Goal: Information Seeking & Learning: Learn about a topic

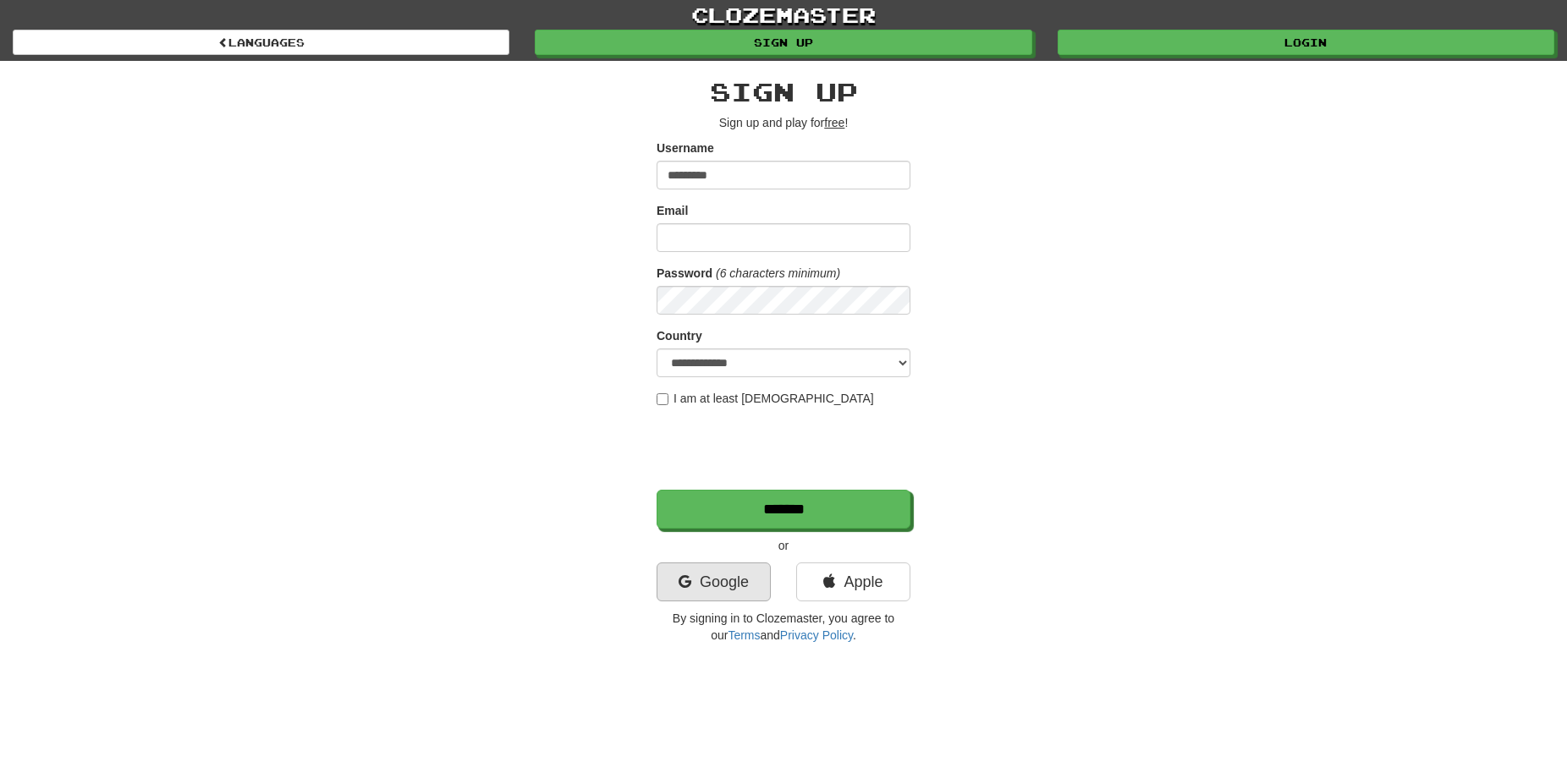
type input "*********"
click at [699, 592] on link "Google" at bounding box center [714, 582] width 115 height 39
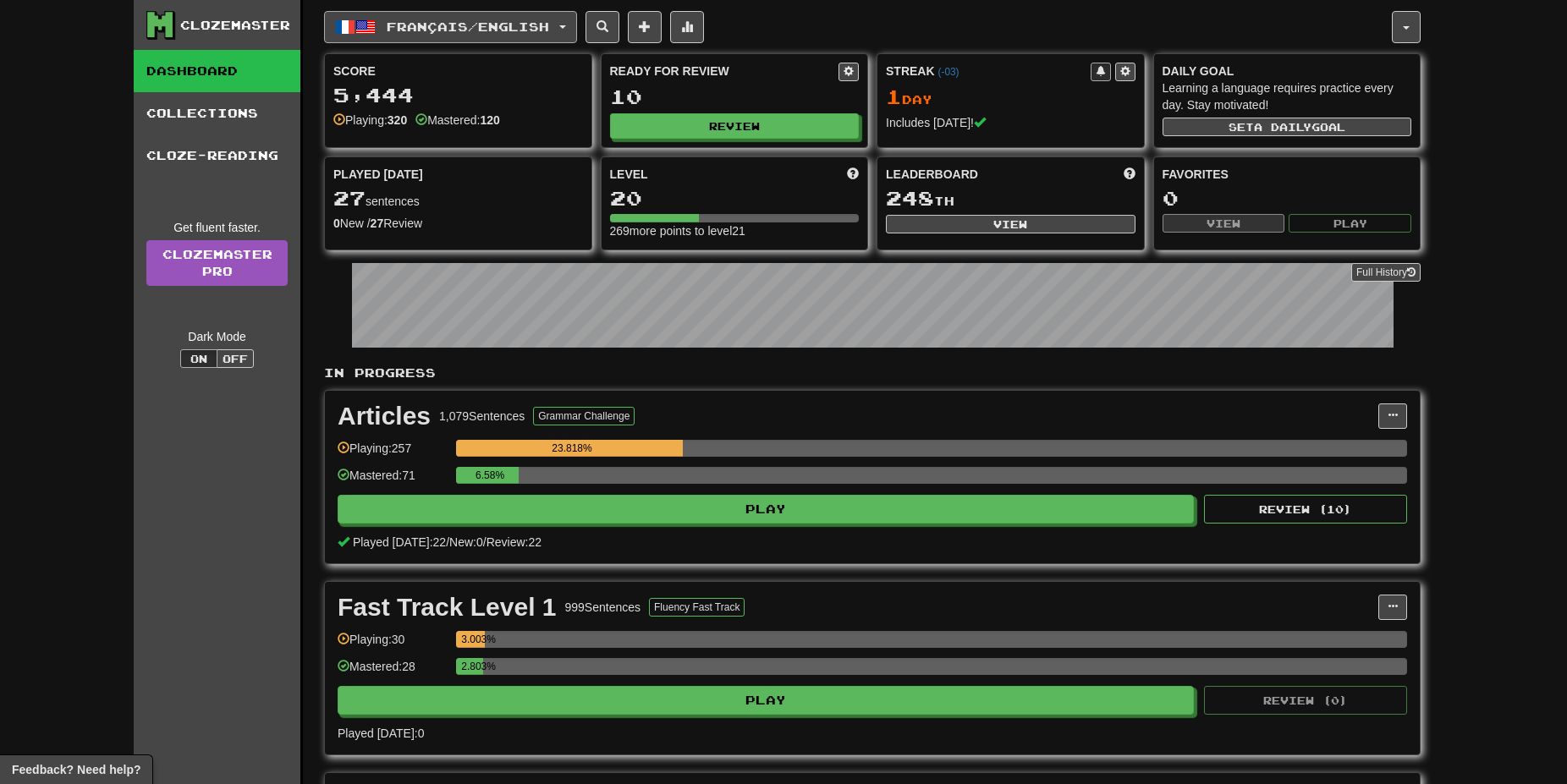
click at [400, 22] on span "Français / English" at bounding box center [467, 27] width 162 height 15
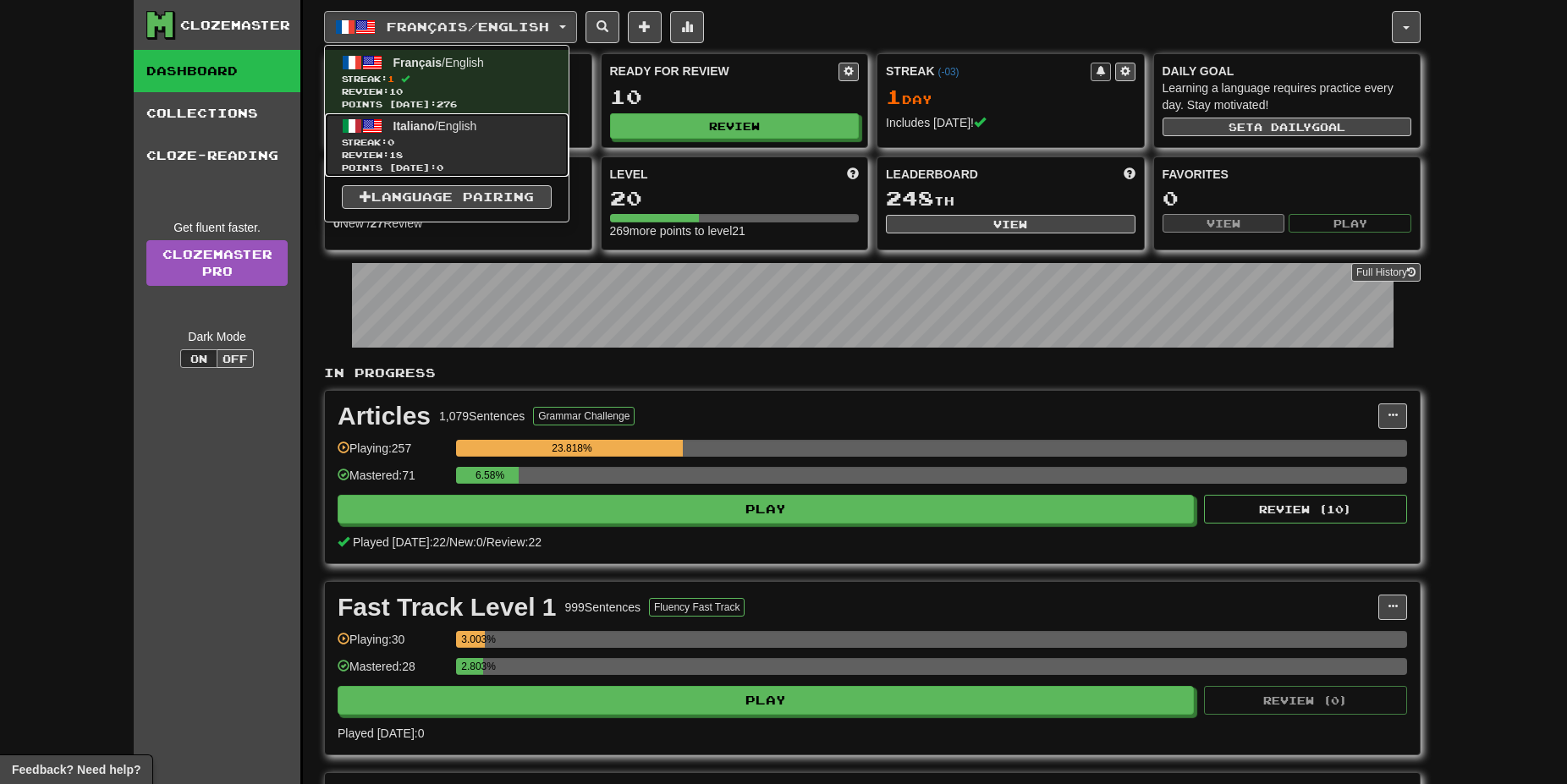
click at [410, 134] on link "Italiano / English Streak: 0 Review: 18 Points today: 0" at bounding box center [447, 145] width 244 height 63
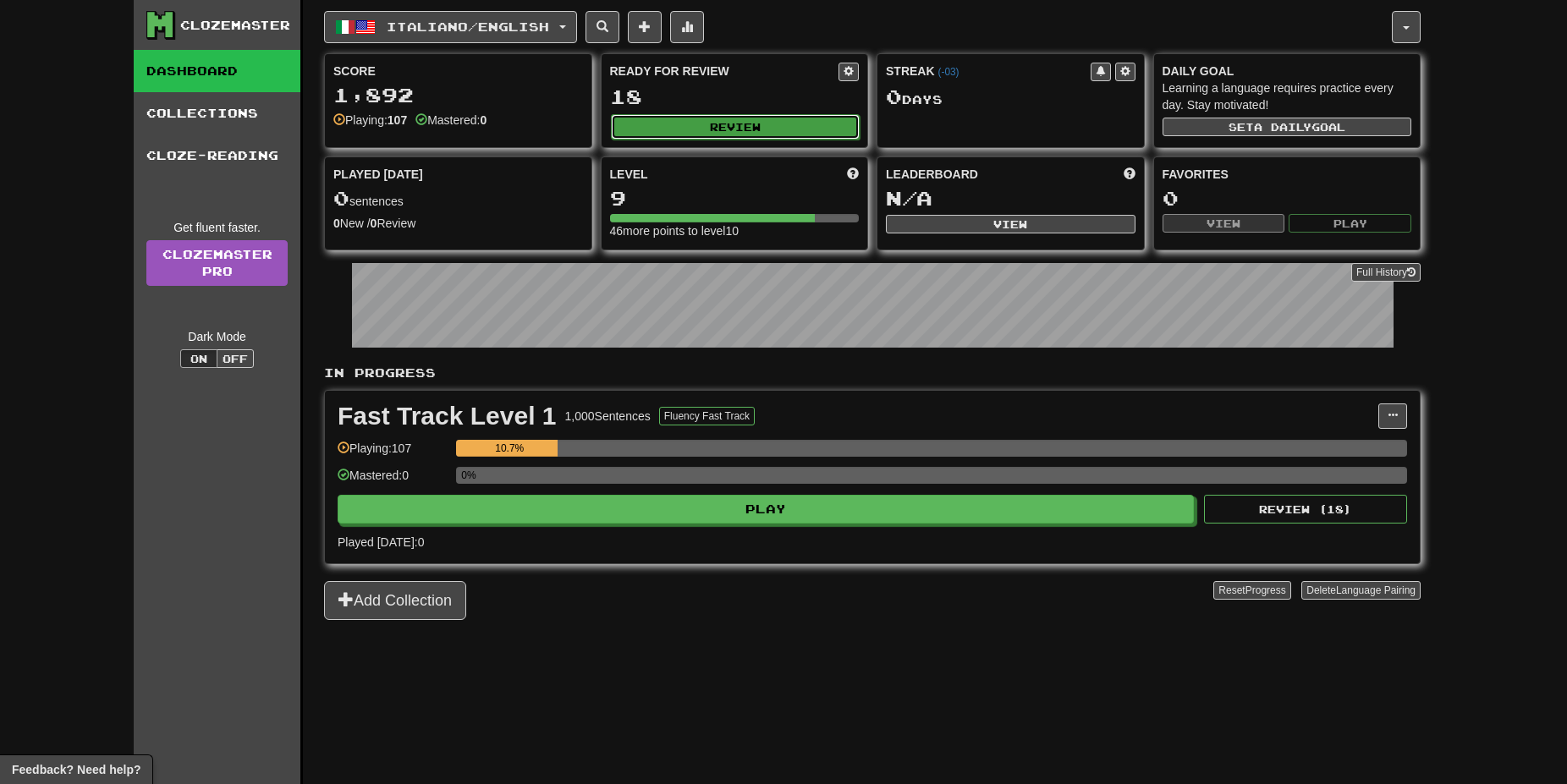
click at [786, 129] on button "Review" at bounding box center [735, 127] width 250 height 26
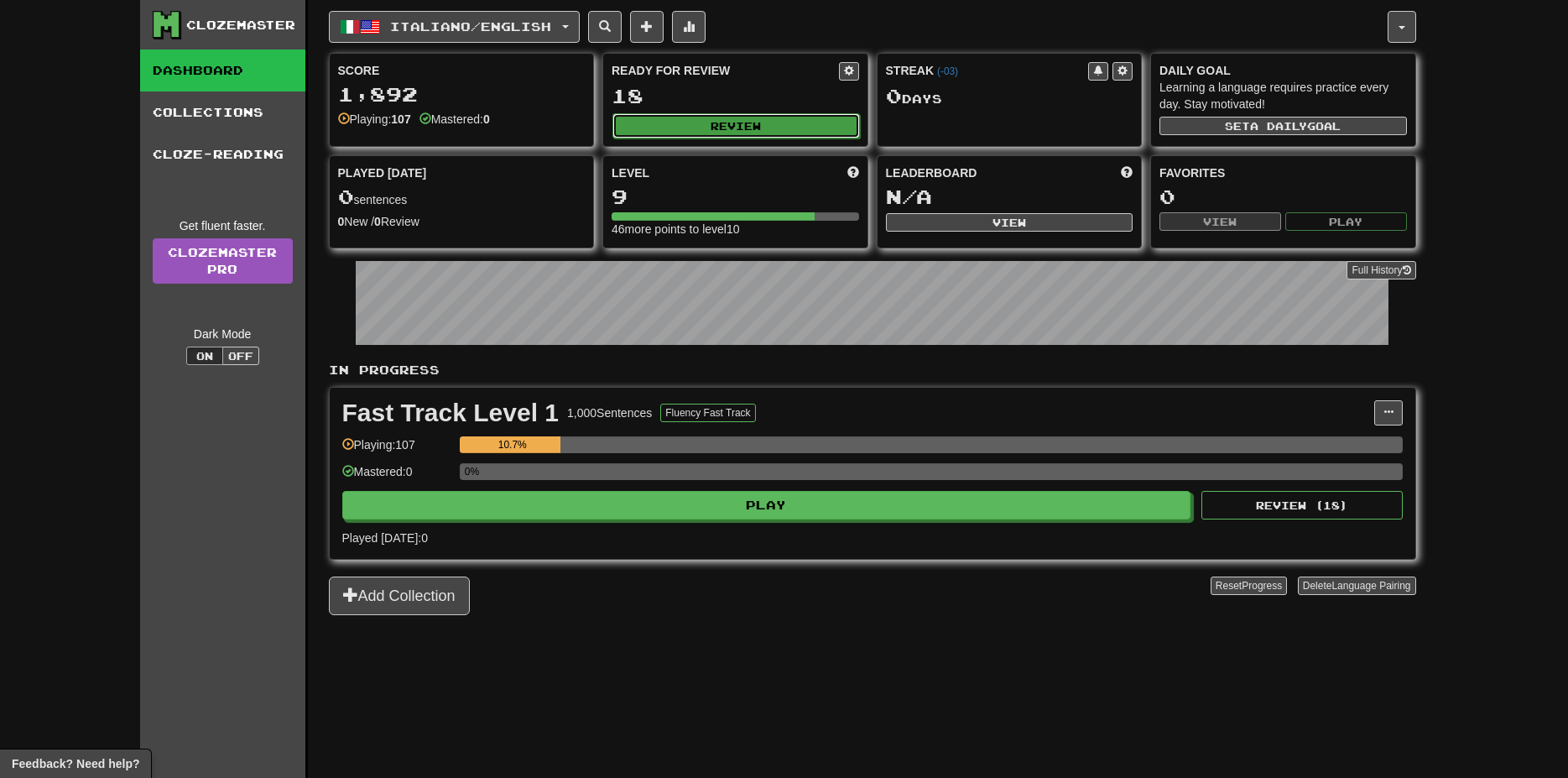
select select "**"
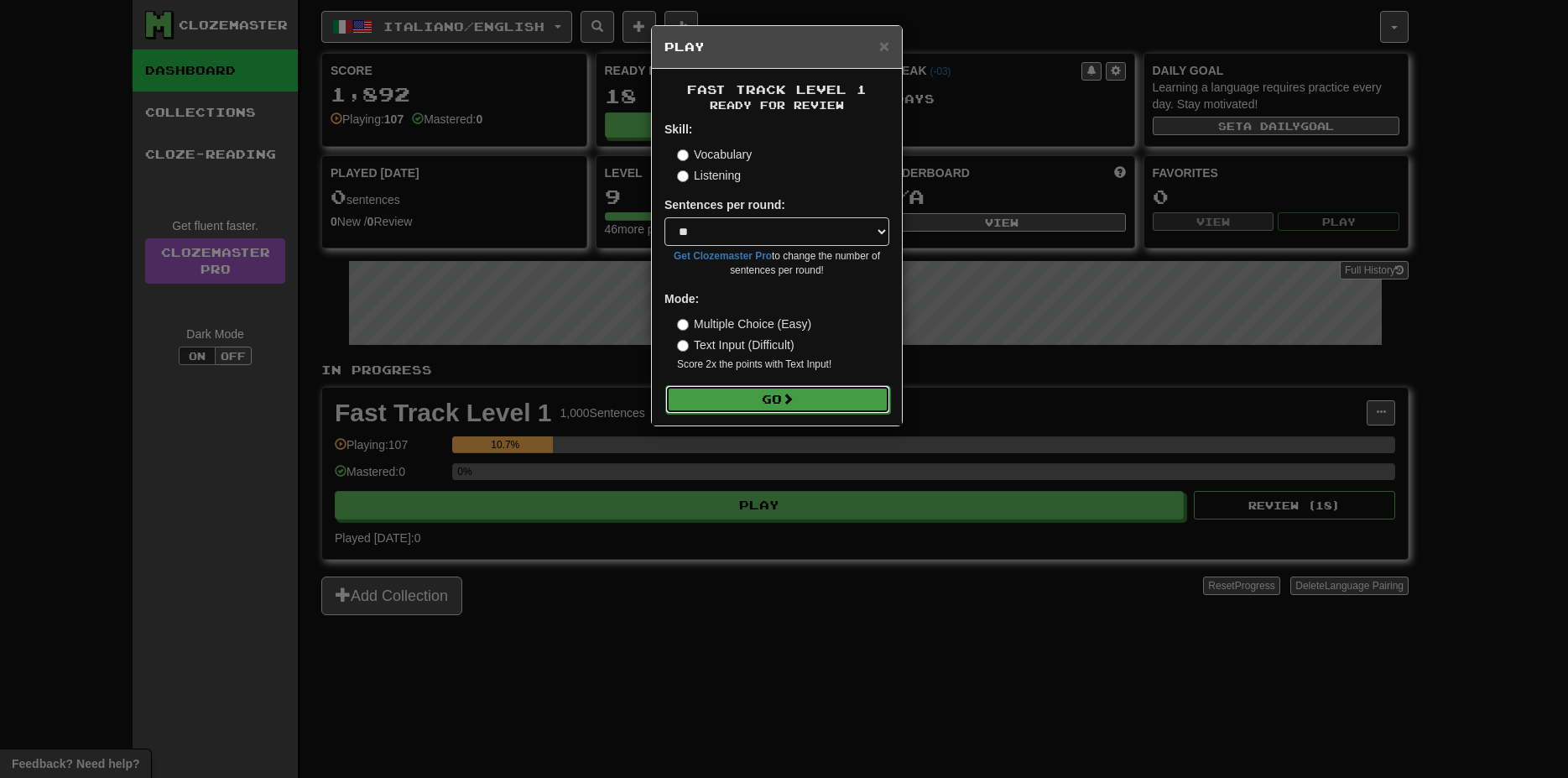
click at [803, 407] on button "Go" at bounding box center [778, 399] width 225 height 28
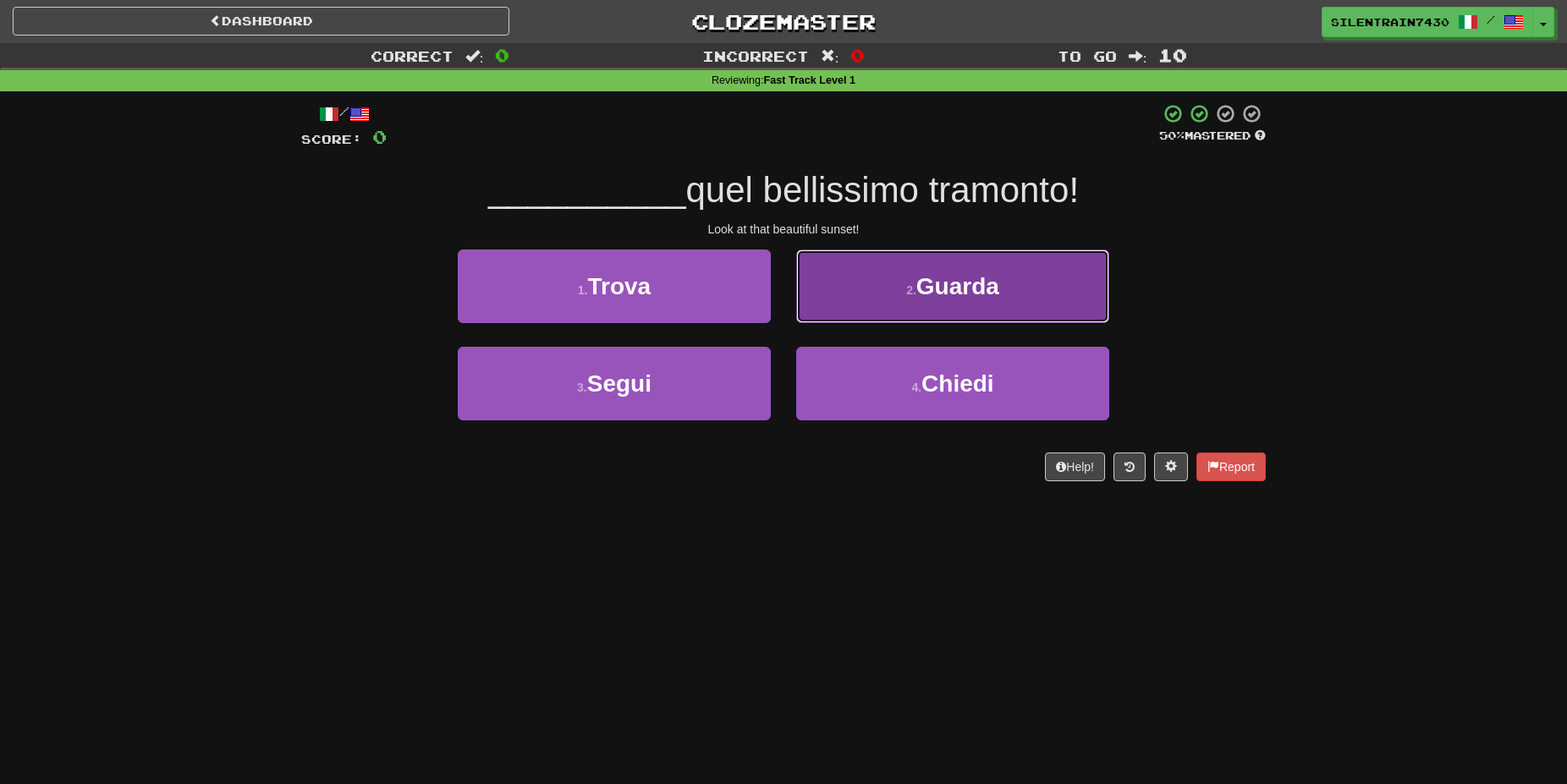
click at [893, 300] on button "2 . Guarda" at bounding box center [952, 286] width 313 height 74
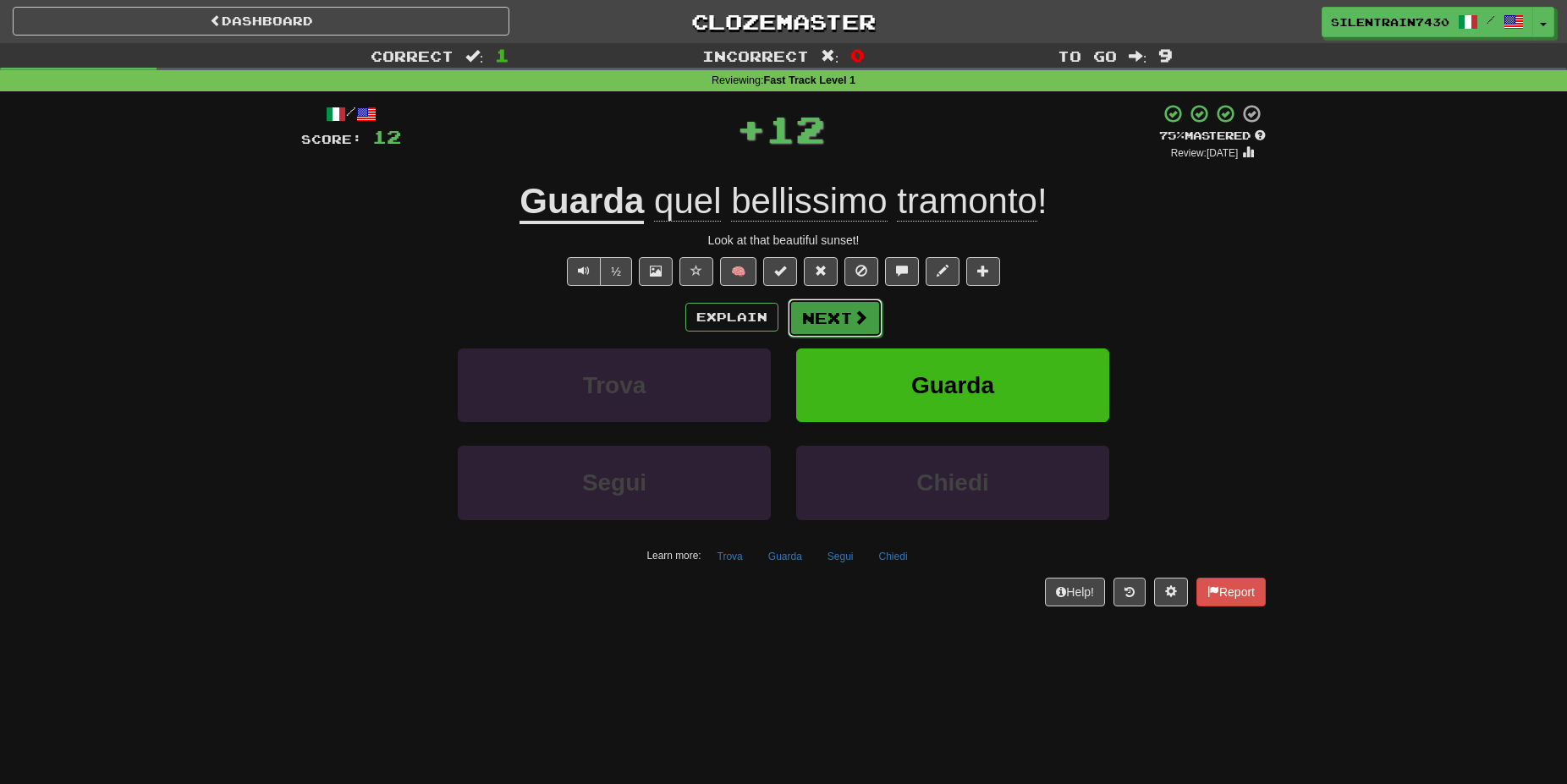
click at [837, 319] on button "Next" at bounding box center [835, 317] width 95 height 39
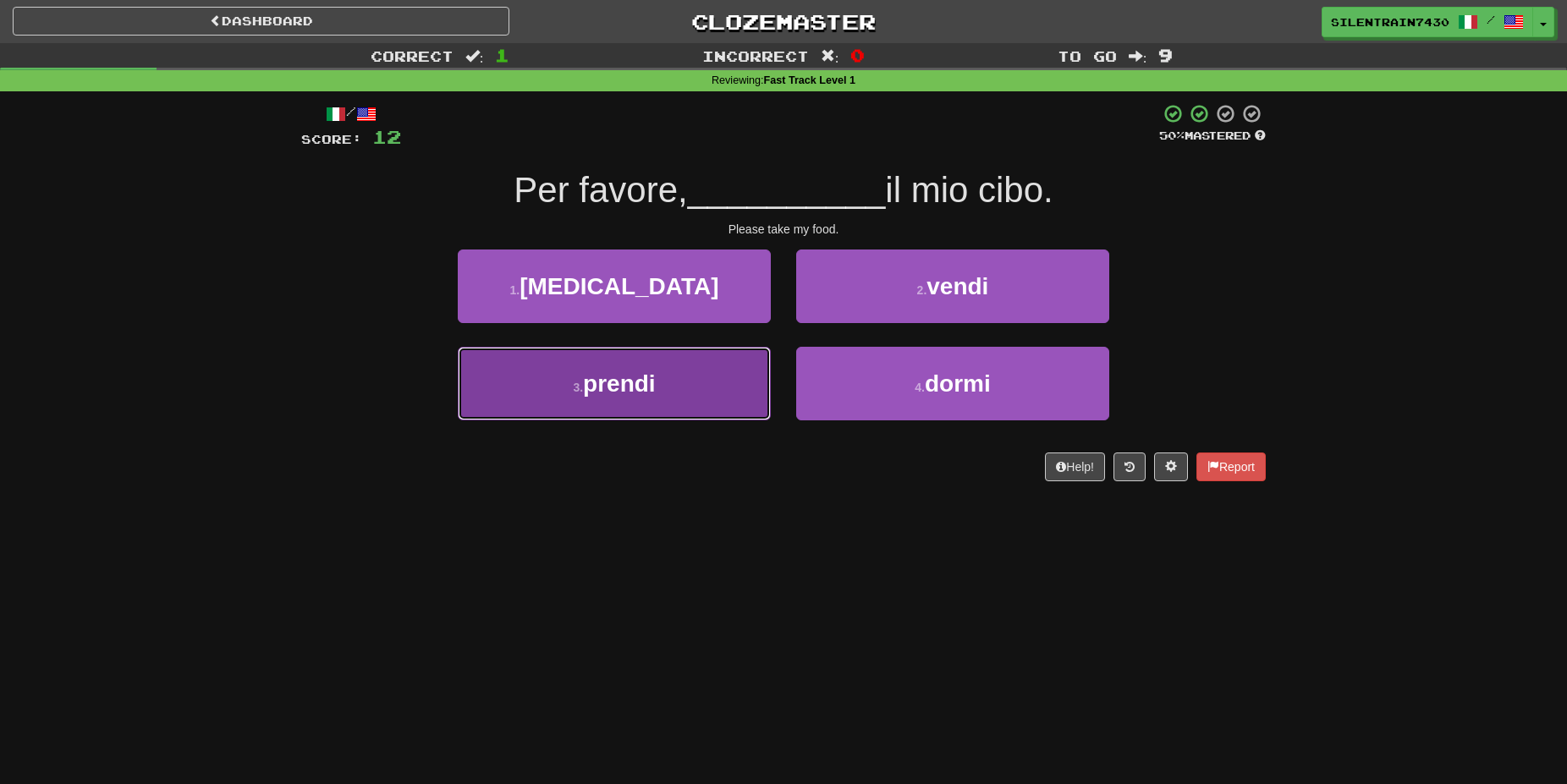
click at [701, 387] on button "3 . prendi" at bounding box center [614, 383] width 313 height 74
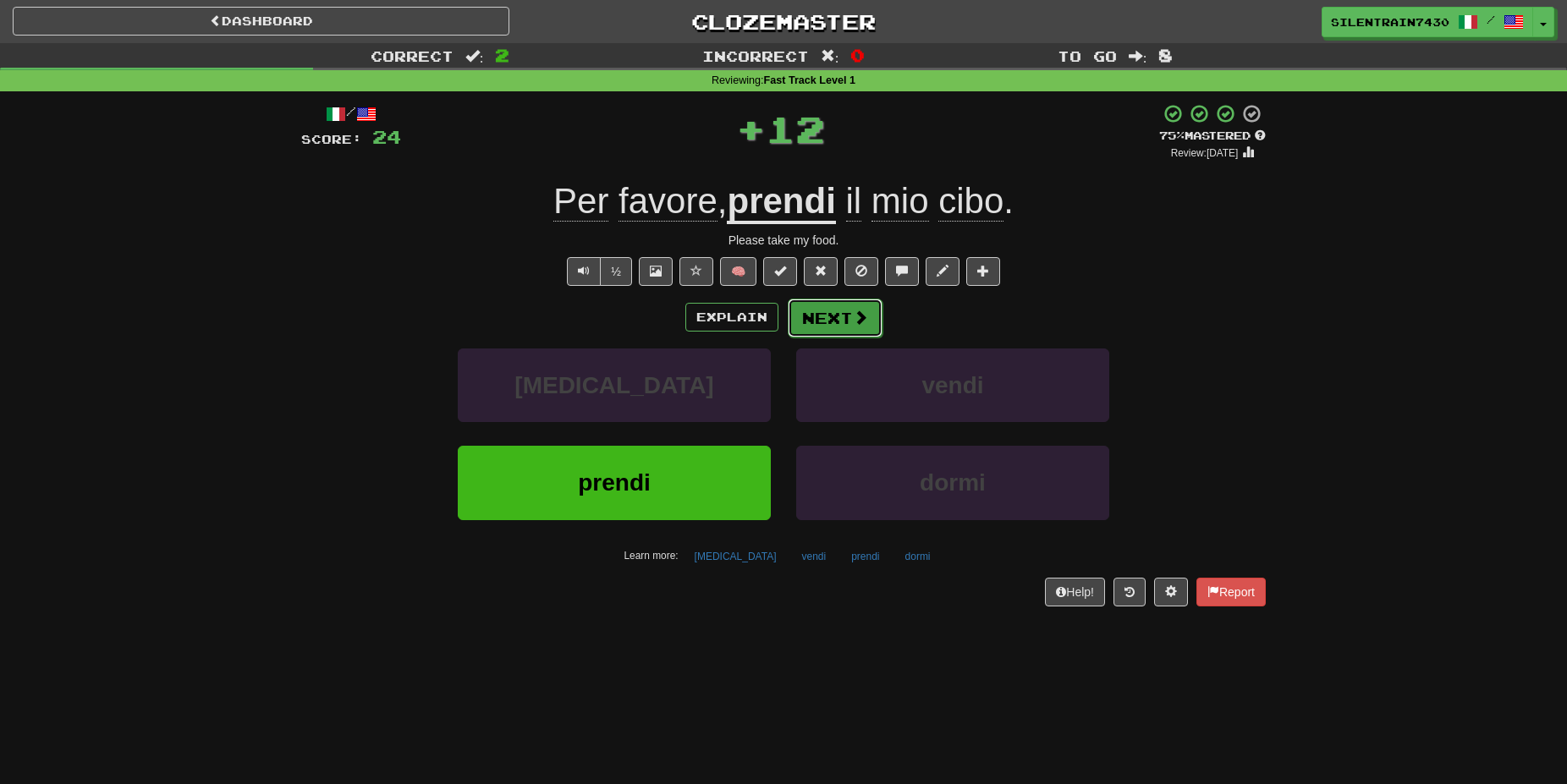
click at [865, 322] on span at bounding box center [860, 316] width 15 height 15
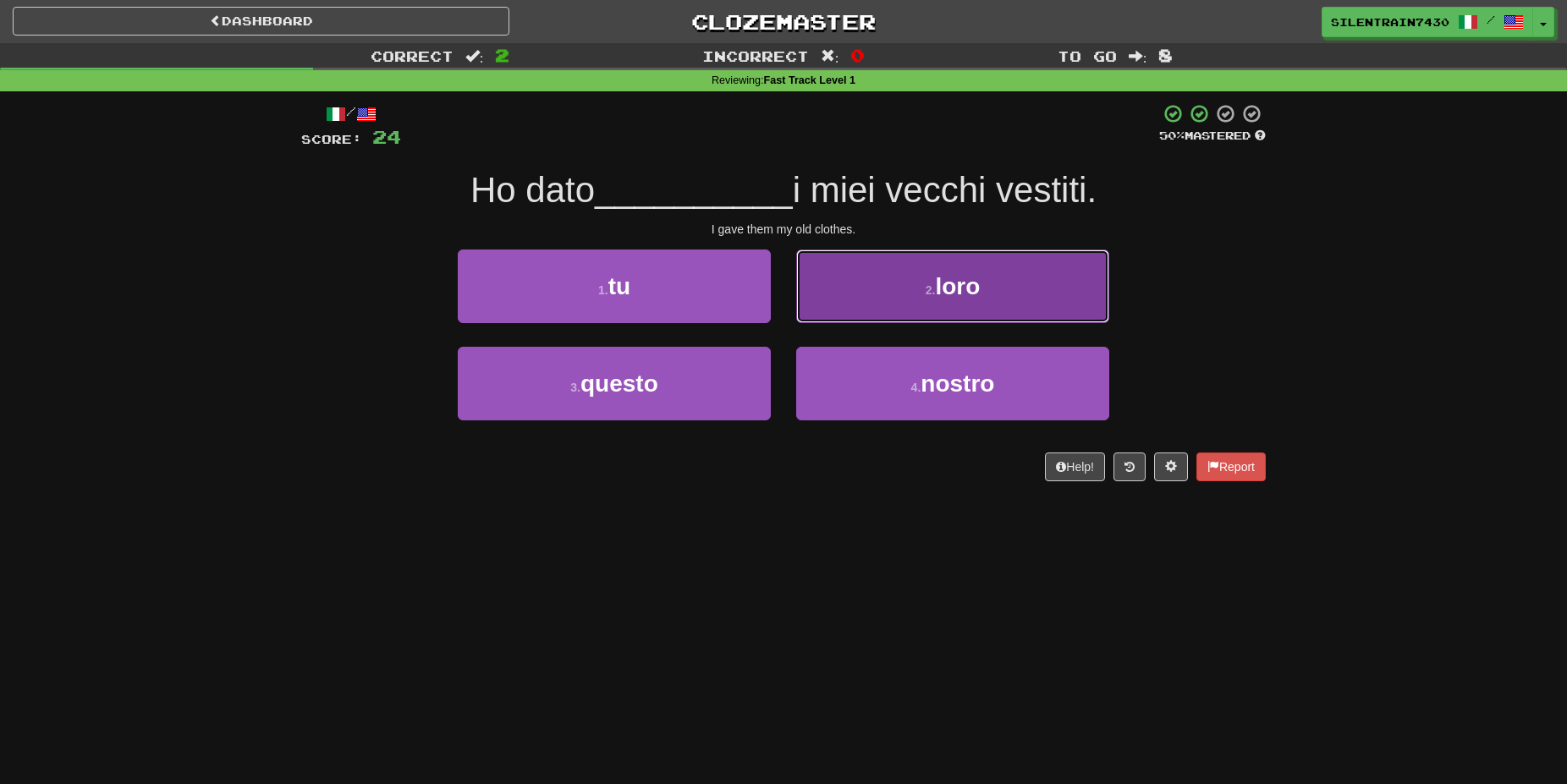
click at [922, 294] on button "2 . loro" at bounding box center [952, 286] width 313 height 74
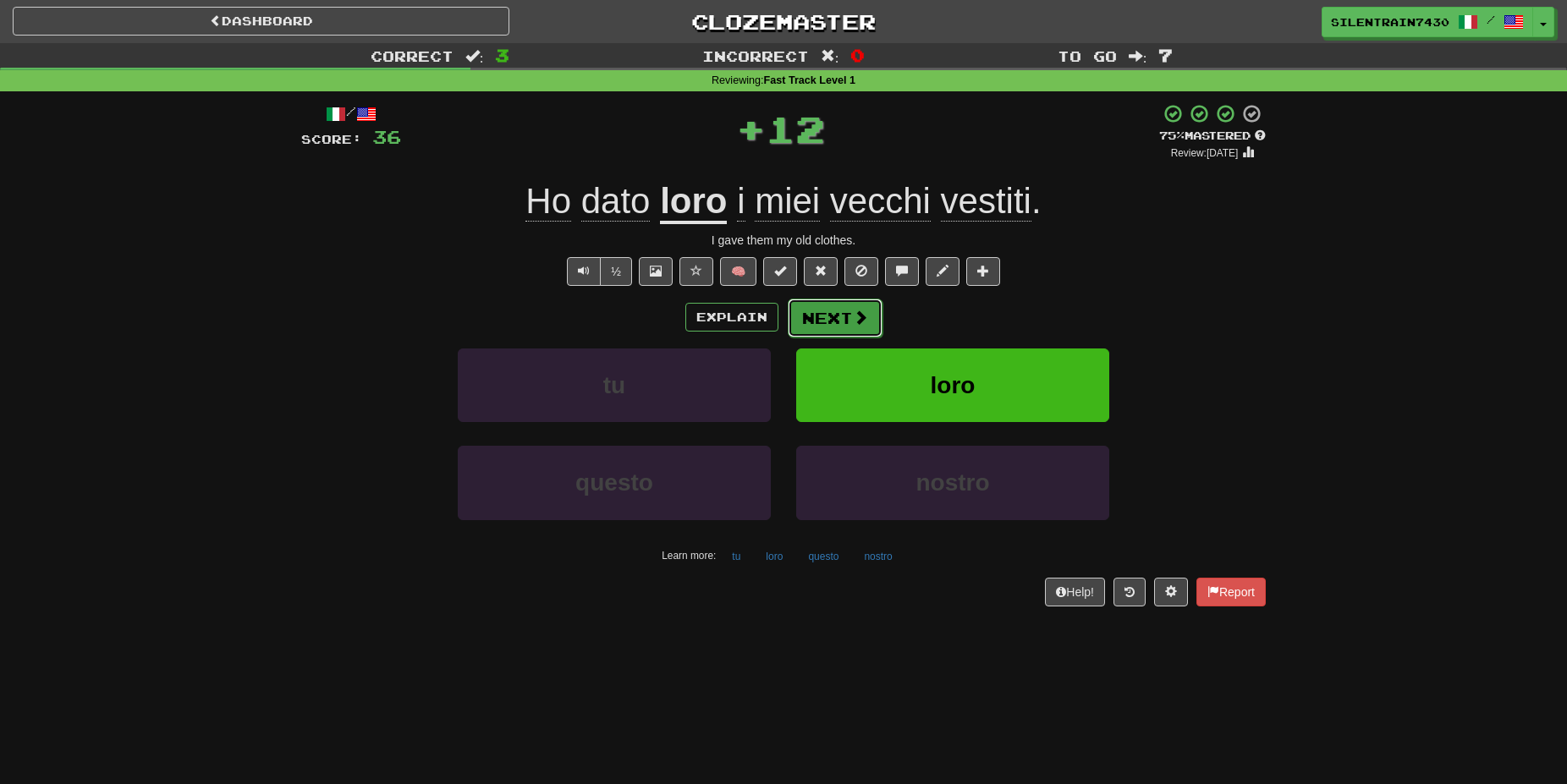
click at [854, 313] on span at bounding box center [860, 316] width 15 height 15
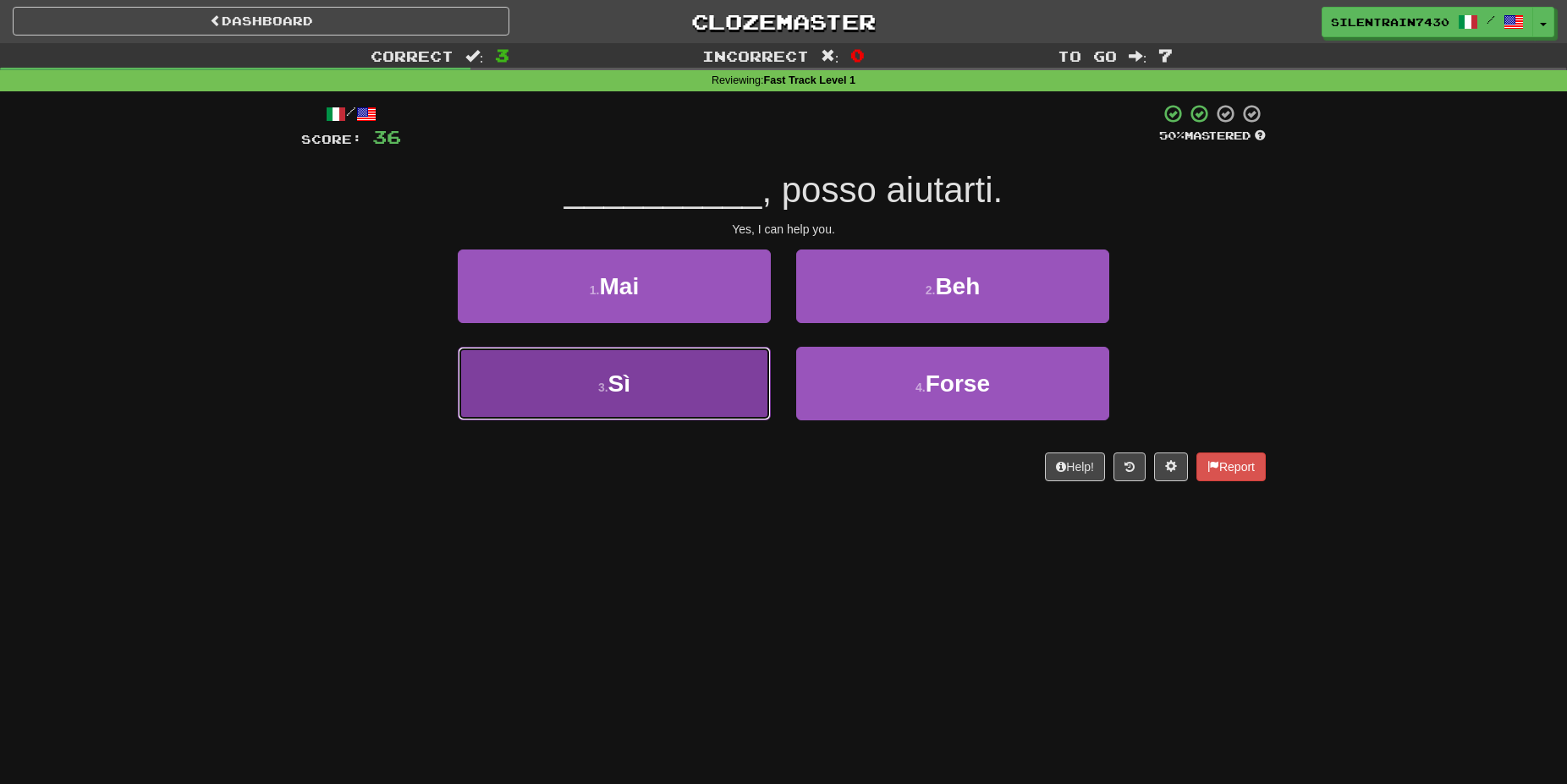
click at [712, 381] on button "3 . Sì" at bounding box center [614, 383] width 313 height 74
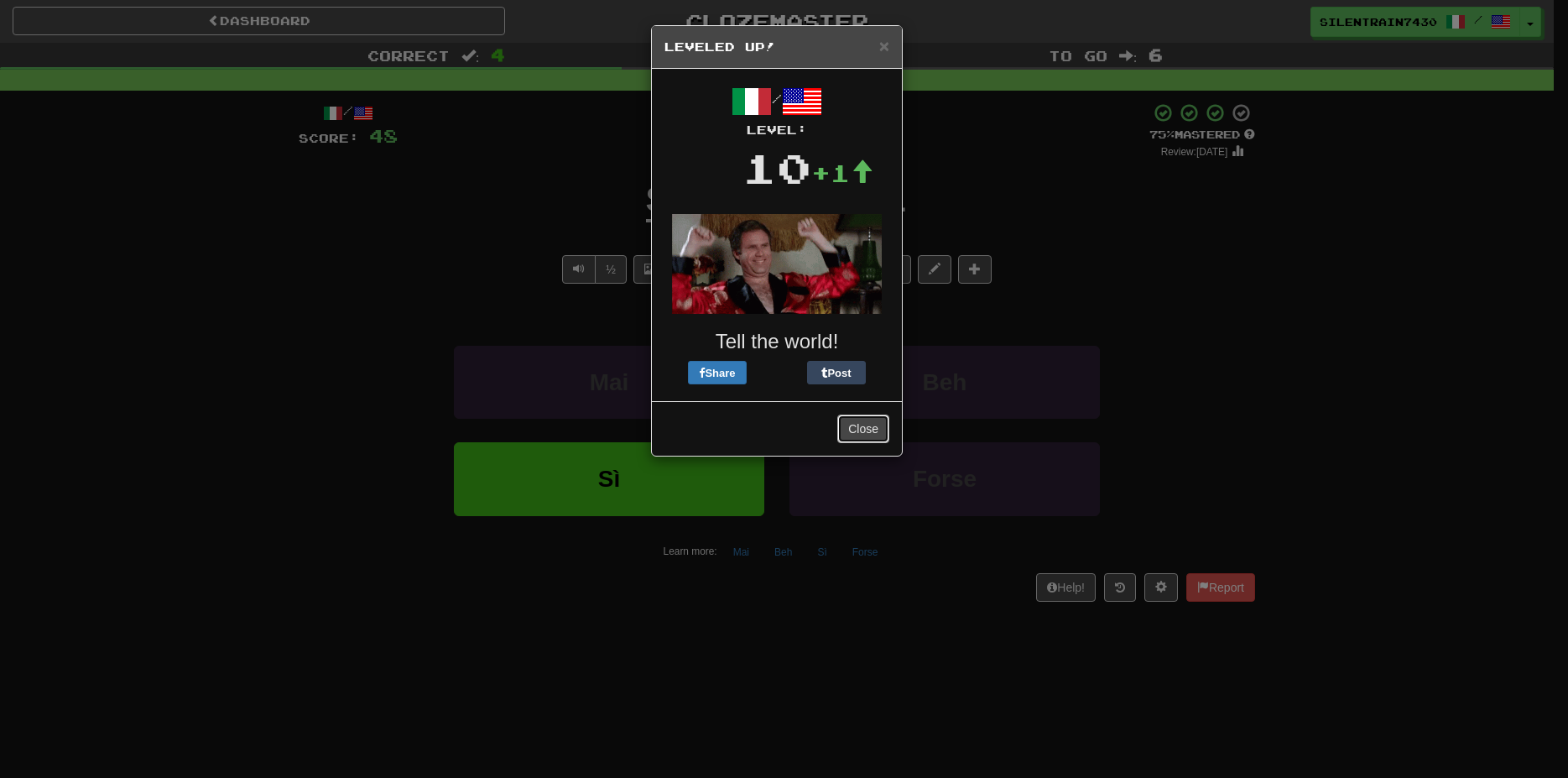
click at [856, 431] on button "Close" at bounding box center [863, 428] width 52 height 28
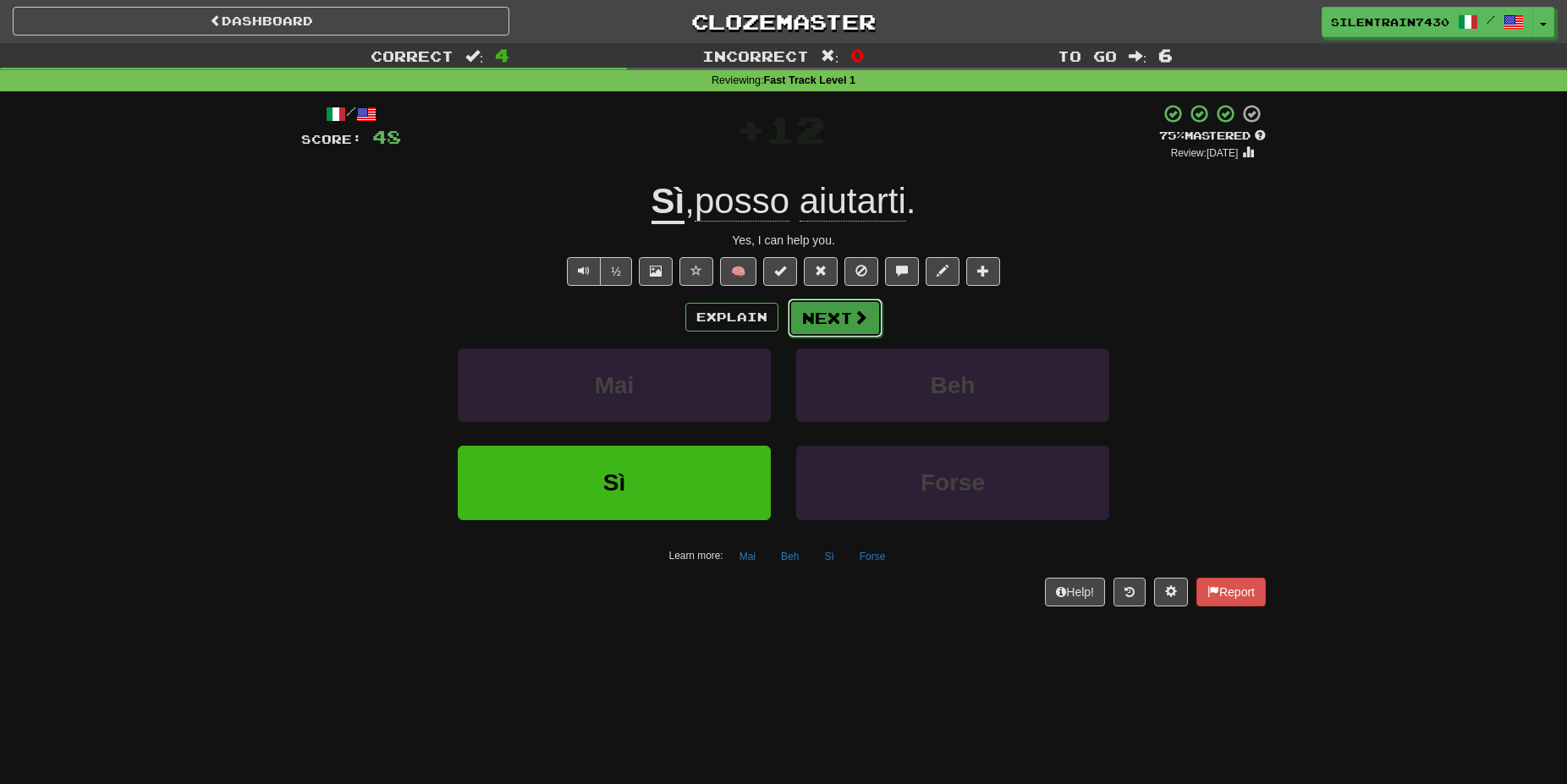
click at [832, 319] on button "Next" at bounding box center [835, 317] width 95 height 39
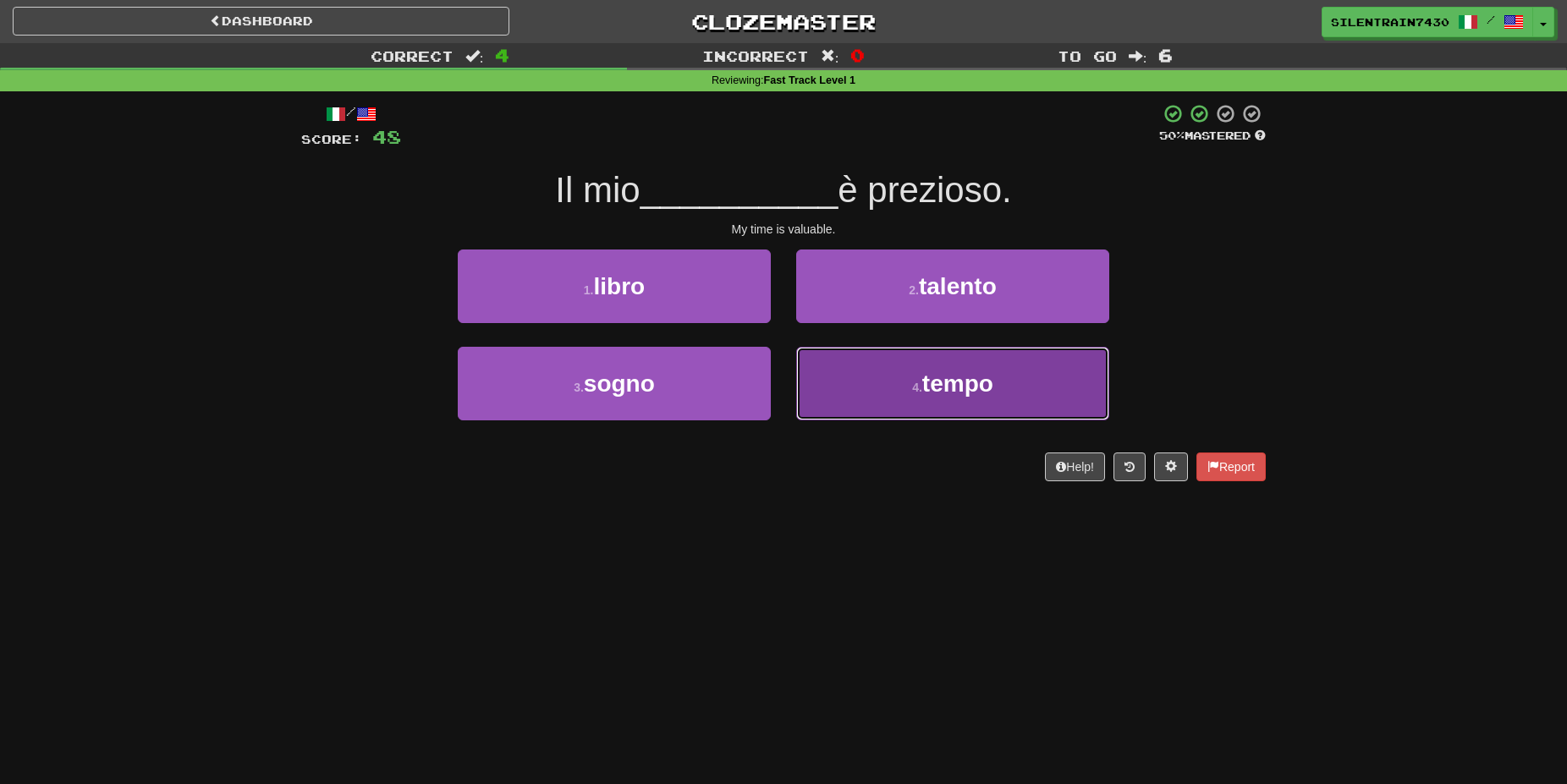
click at [904, 367] on button "4 . tempo" at bounding box center [952, 383] width 313 height 74
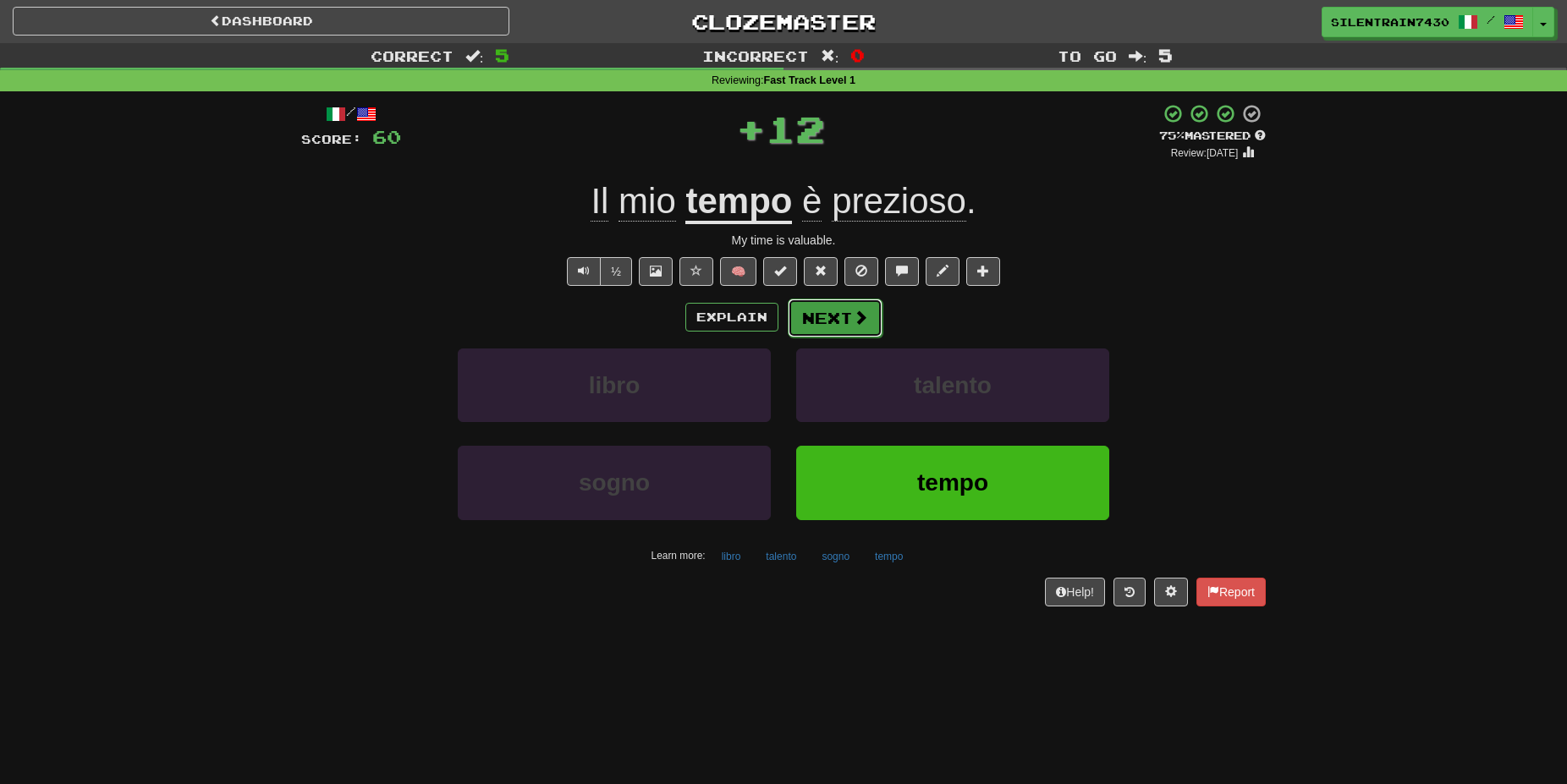
click at [867, 322] on button "Next" at bounding box center [835, 317] width 95 height 39
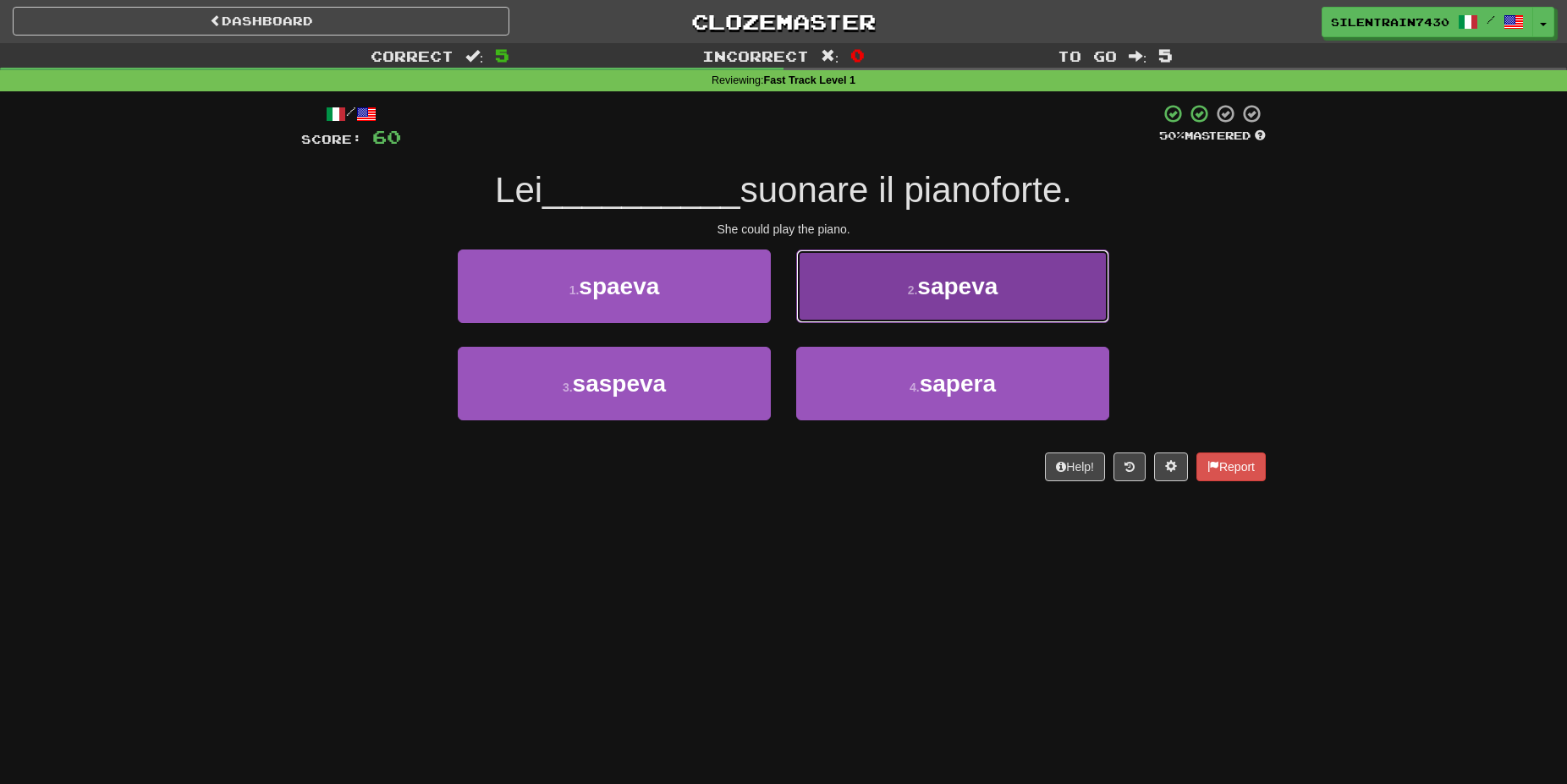
click at [889, 274] on button "2 . sapeva" at bounding box center [952, 286] width 313 height 74
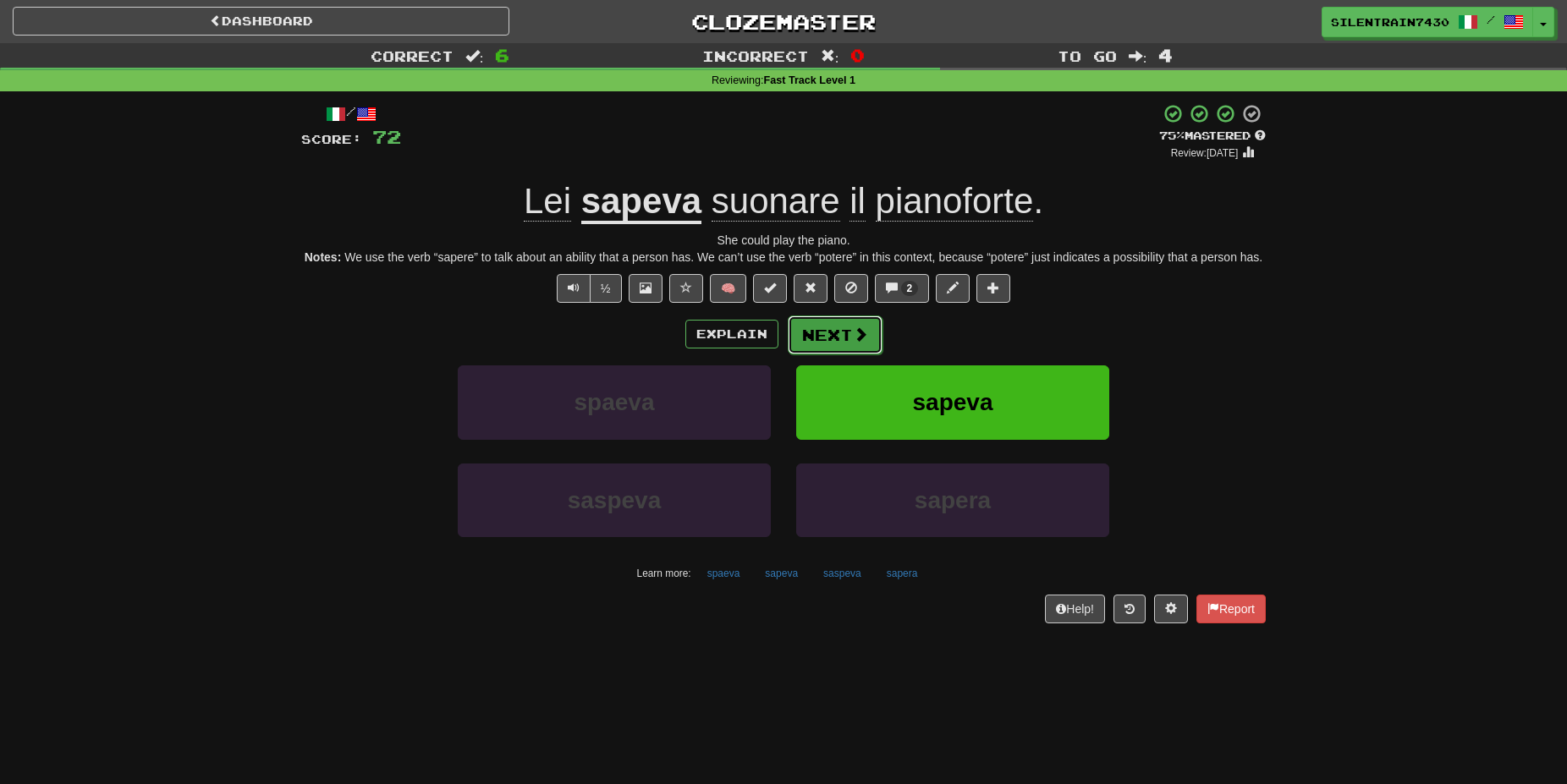
click at [835, 328] on button "Next" at bounding box center [835, 334] width 95 height 39
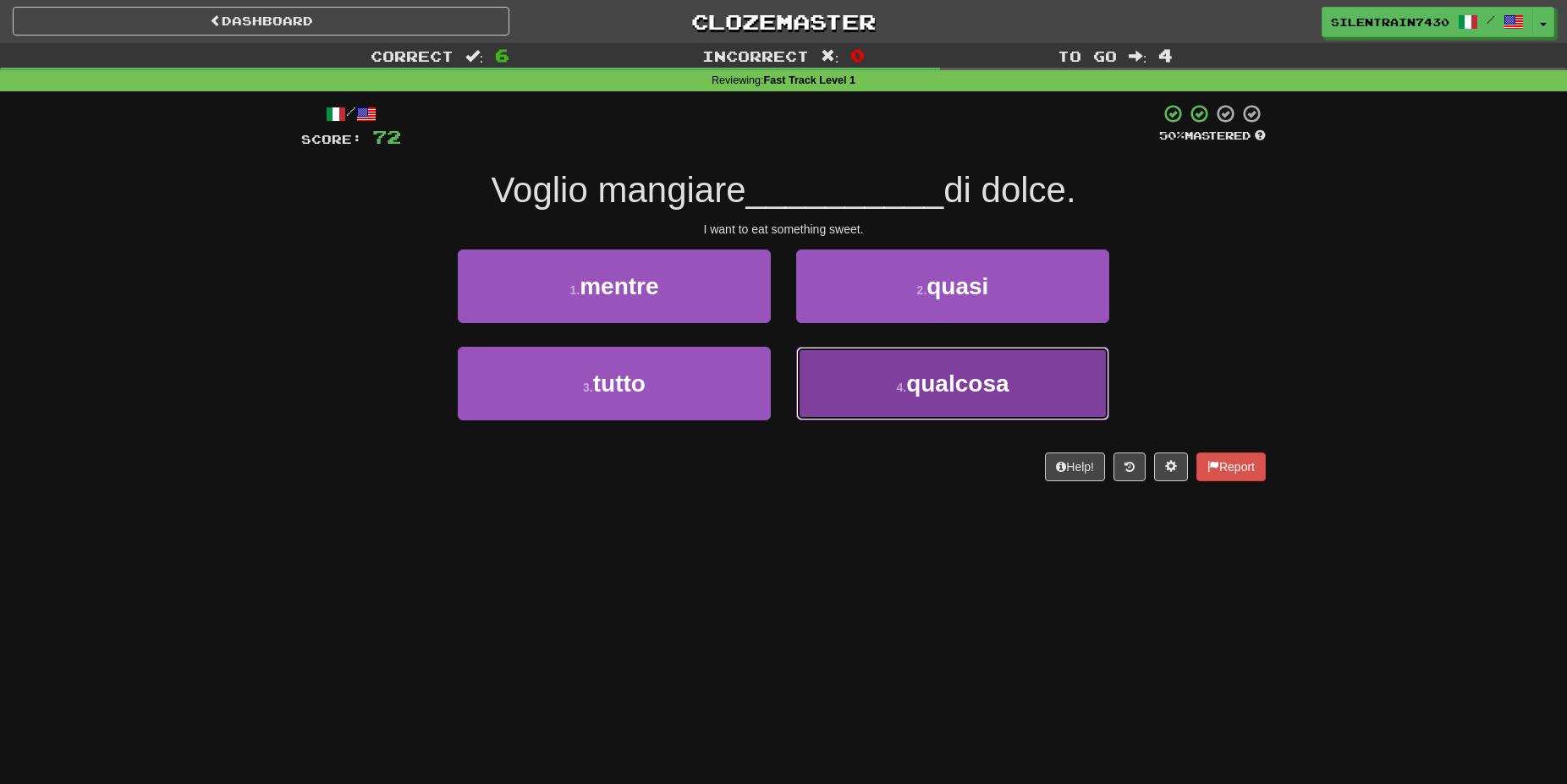
click at [921, 385] on span "qualcosa" at bounding box center [957, 383] width 103 height 27
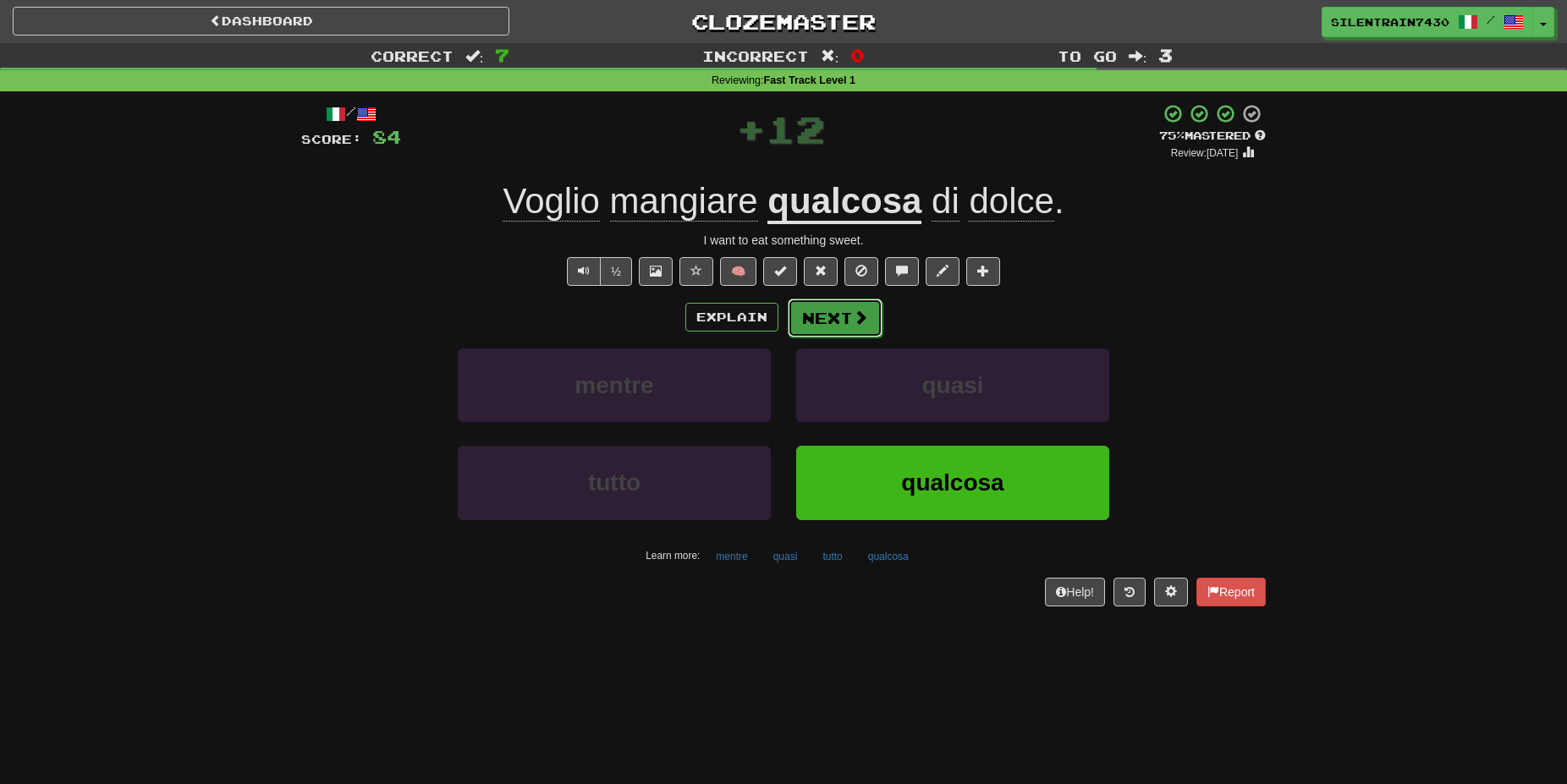
click at [858, 315] on span at bounding box center [860, 316] width 15 height 15
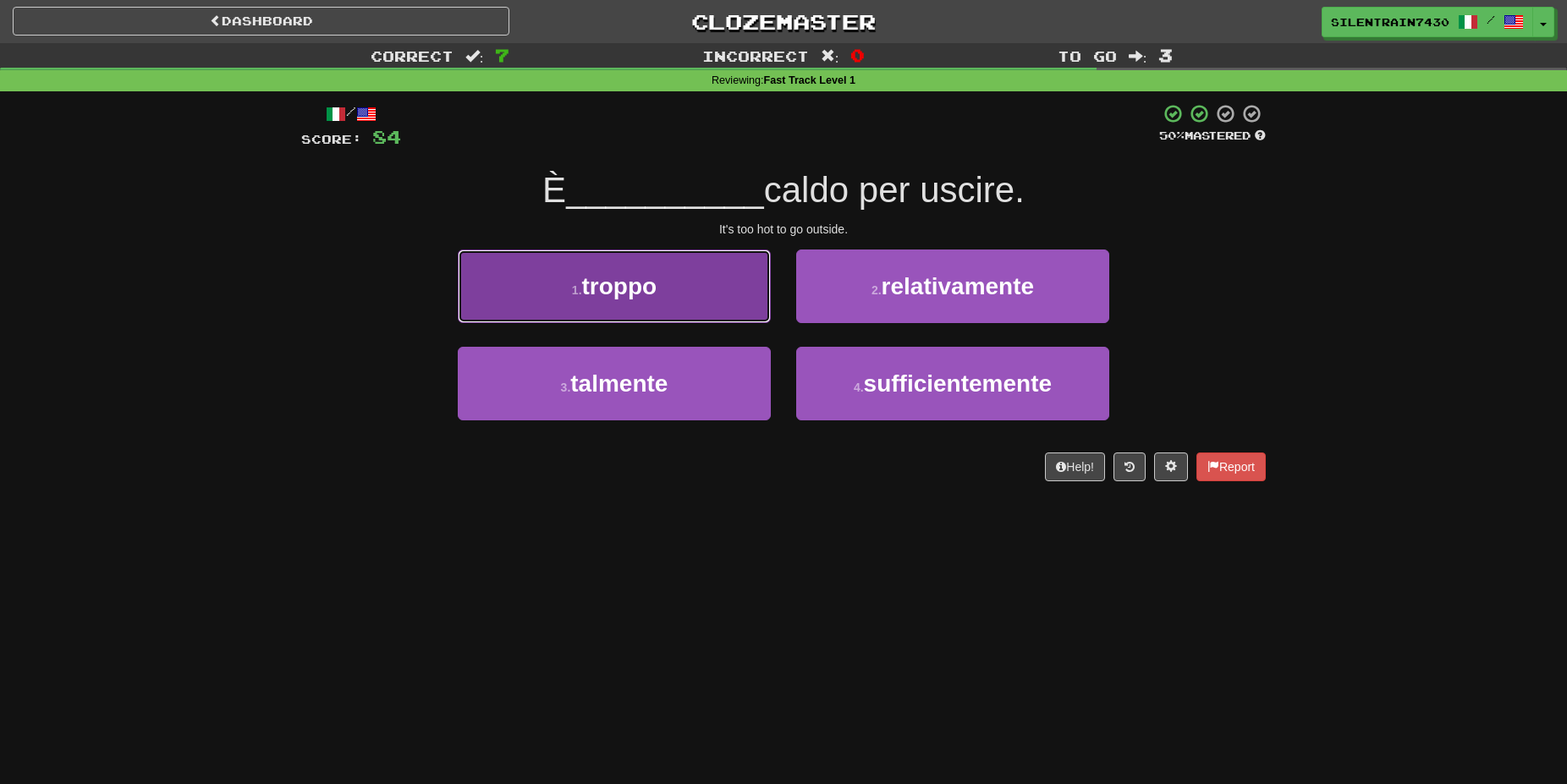
click at [722, 290] on button "1 . troppo" at bounding box center [614, 286] width 313 height 74
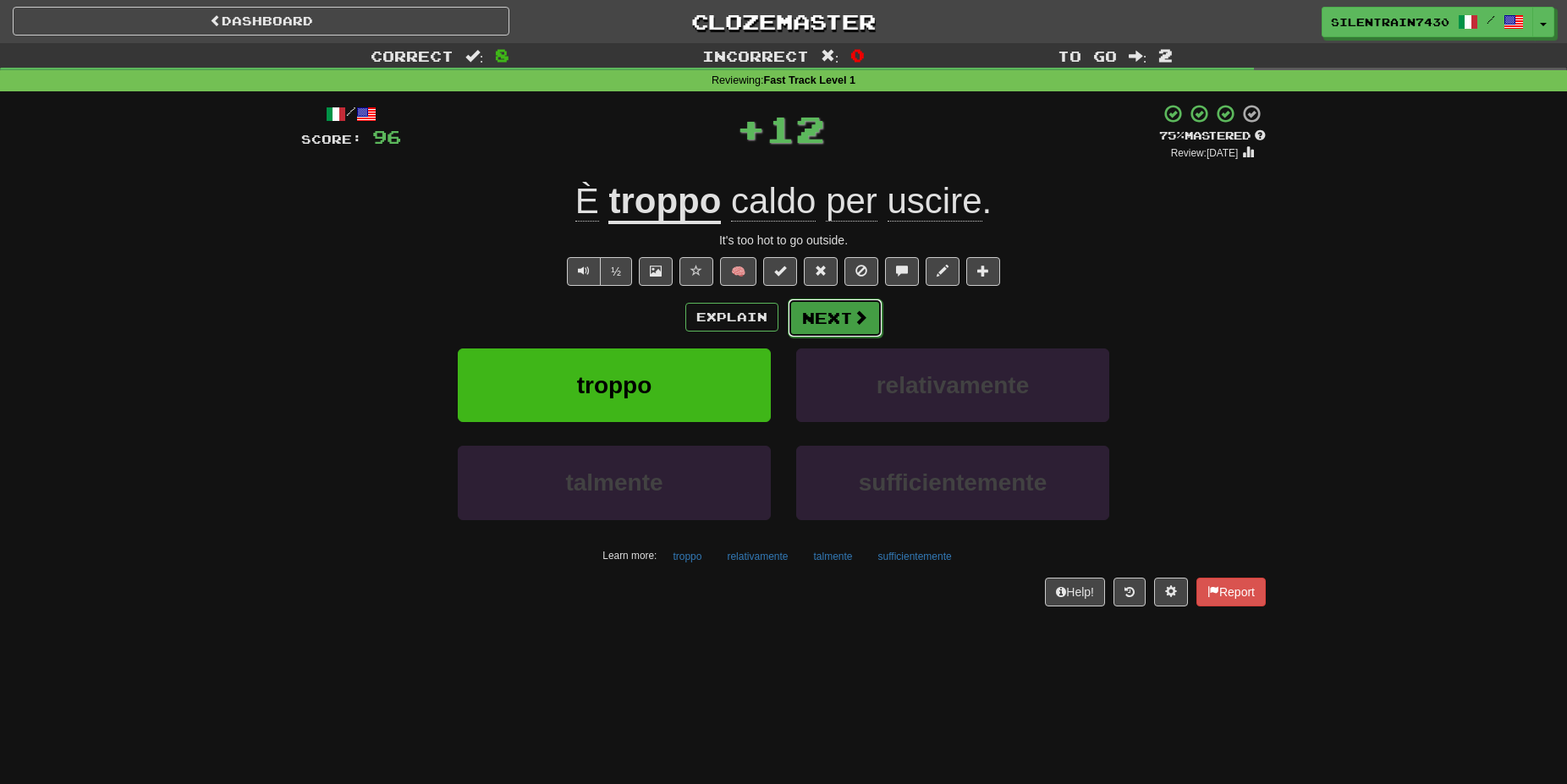
click at [832, 317] on button "Next" at bounding box center [835, 317] width 95 height 39
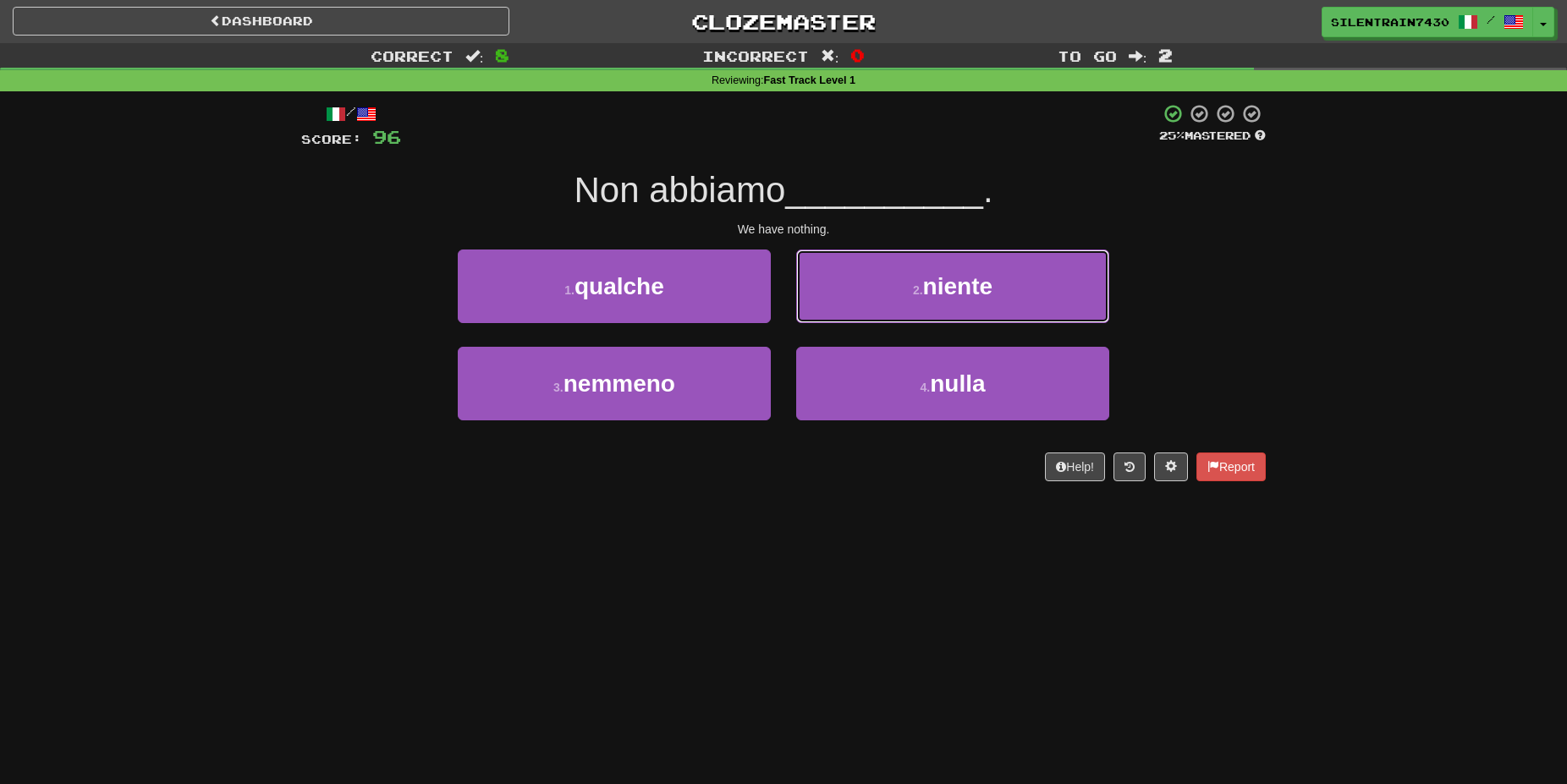
click at [924, 289] on button "2 . niente" at bounding box center [952, 286] width 313 height 74
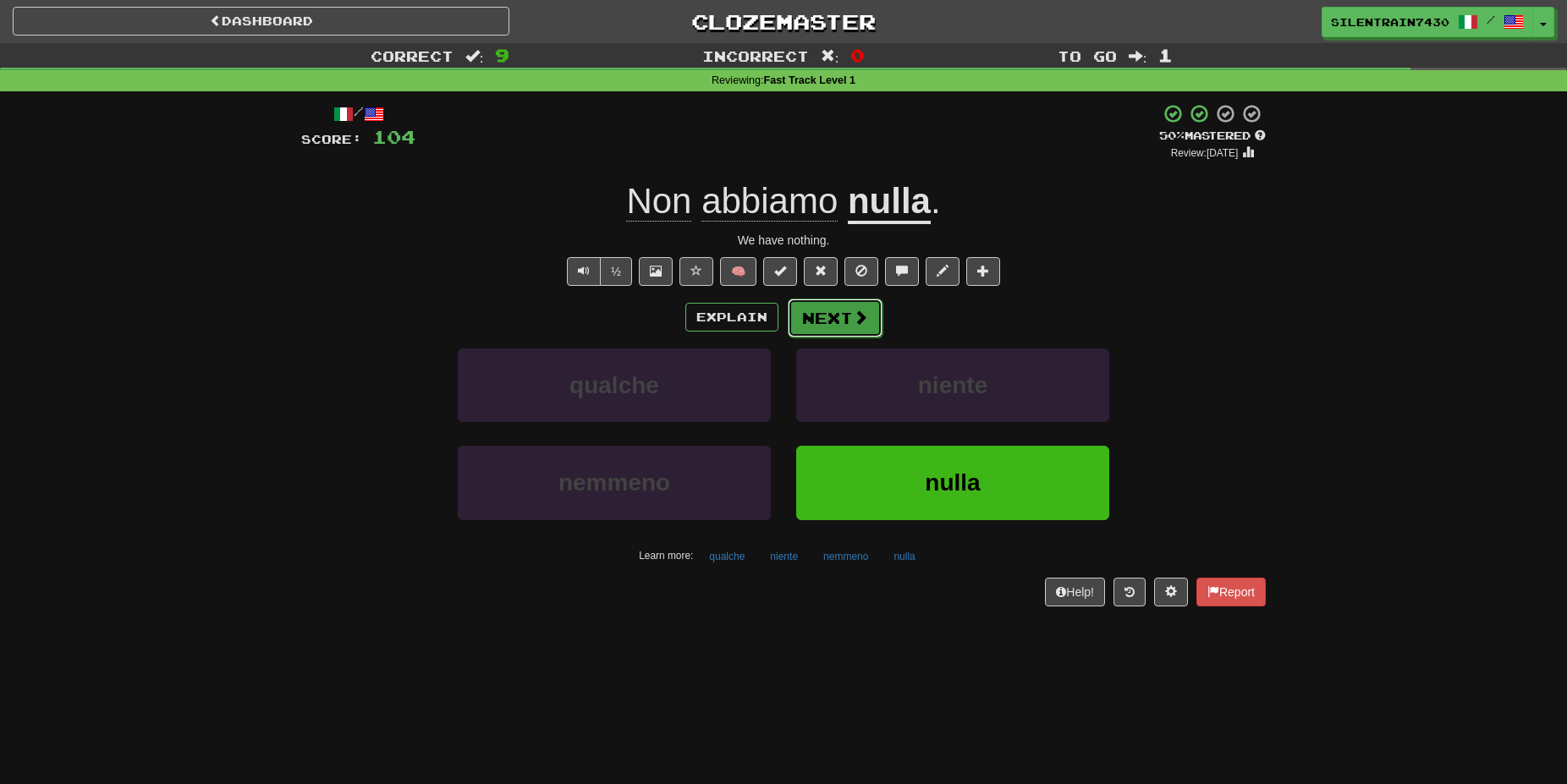
click at [830, 318] on button "Next" at bounding box center [835, 317] width 95 height 39
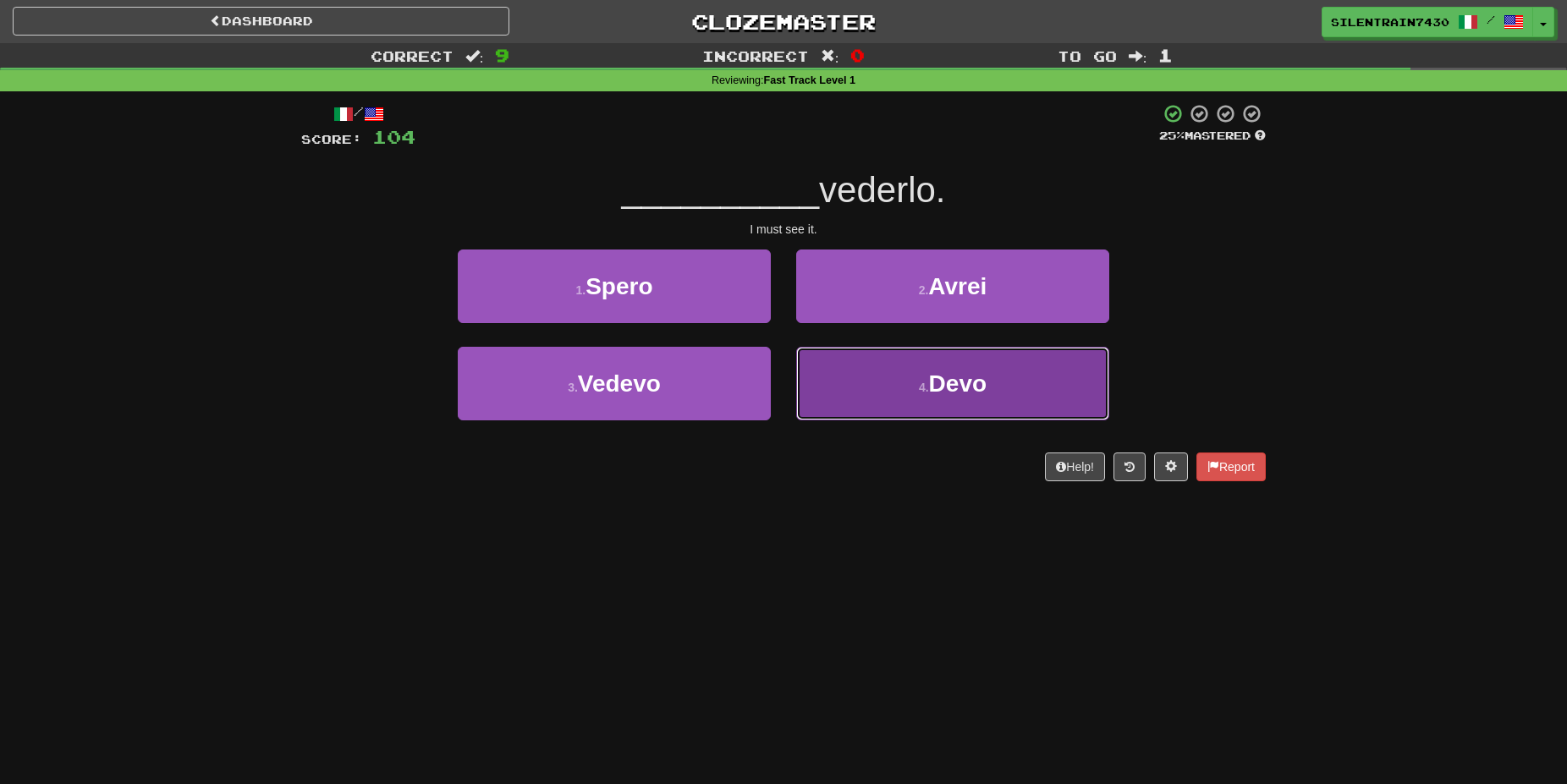
click at [924, 390] on small "4 ." at bounding box center [924, 387] width 10 height 14
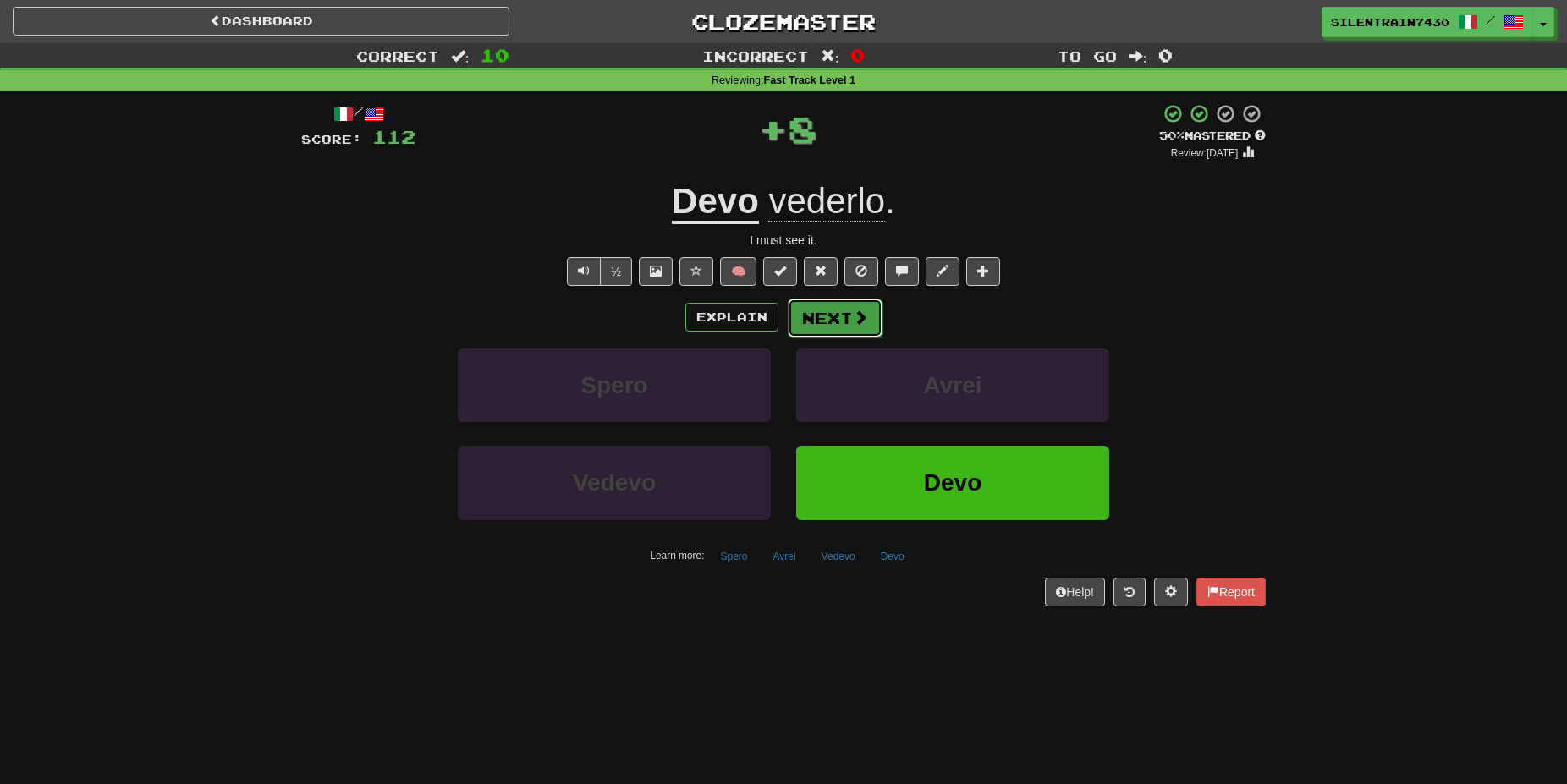
click at [849, 316] on button "Next" at bounding box center [835, 317] width 95 height 39
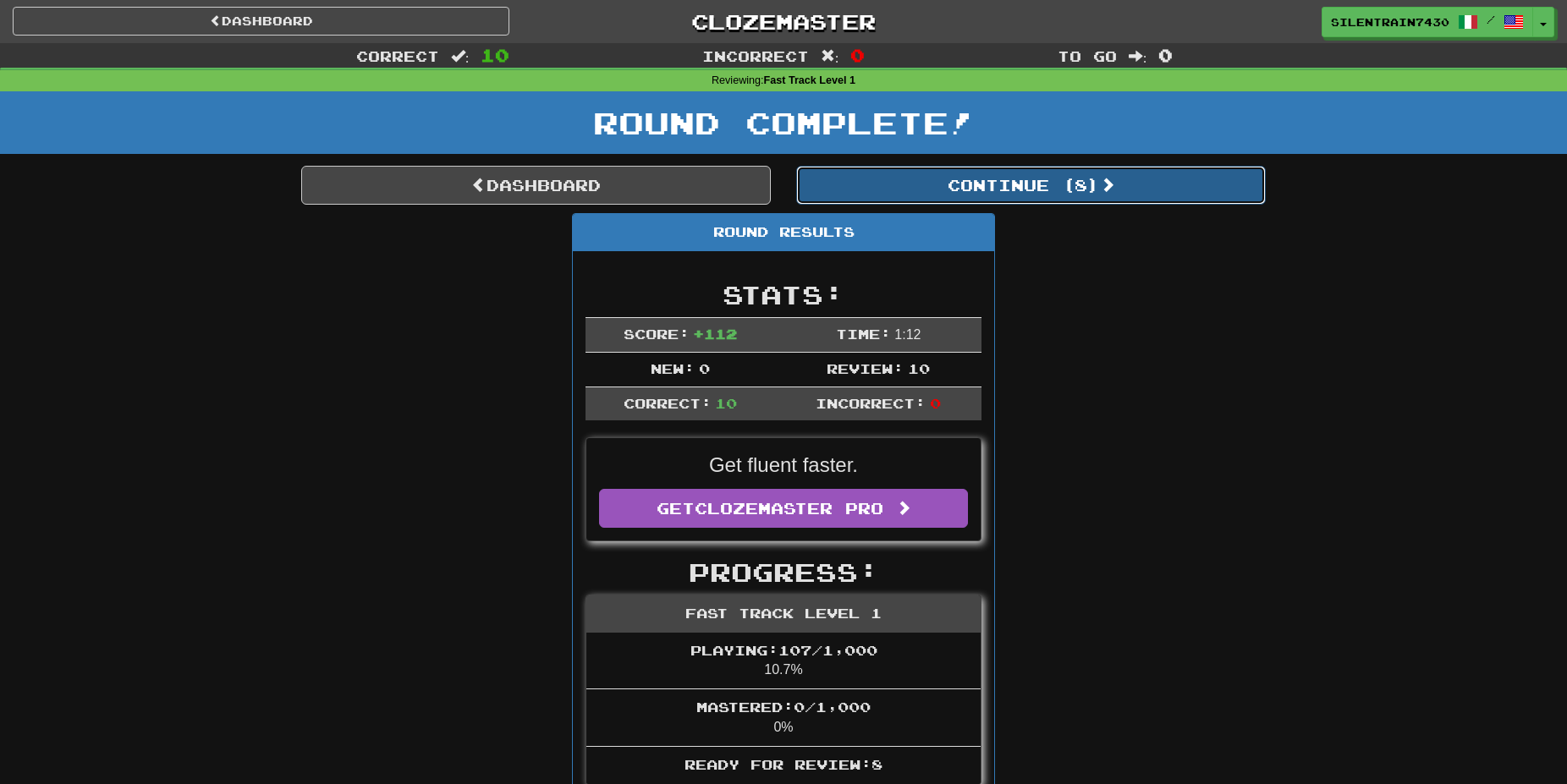
click at [952, 187] on button "Continue ( 8 )" at bounding box center [1031, 185] width 469 height 39
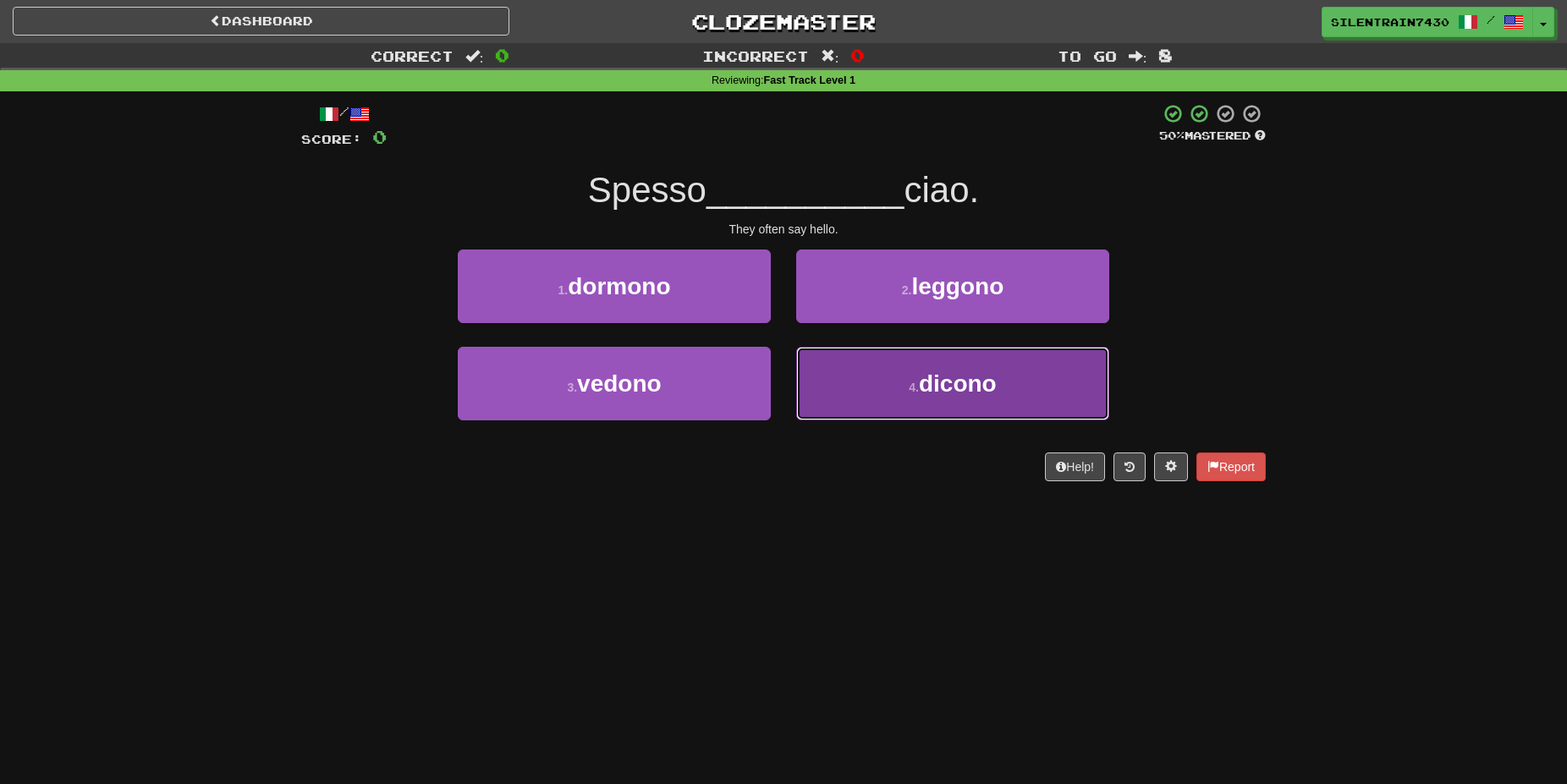
click at [937, 409] on button "4 . dicono" at bounding box center [952, 383] width 313 height 74
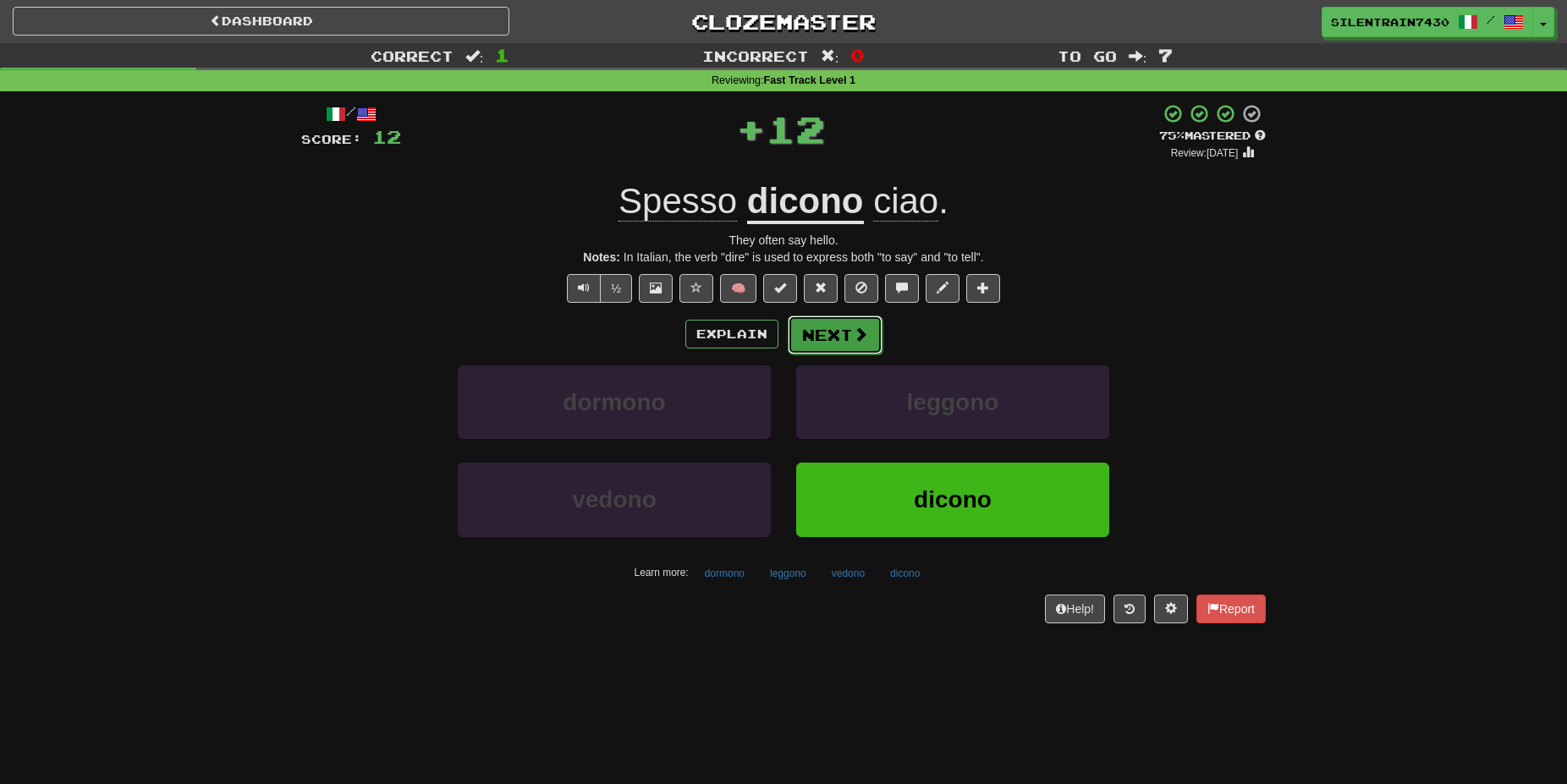
click at [834, 326] on button "Next" at bounding box center [835, 334] width 95 height 39
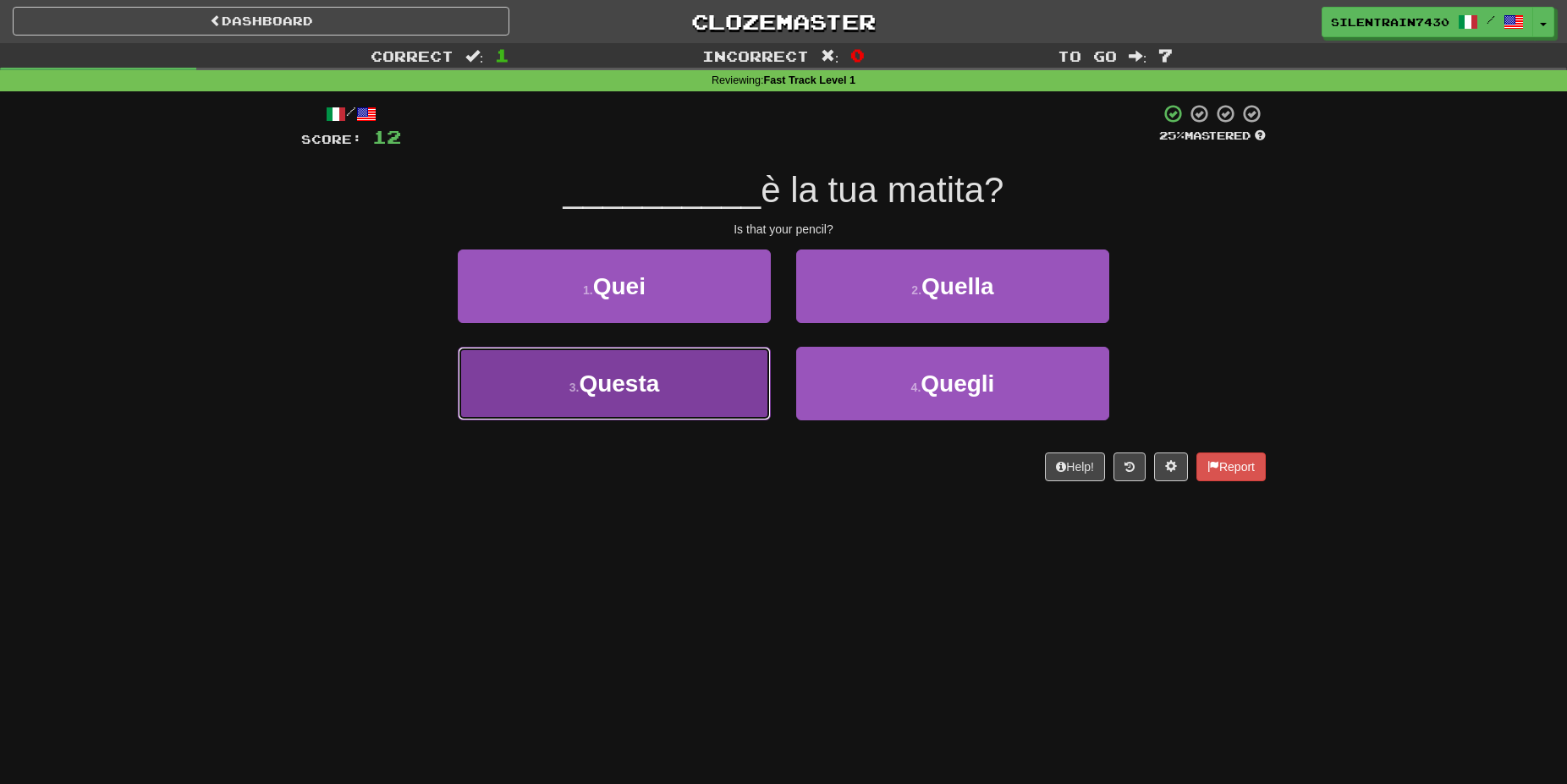
click at [729, 384] on button "3 . Questa" at bounding box center [614, 383] width 313 height 74
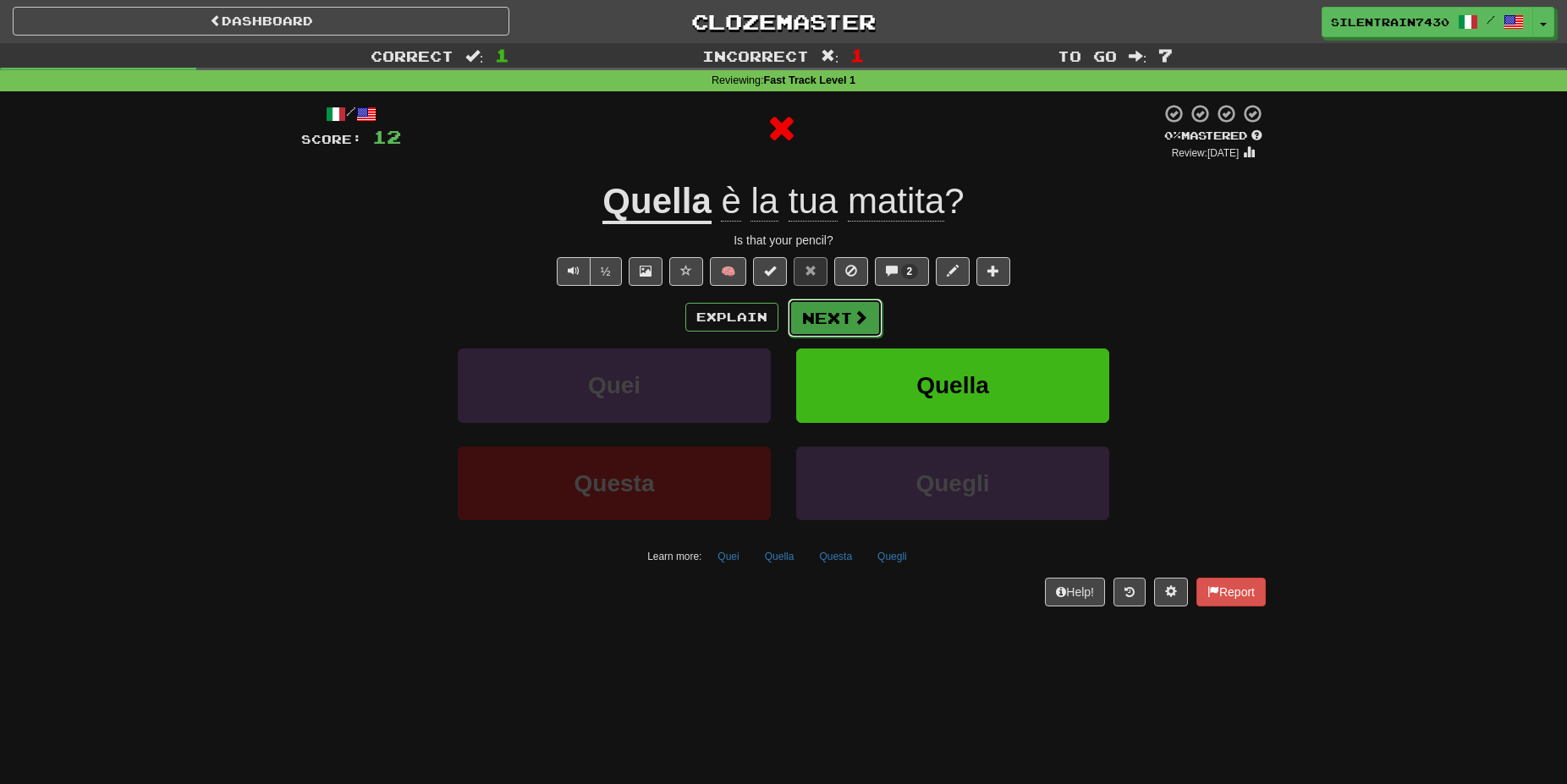
click at [818, 304] on button "Next" at bounding box center [835, 317] width 95 height 39
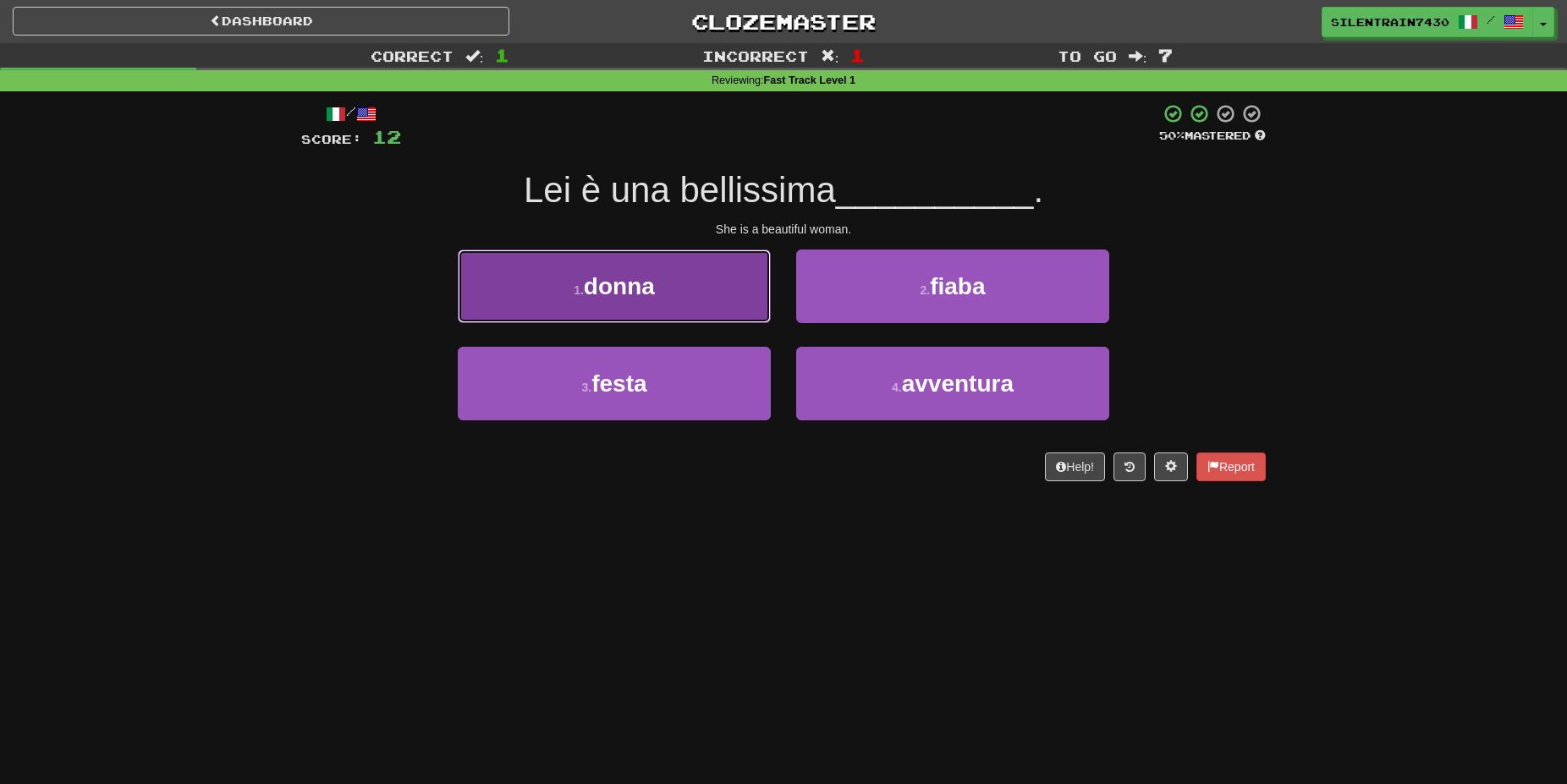
click at [677, 298] on button "1 . donna" at bounding box center [614, 286] width 313 height 74
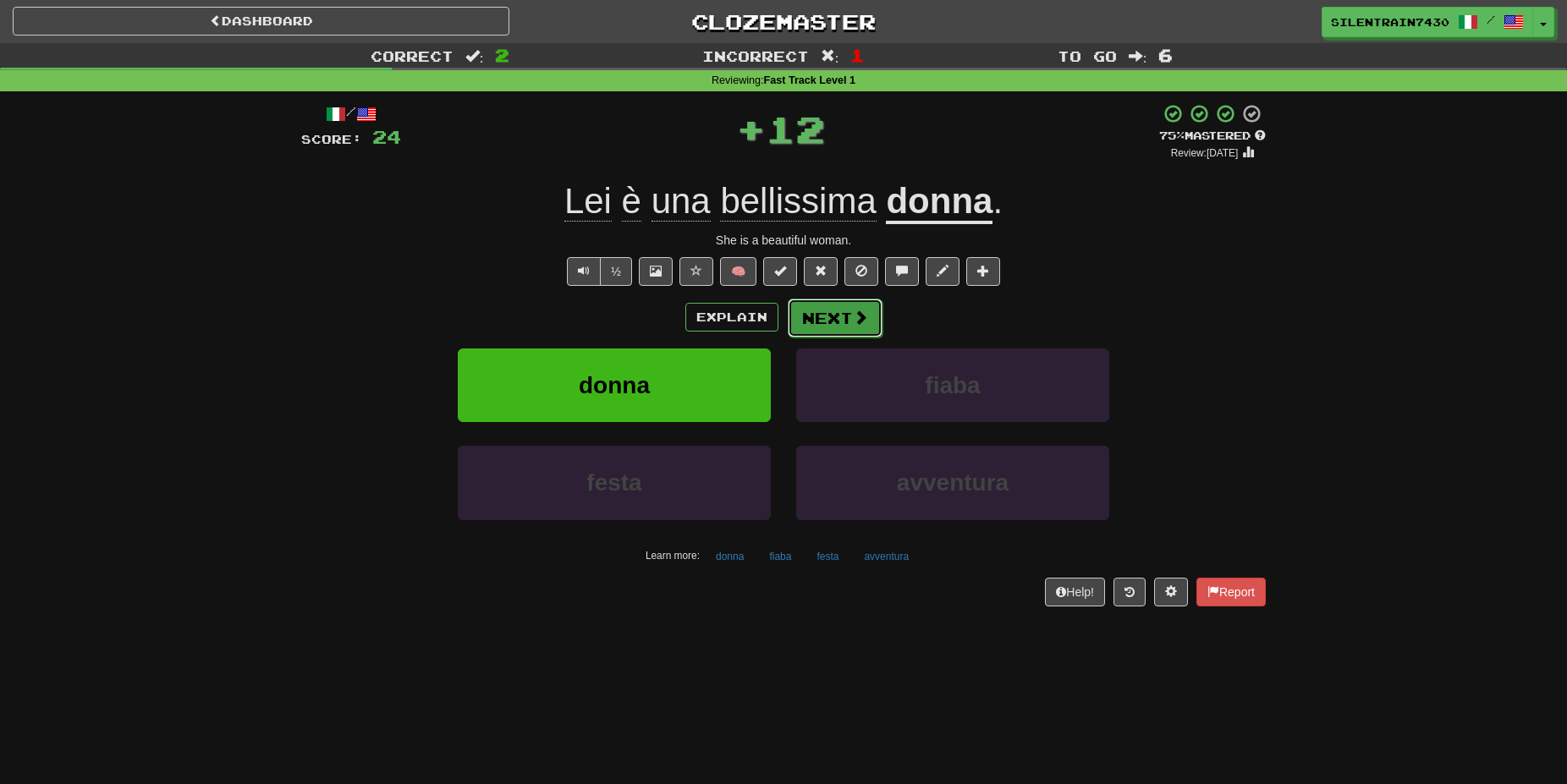
click at [842, 320] on button "Next" at bounding box center [835, 317] width 95 height 39
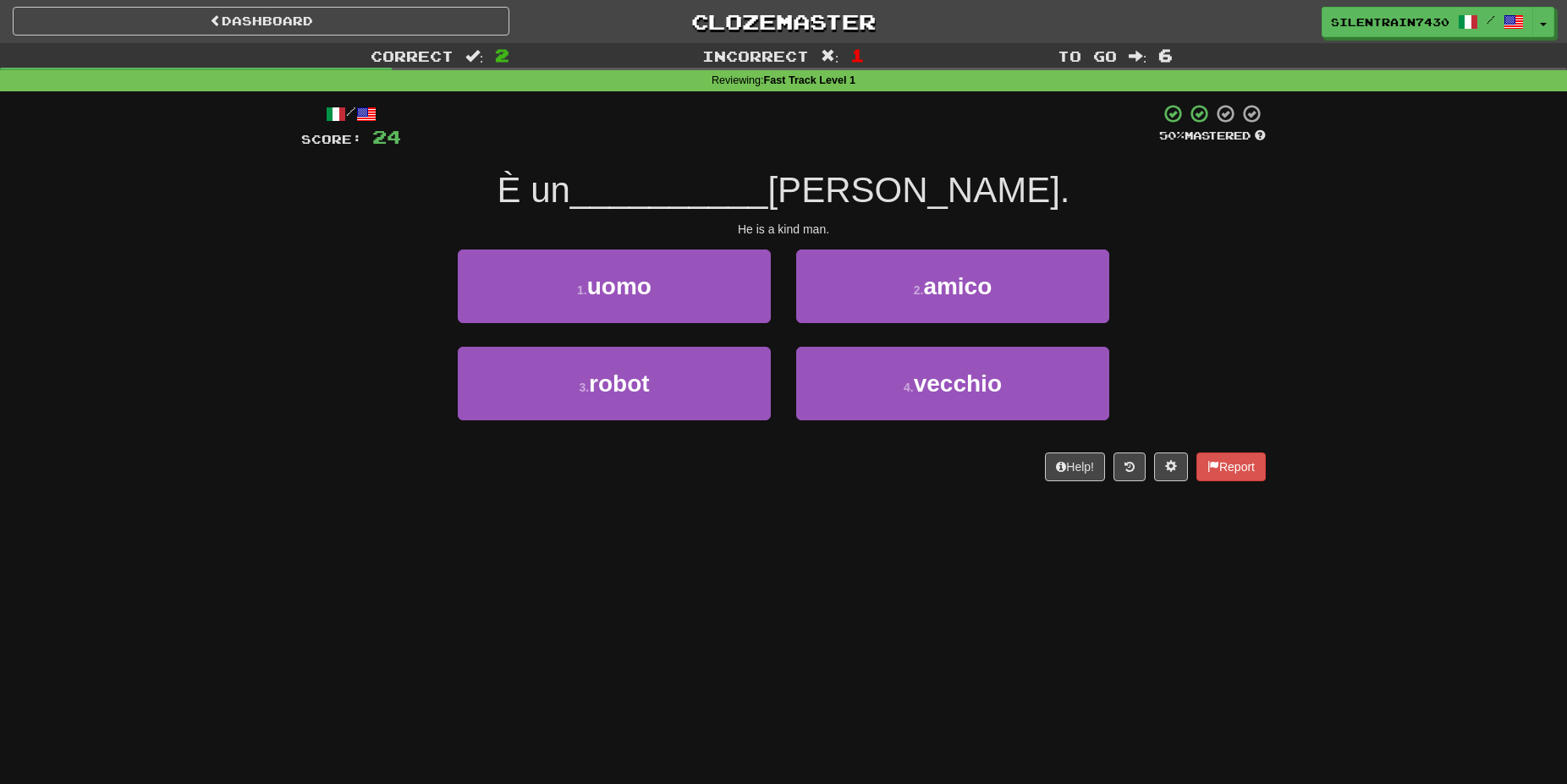
click at [842, 320] on button "2 . amico" at bounding box center [952, 286] width 313 height 74
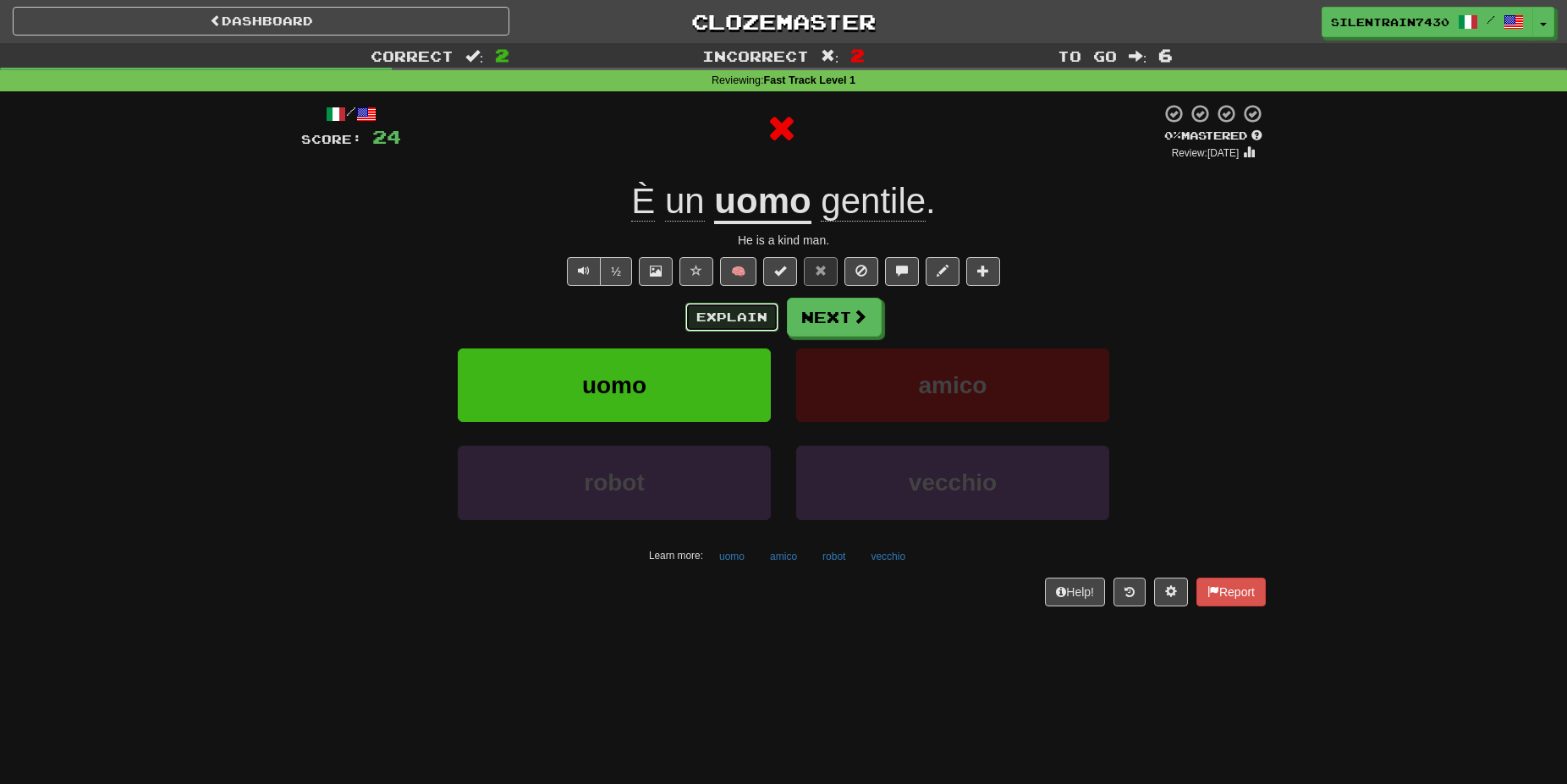
click at [749, 319] on button "Explain" at bounding box center [732, 317] width 93 height 29
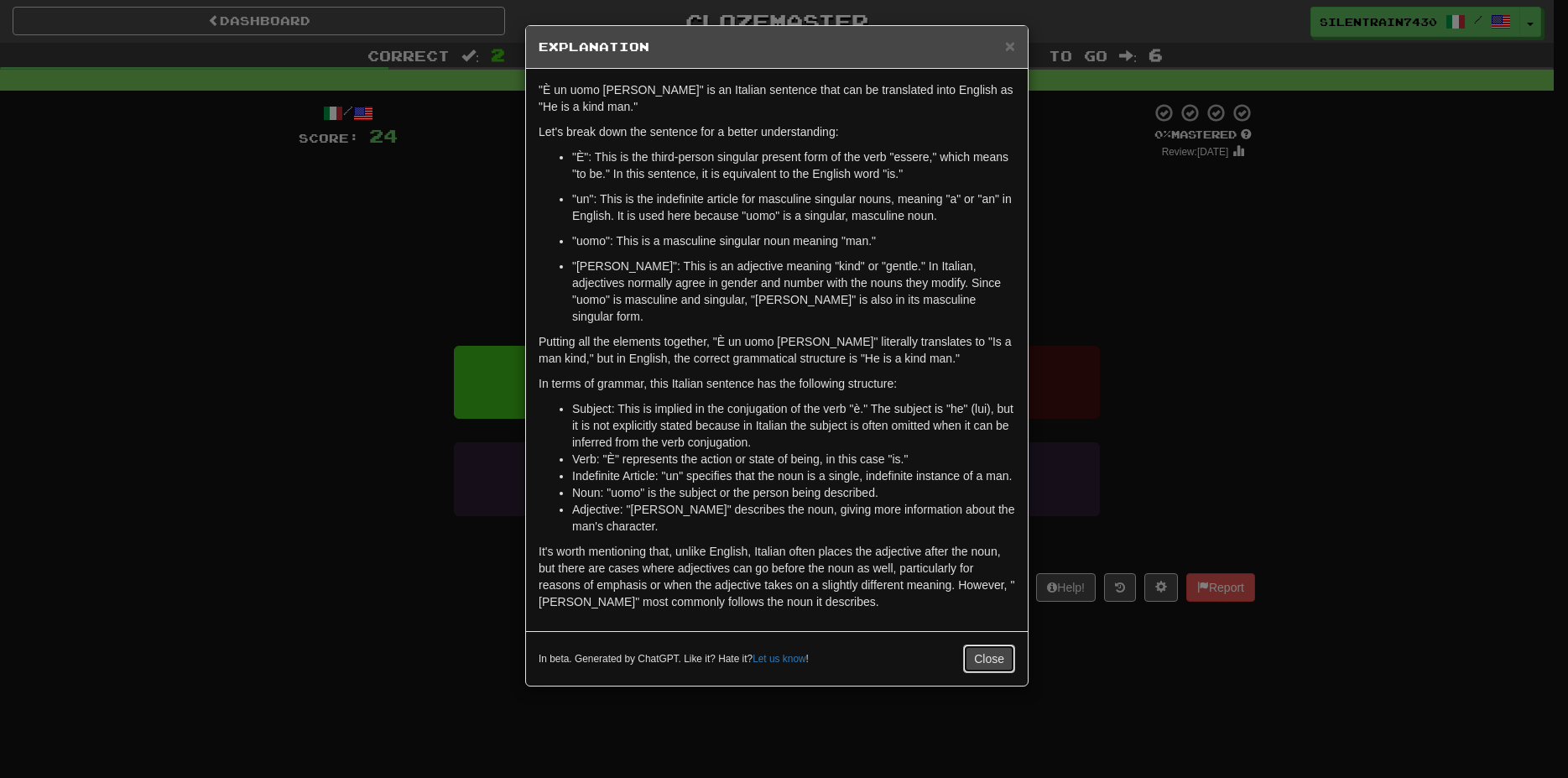
click at [984, 650] on button "Close" at bounding box center [988, 658] width 52 height 28
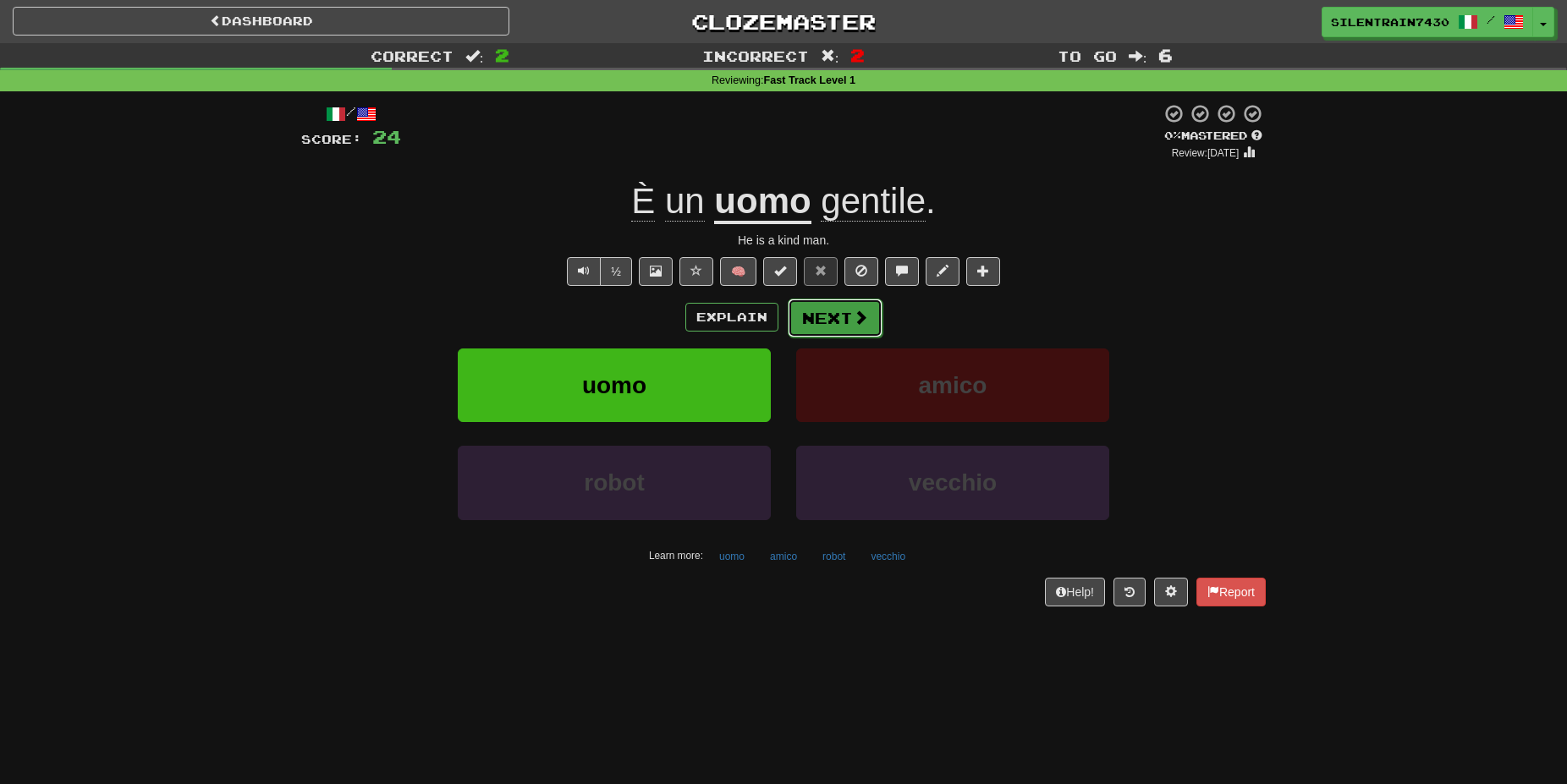
click at [848, 321] on button "Next" at bounding box center [835, 317] width 95 height 39
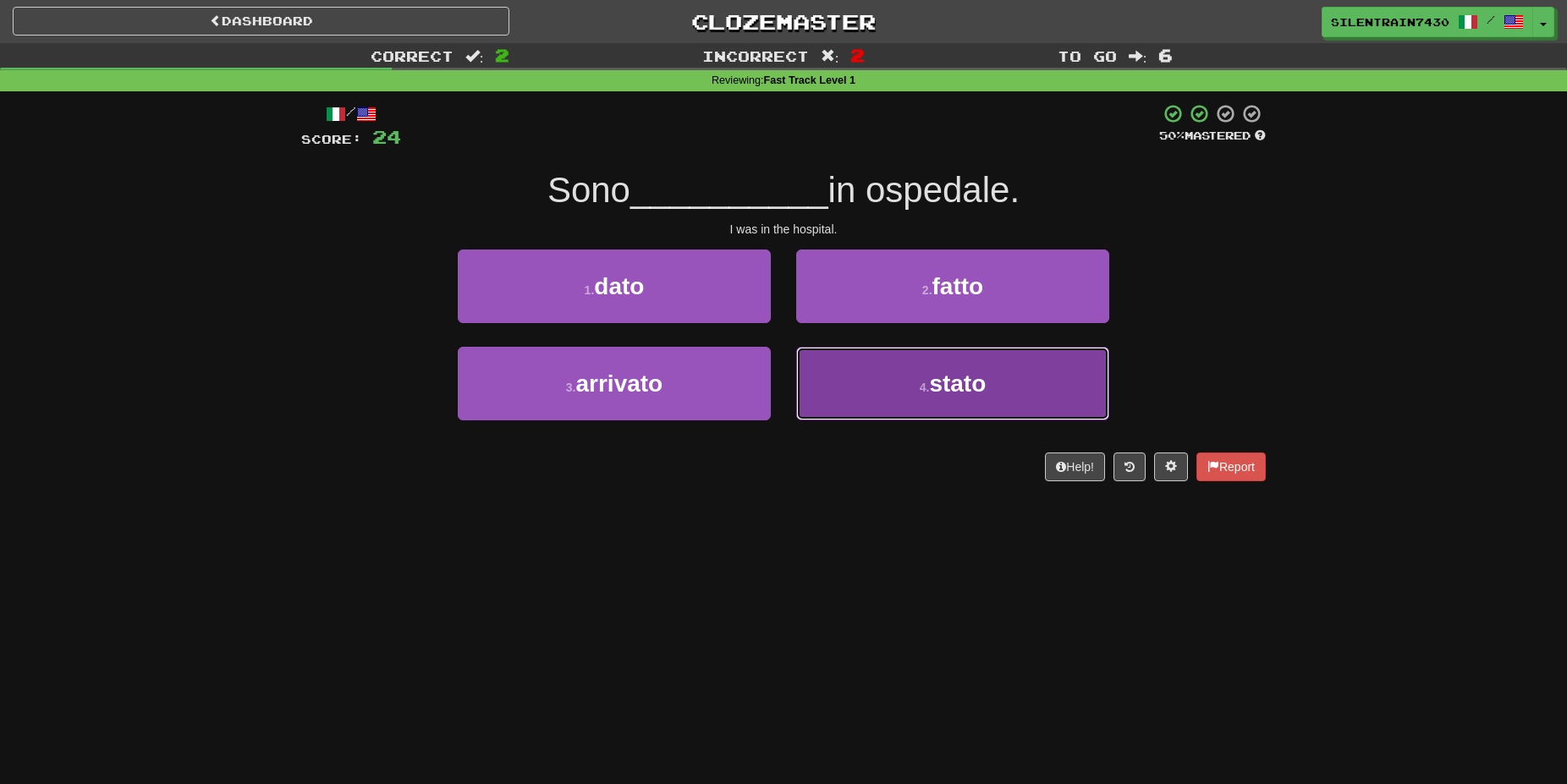
click at [910, 383] on button "4 . stato" at bounding box center [952, 383] width 313 height 74
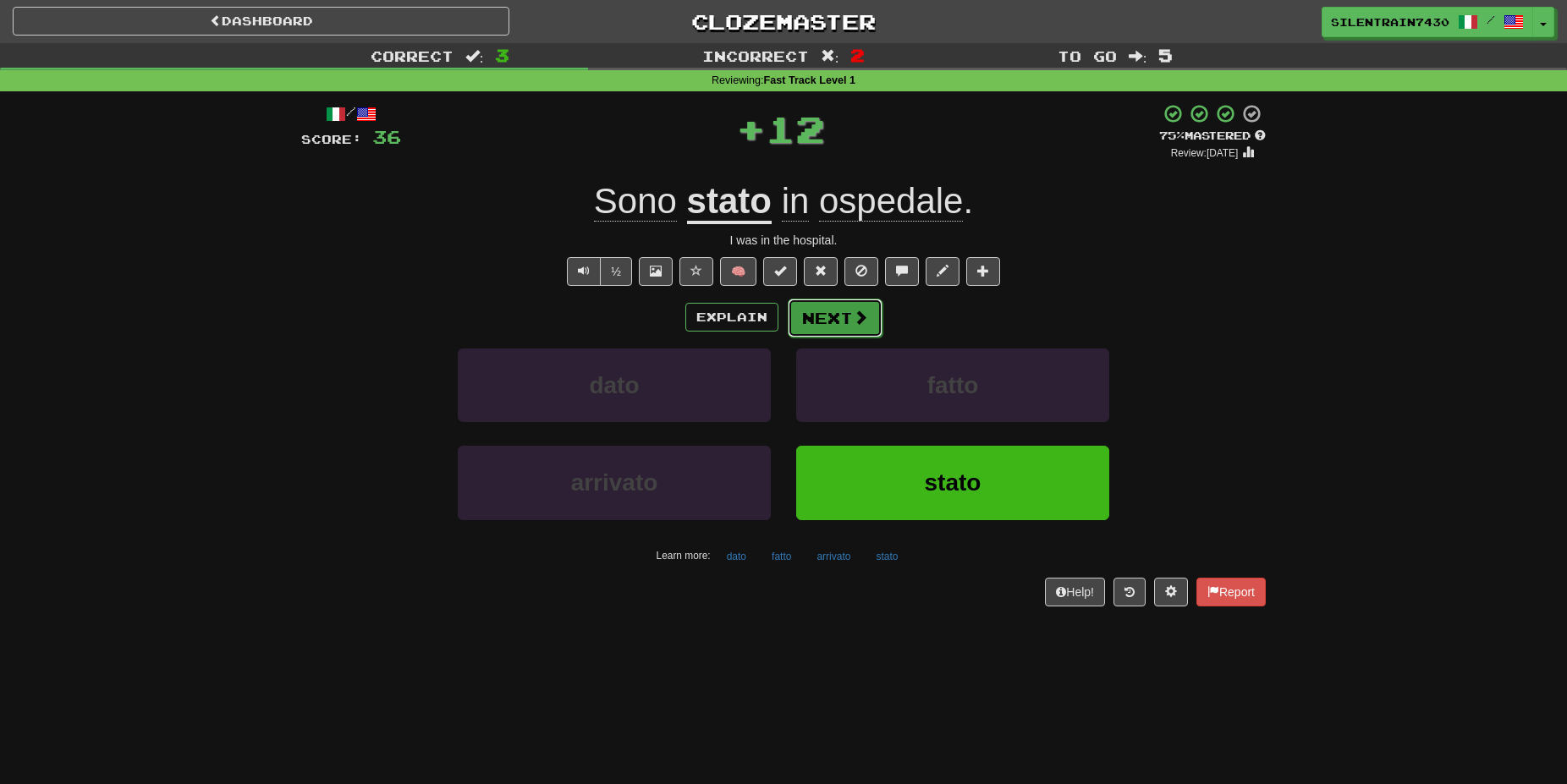
click at [845, 302] on button "Next" at bounding box center [835, 317] width 95 height 39
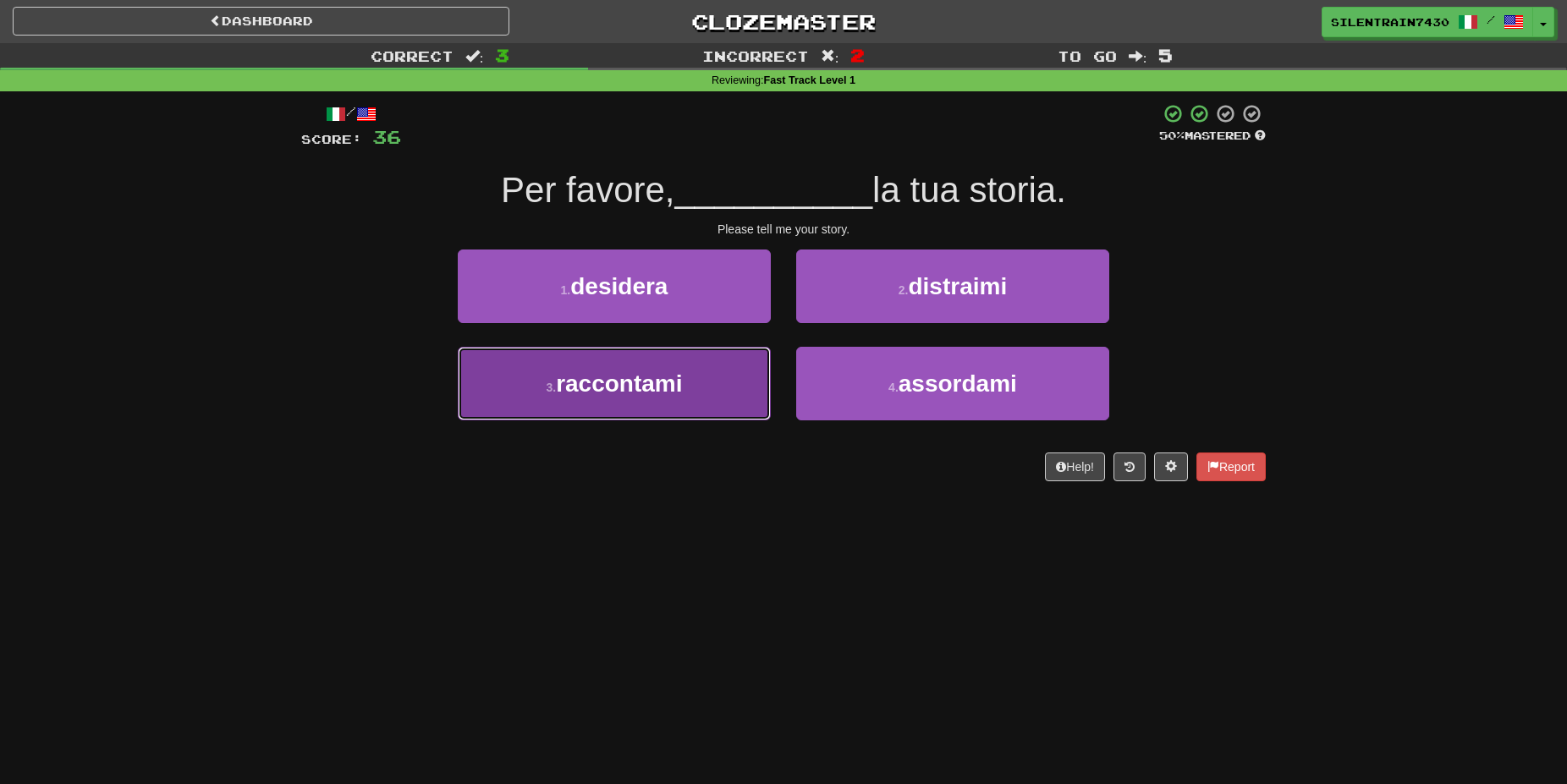
click at [716, 393] on button "3 . raccontami" at bounding box center [614, 383] width 313 height 74
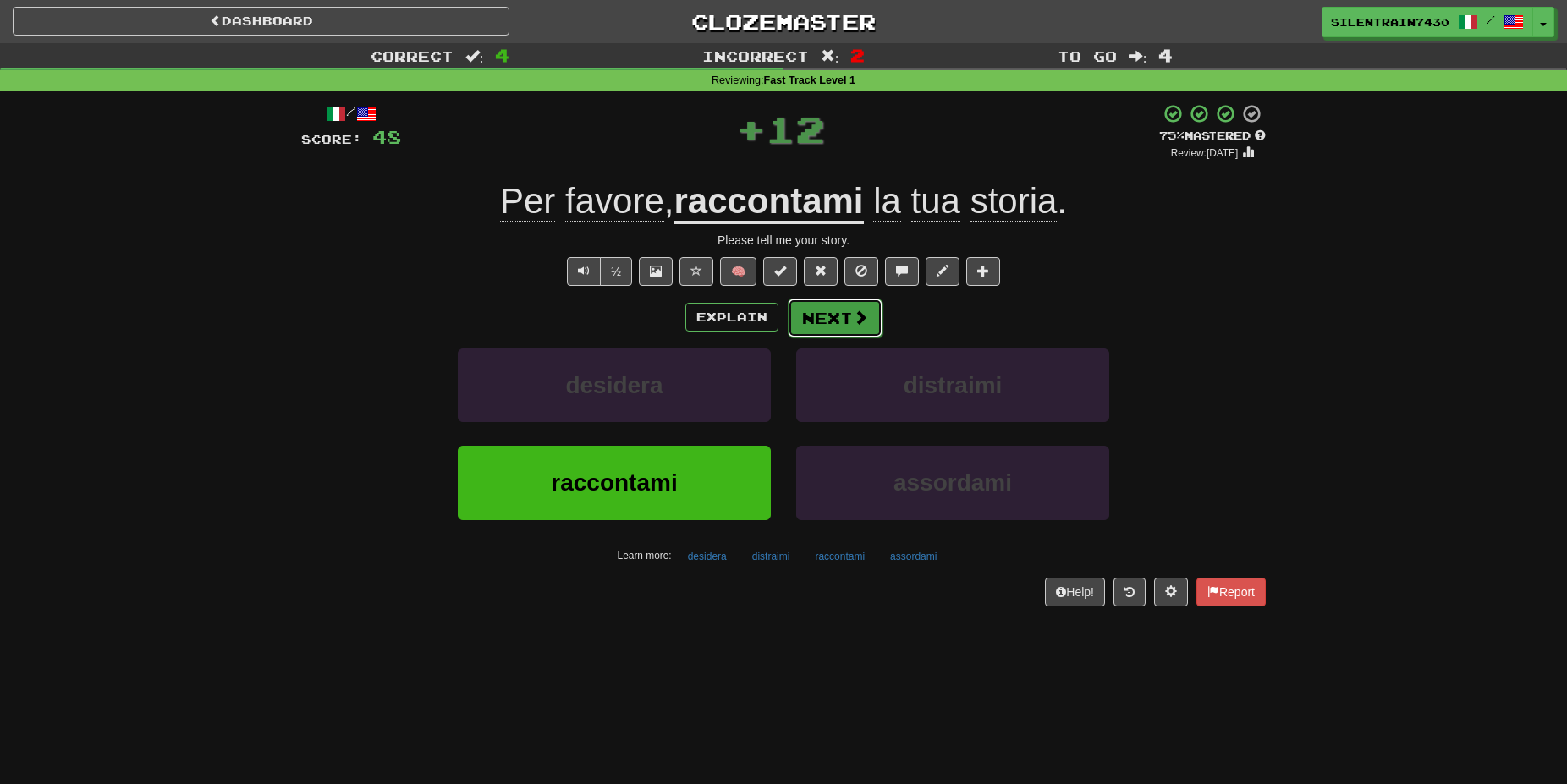
click at [846, 321] on button "Next" at bounding box center [835, 317] width 95 height 39
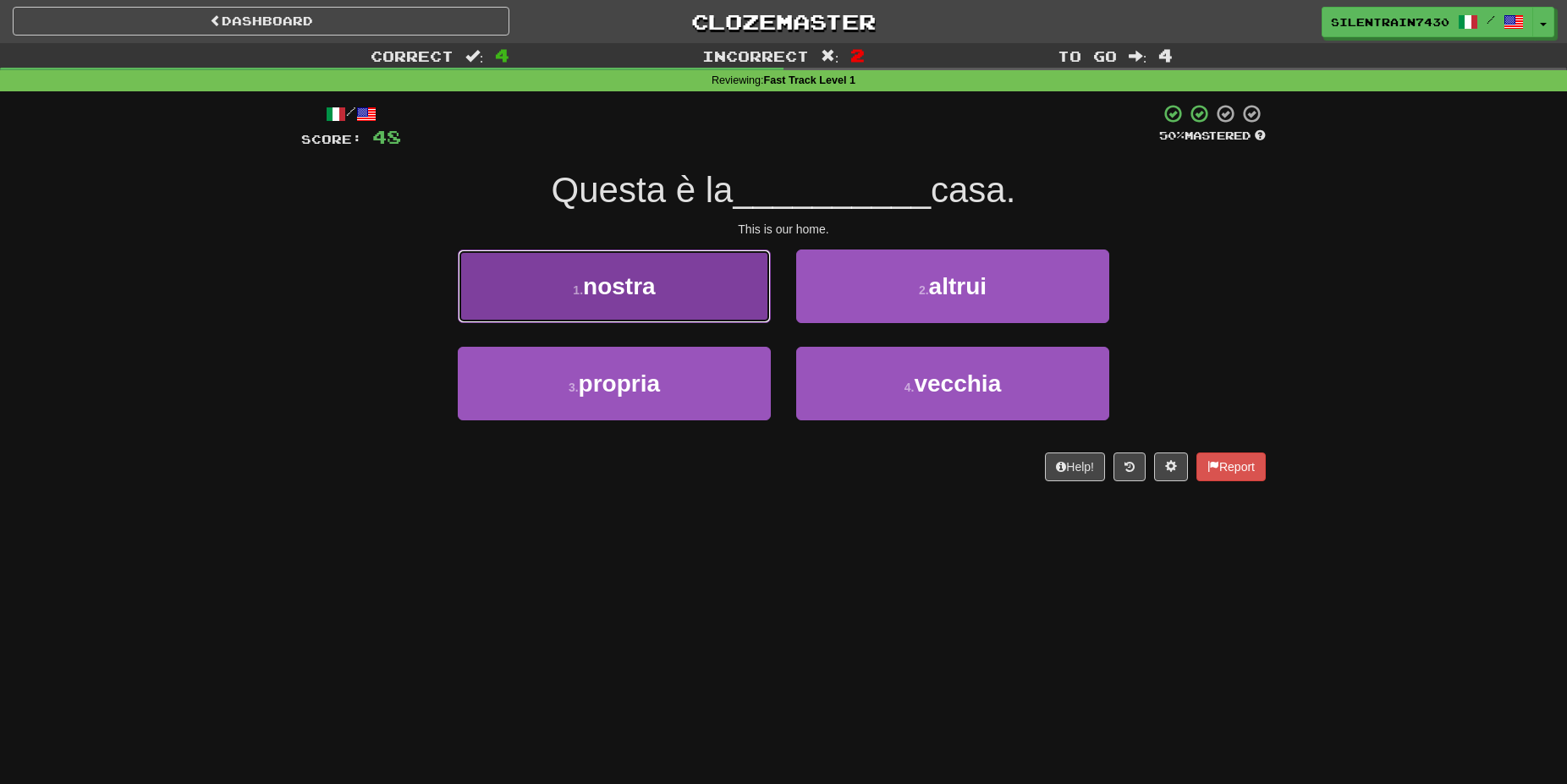
click at [716, 294] on button "1 . nostra" at bounding box center [614, 286] width 313 height 74
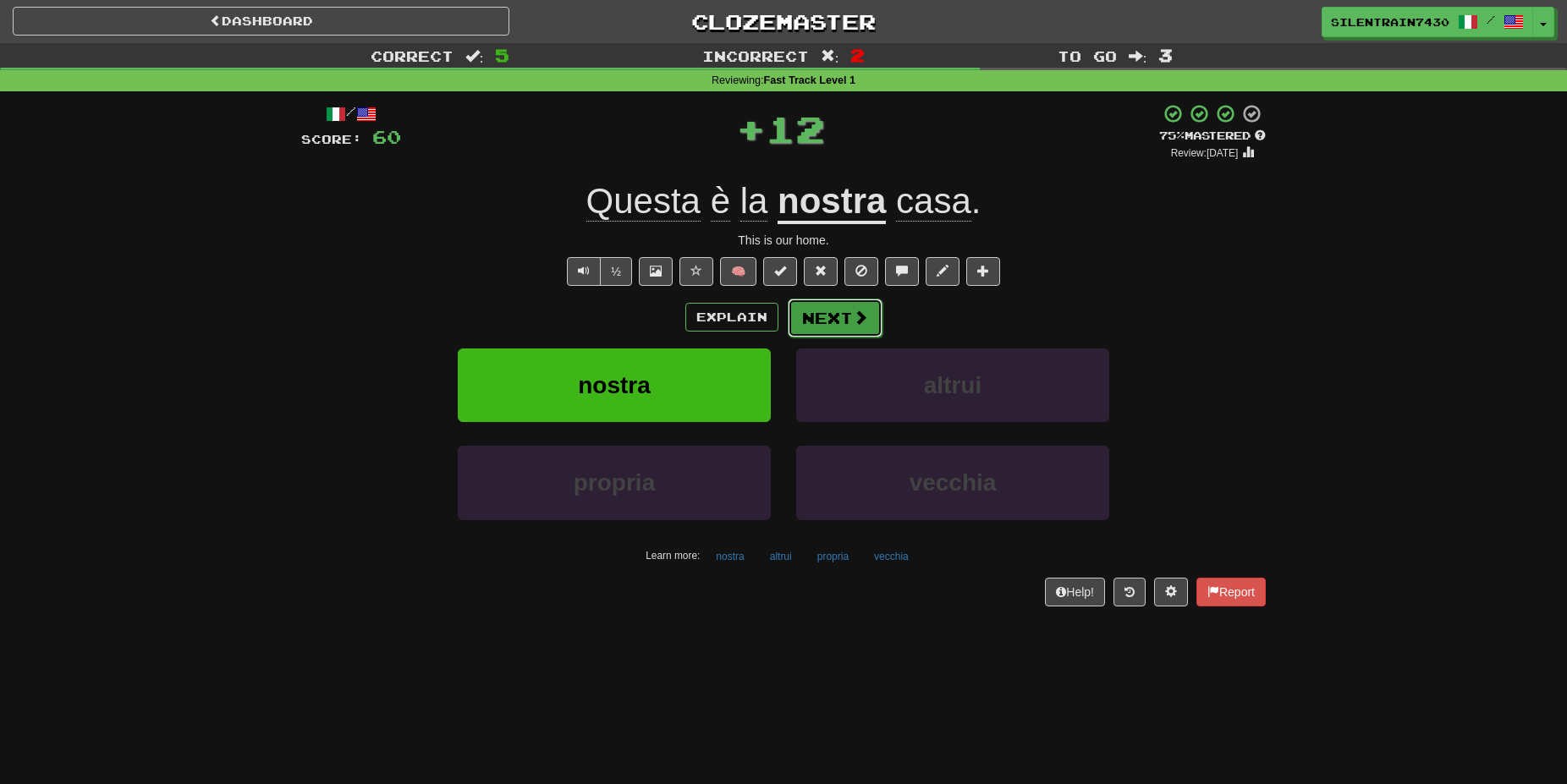
click at [847, 315] on button "Next" at bounding box center [835, 317] width 95 height 39
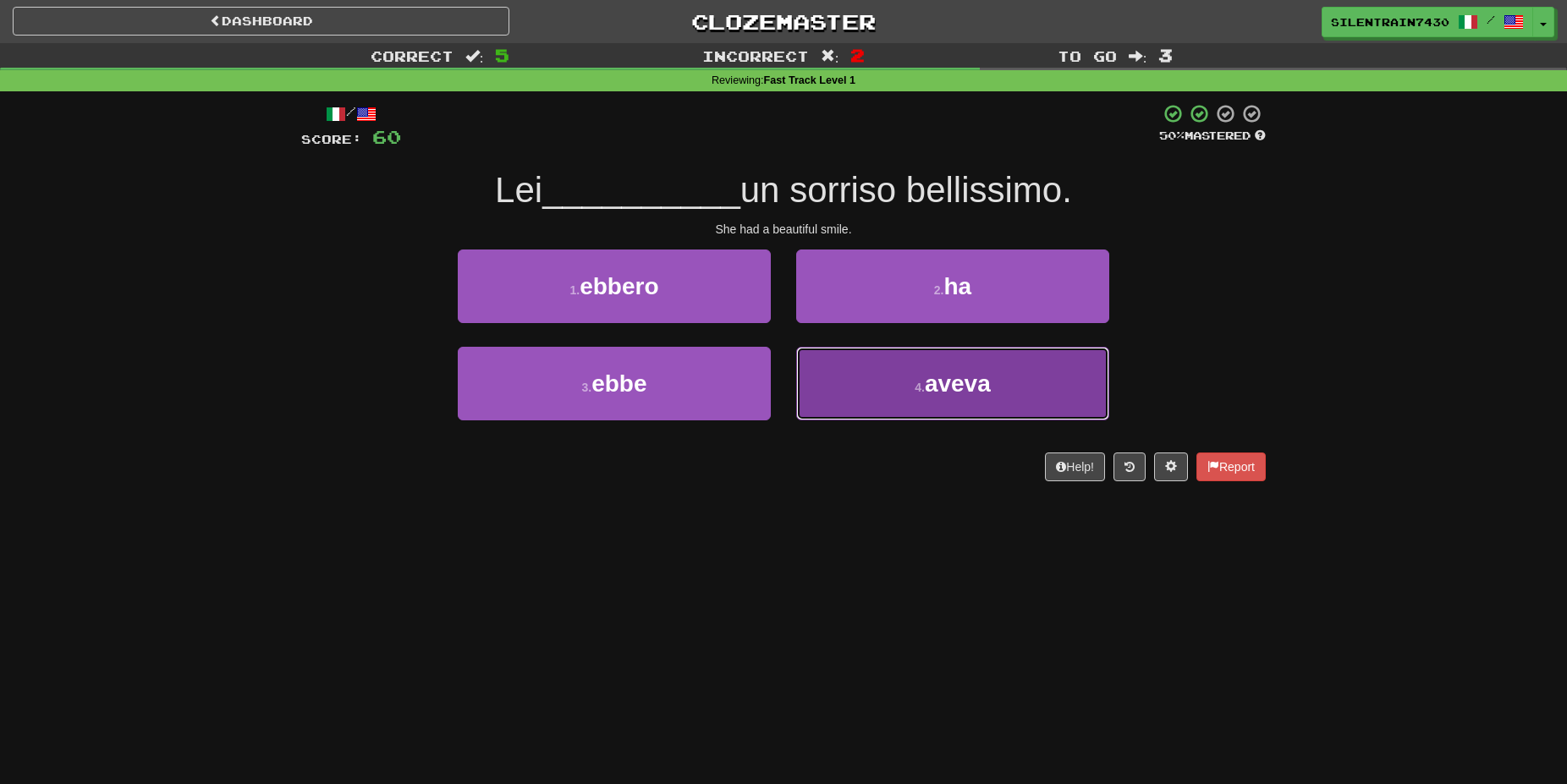
click at [951, 384] on span "aveva" at bounding box center [957, 383] width 66 height 27
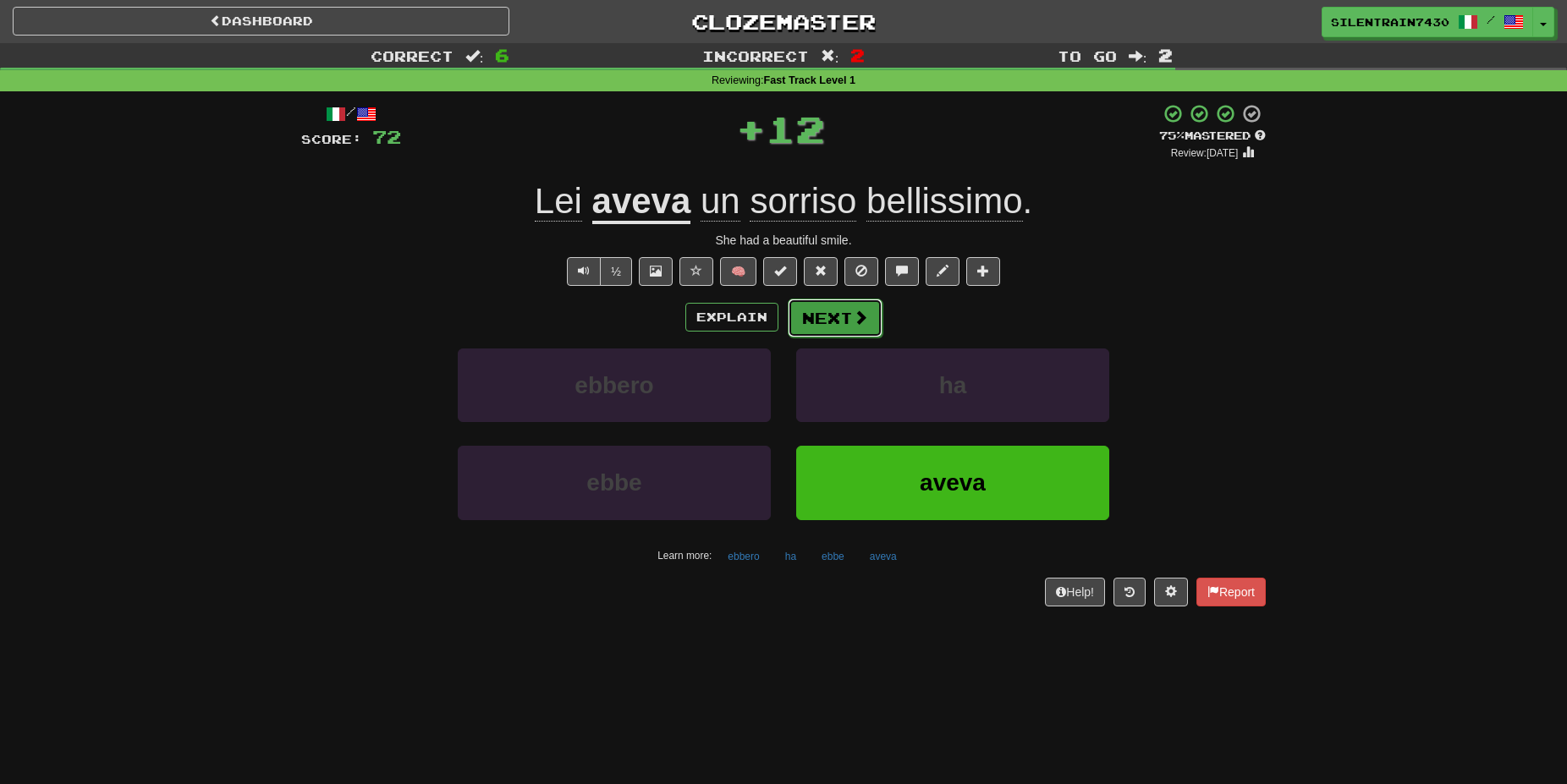
click at [828, 314] on button "Next" at bounding box center [835, 317] width 95 height 39
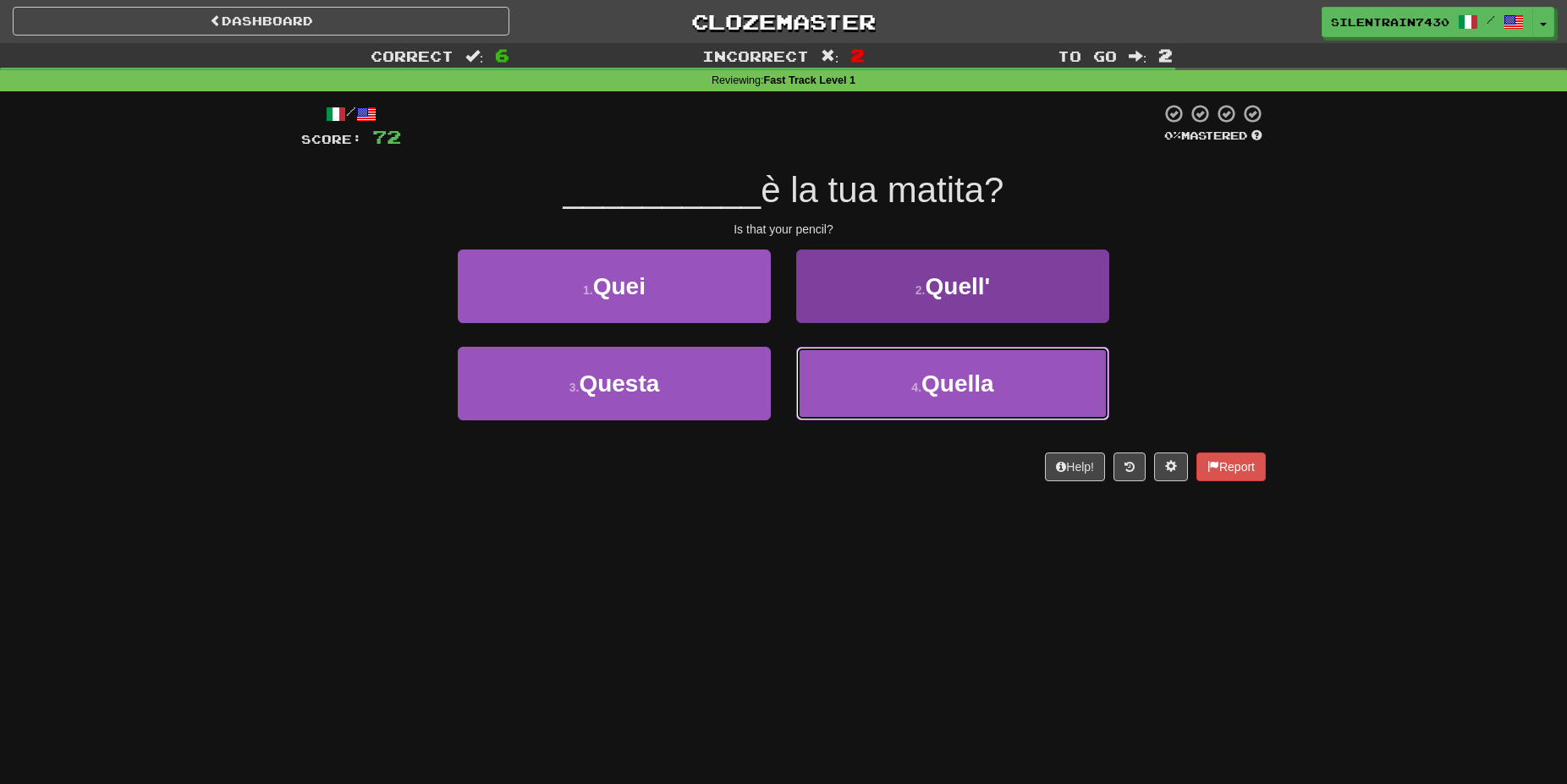
click at [968, 386] on span "Quella" at bounding box center [958, 383] width 73 height 27
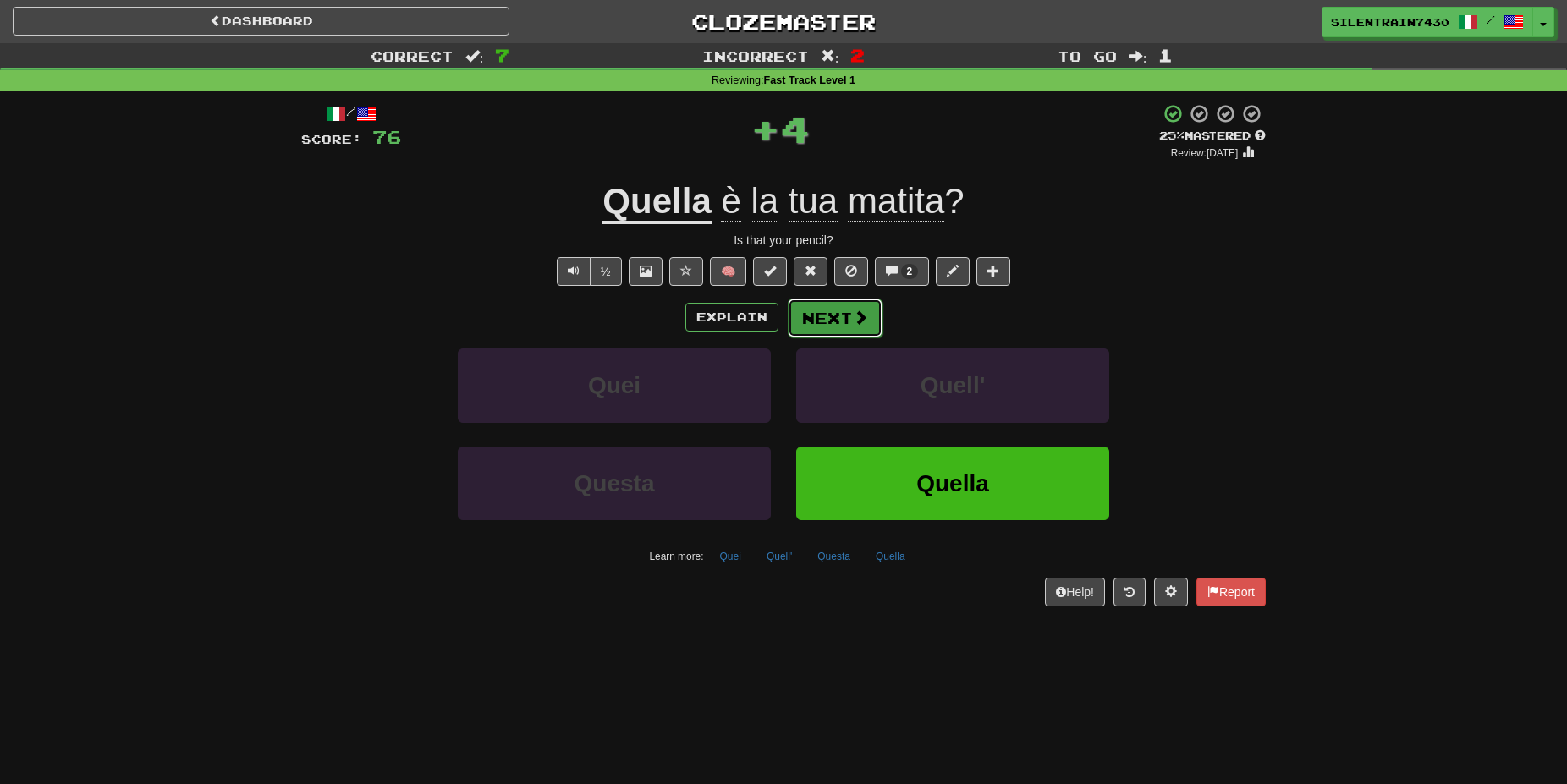
click at [855, 323] on span at bounding box center [860, 316] width 15 height 15
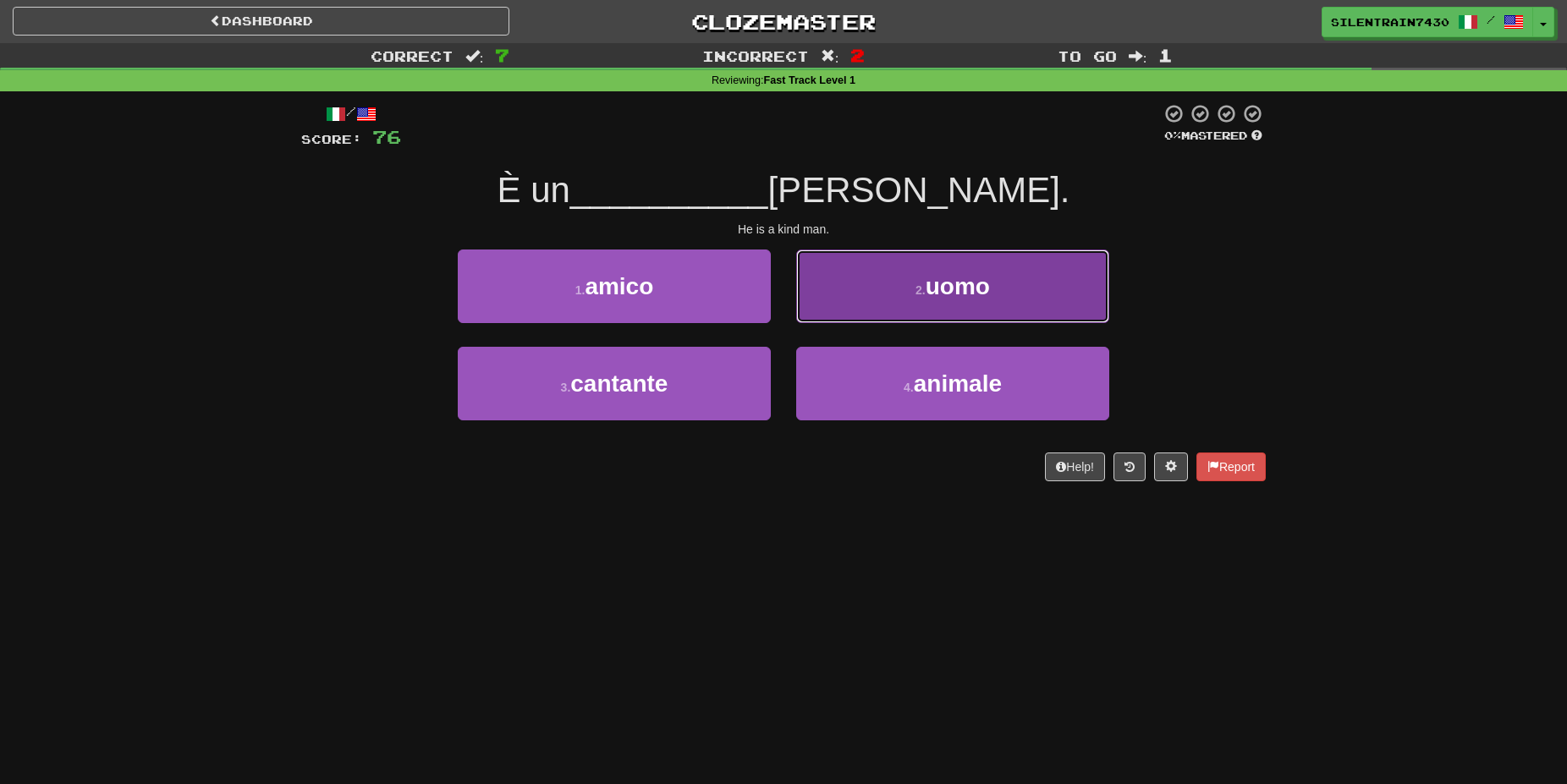
click at [906, 295] on button "2 . uomo" at bounding box center [952, 286] width 313 height 74
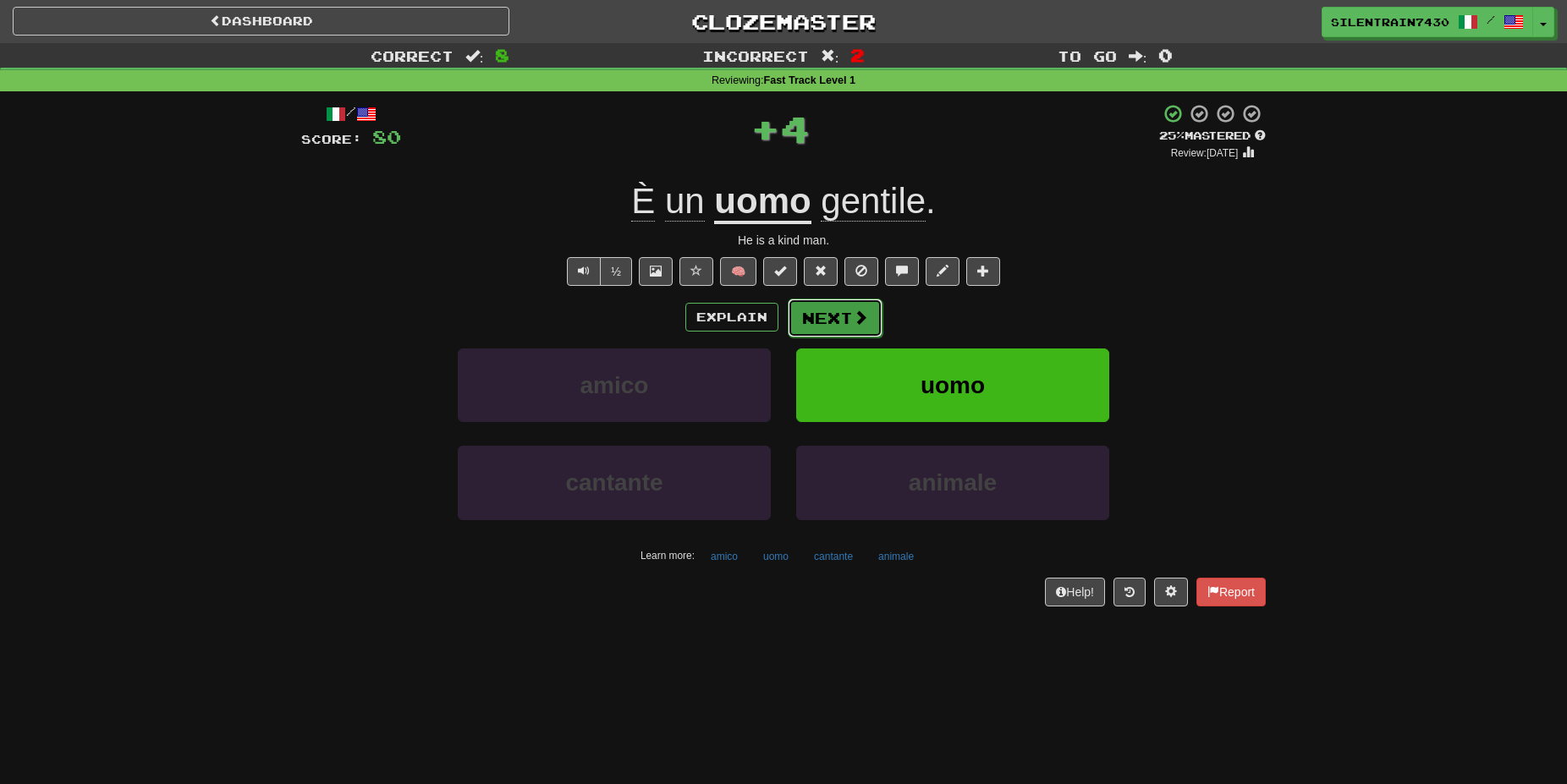
click at [847, 318] on button "Next" at bounding box center [835, 317] width 95 height 39
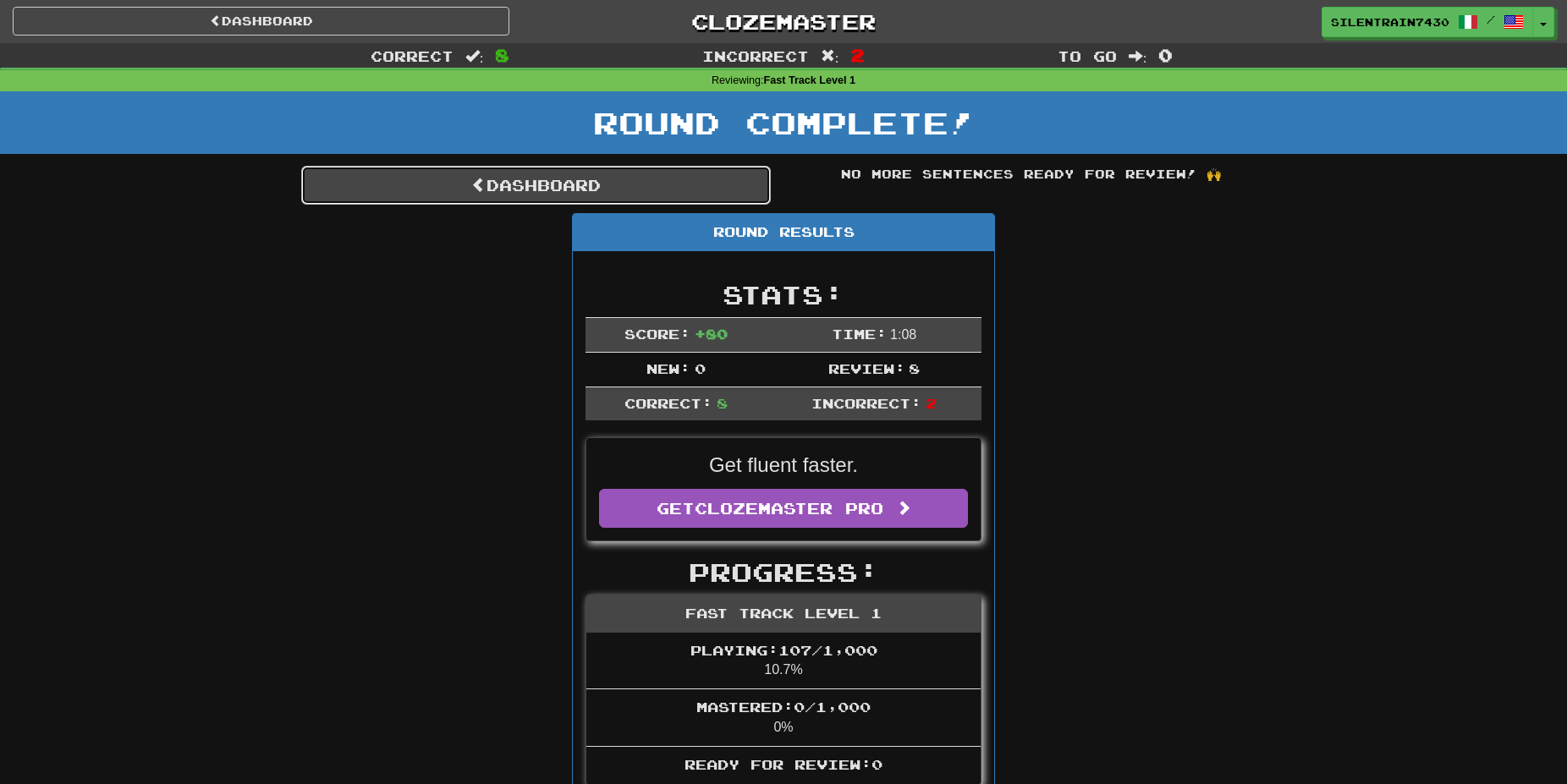
click at [573, 174] on link "Dashboard" at bounding box center [536, 185] width 469 height 39
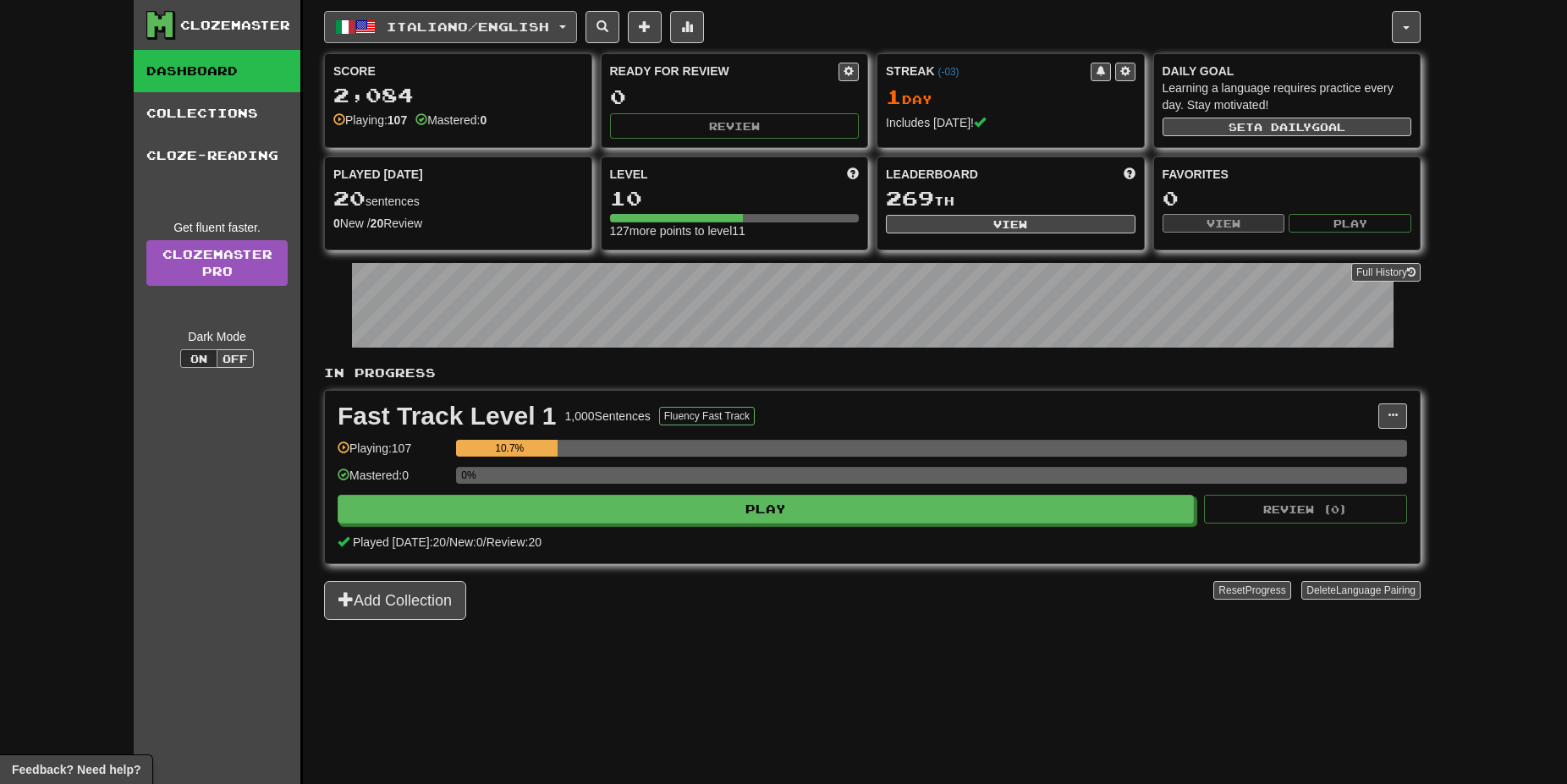
click at [562, 15] on button "Italiano / English" at bounding box center [451, 27] width 253 height 33
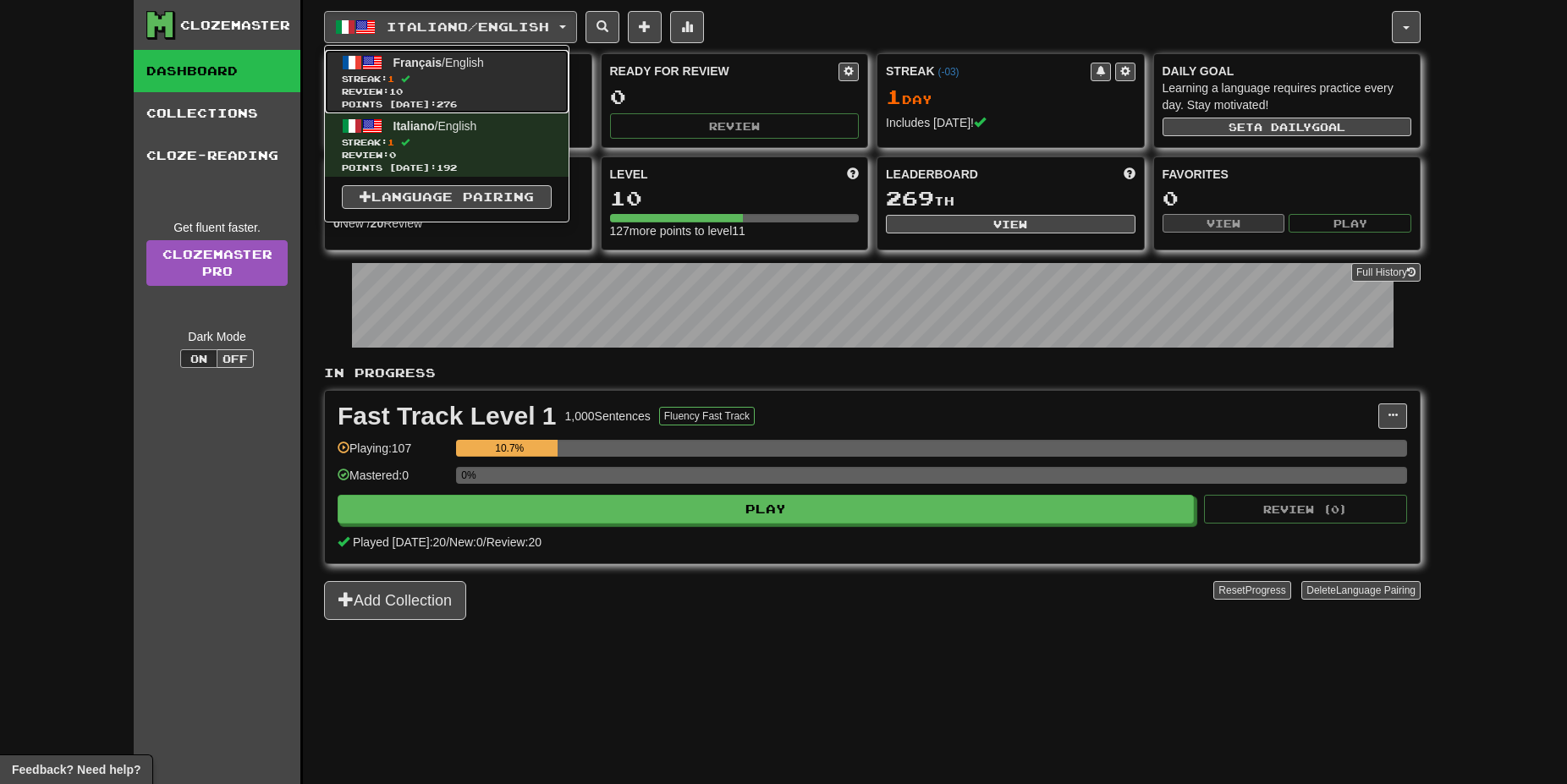
click at [426, 70] on link "Français / English Streak: 1 Review: 10 Points today: 276" at bounding box center [447, 82] width 244 height 63
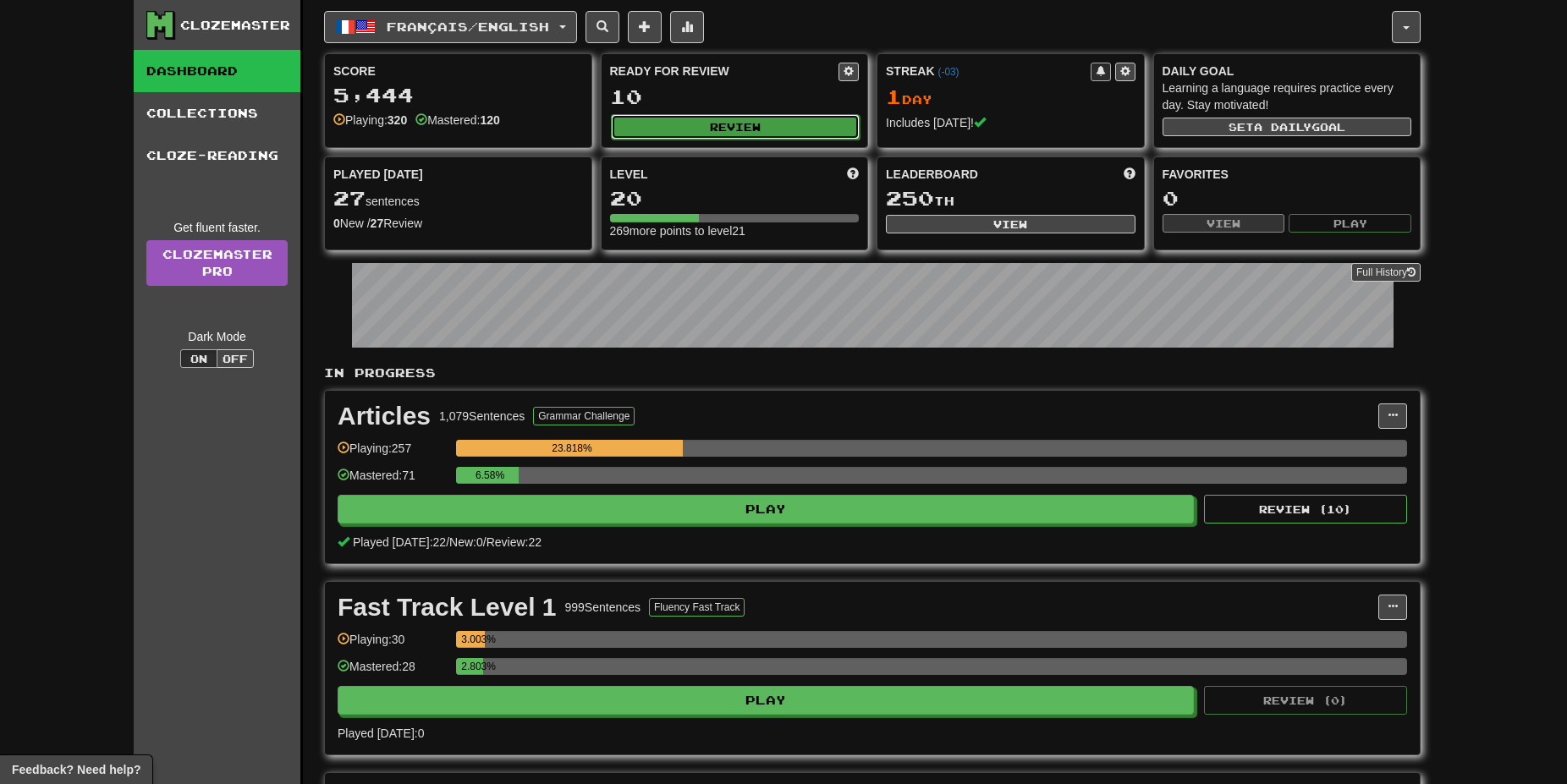
click at [764, 131] on button "Review" at bounding box center [735, 127] width 250 height 26
select select "**"
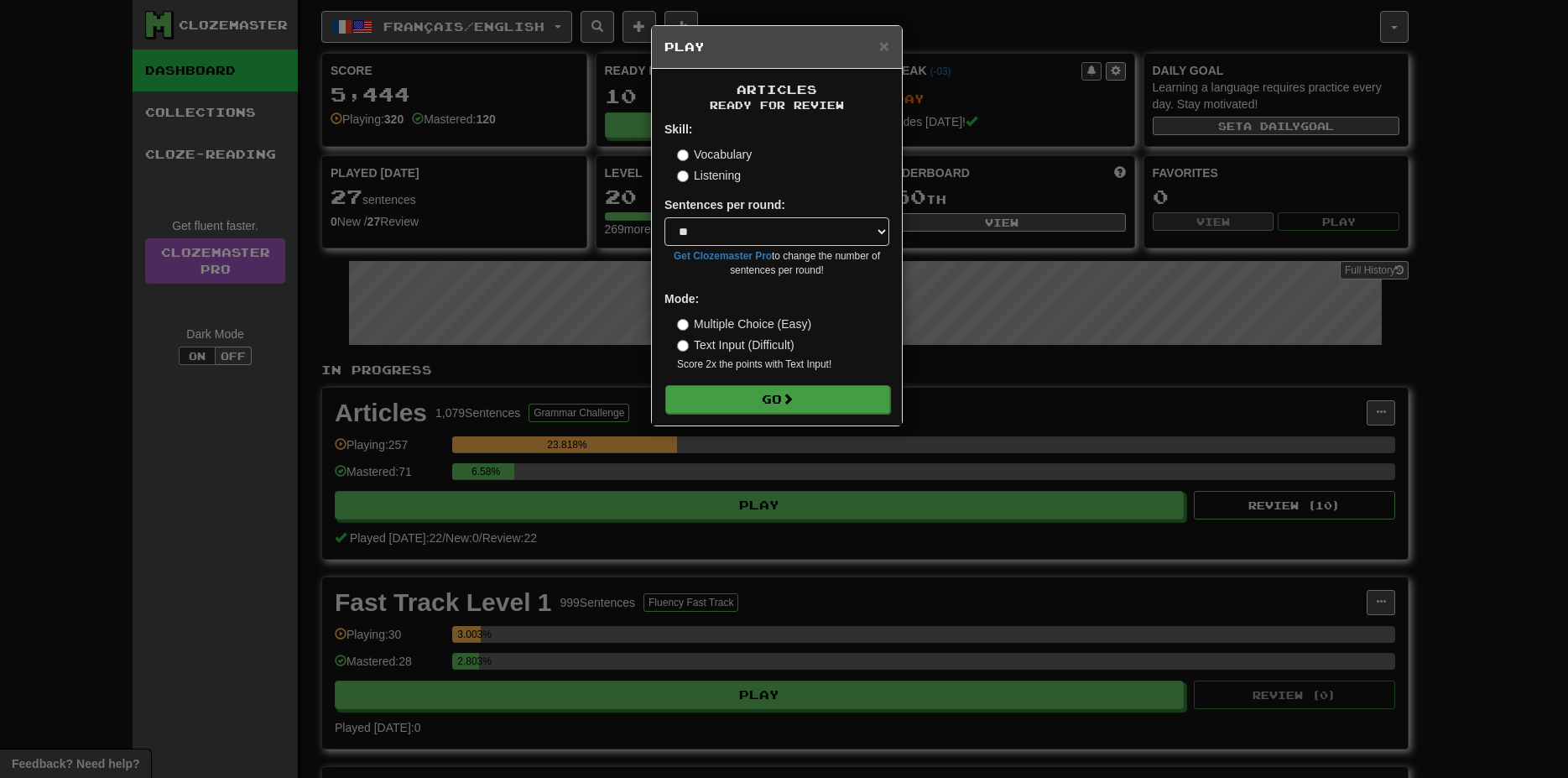
click at [774, 388] on form "Skill: Vocabulary Listening Sentences per round: * ** ** ** ** ** *** ******** …" at bounding box center [777, 267] width 225 height 292
click at [772, 406] on button "Go" at bounding box center [778, 399] width 225 height 28
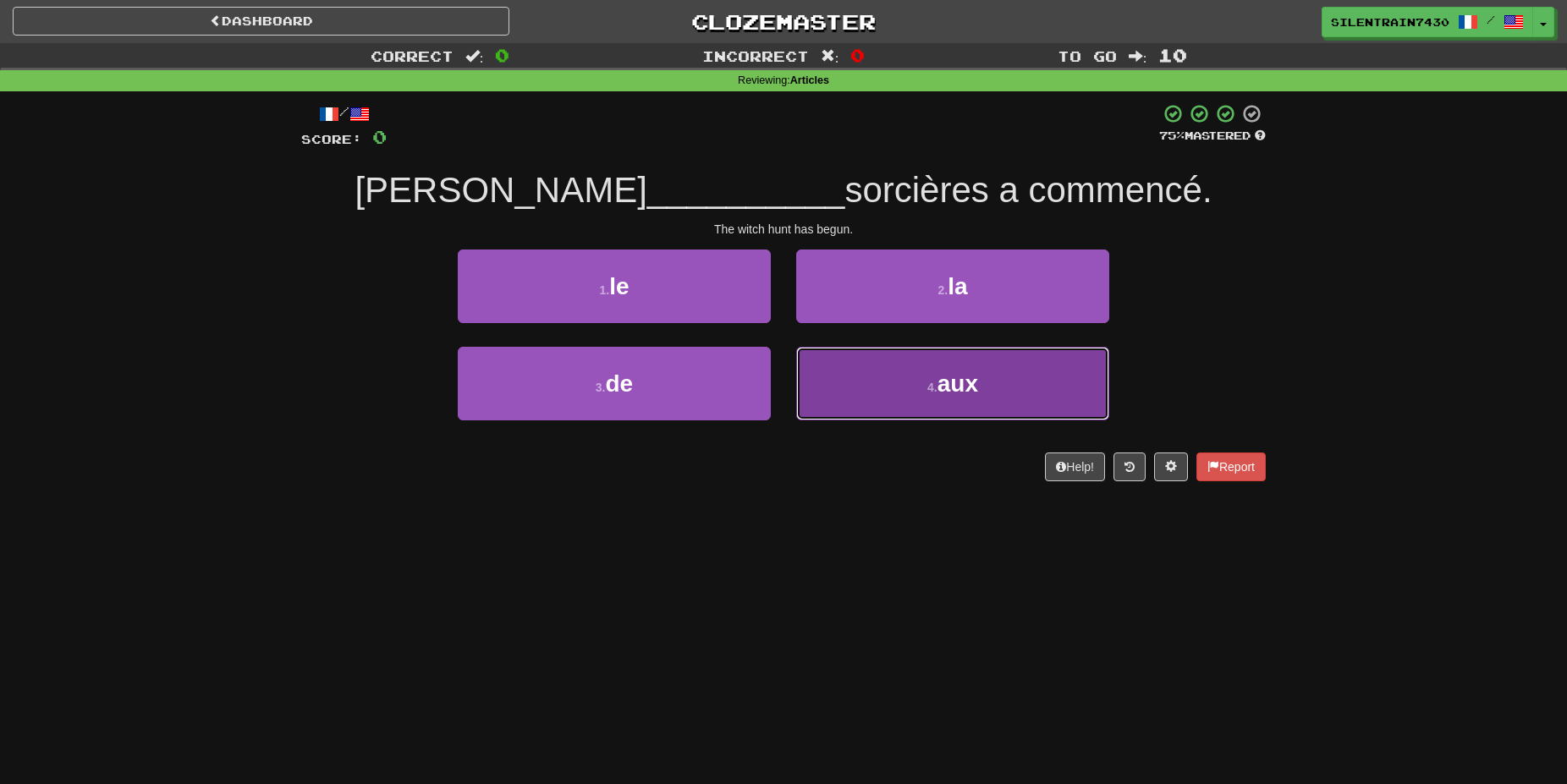
click at [945, 373] on span "aux" at bounding box center [957, 383] width 41 height 27
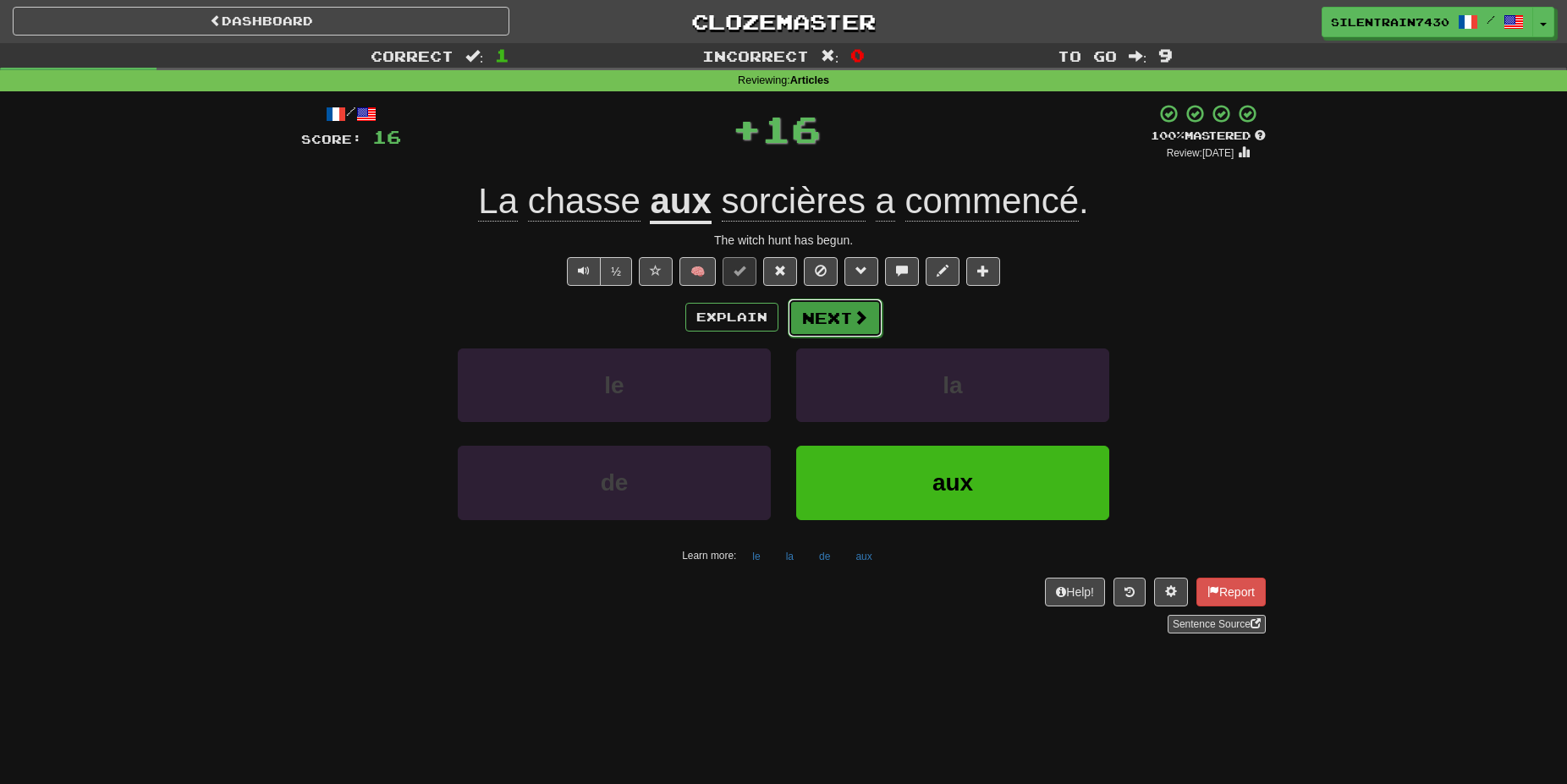
click at [865, 316] on span at bounding box center [860, 316] width 15 height 15
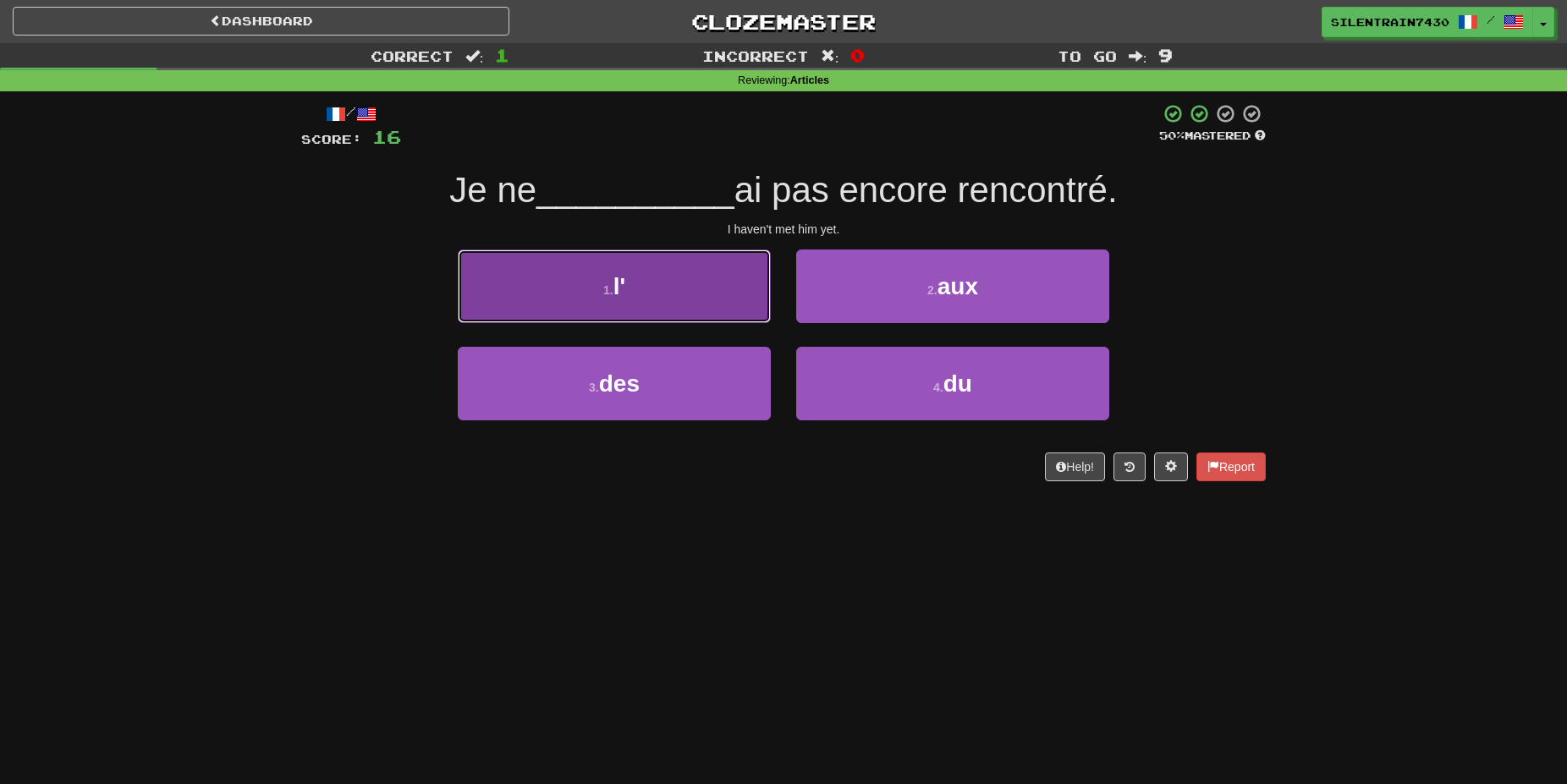
click at [741, 289] on button "1 . l'" at bounding box center [614, 286] width 313 height 74
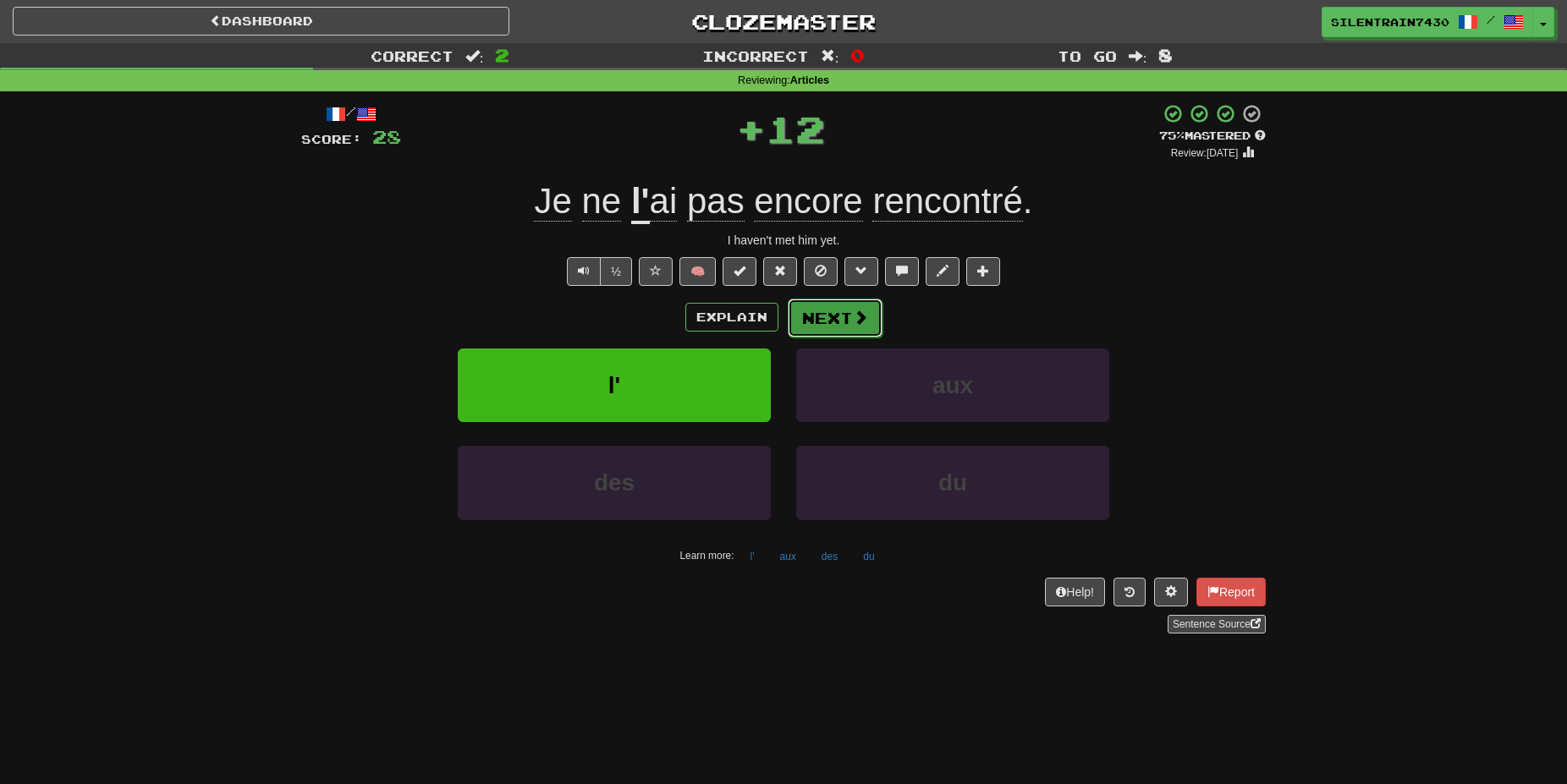
click at [853, 325] on span at bounding box center [860, 316] width 15 height 15
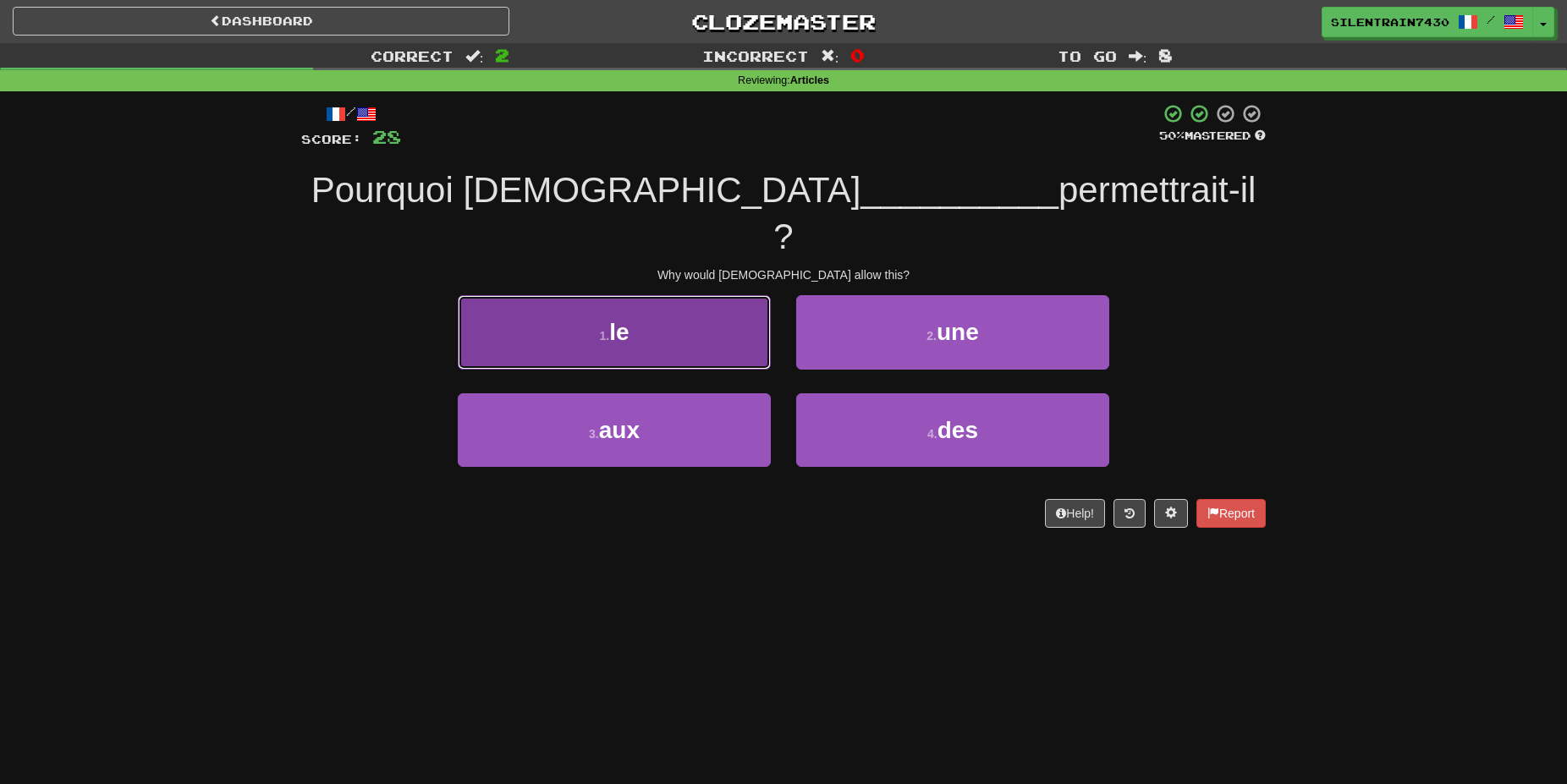
click at [720, 295] on button "1 . le" at bounding box center [614, 332] width 313 height 74
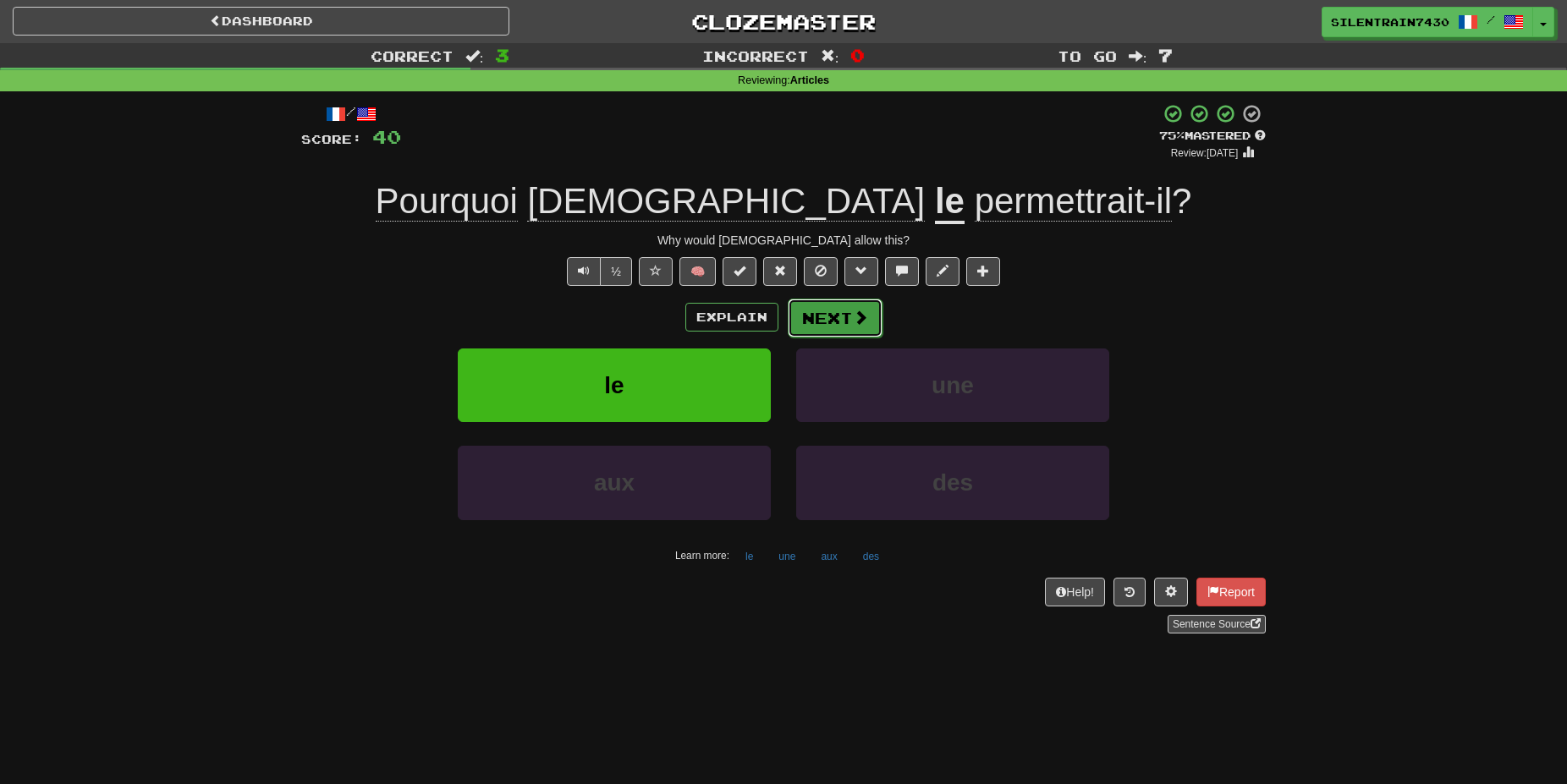
click at [854, 320] on span at bounding box center [860, 316] width 15 height 15
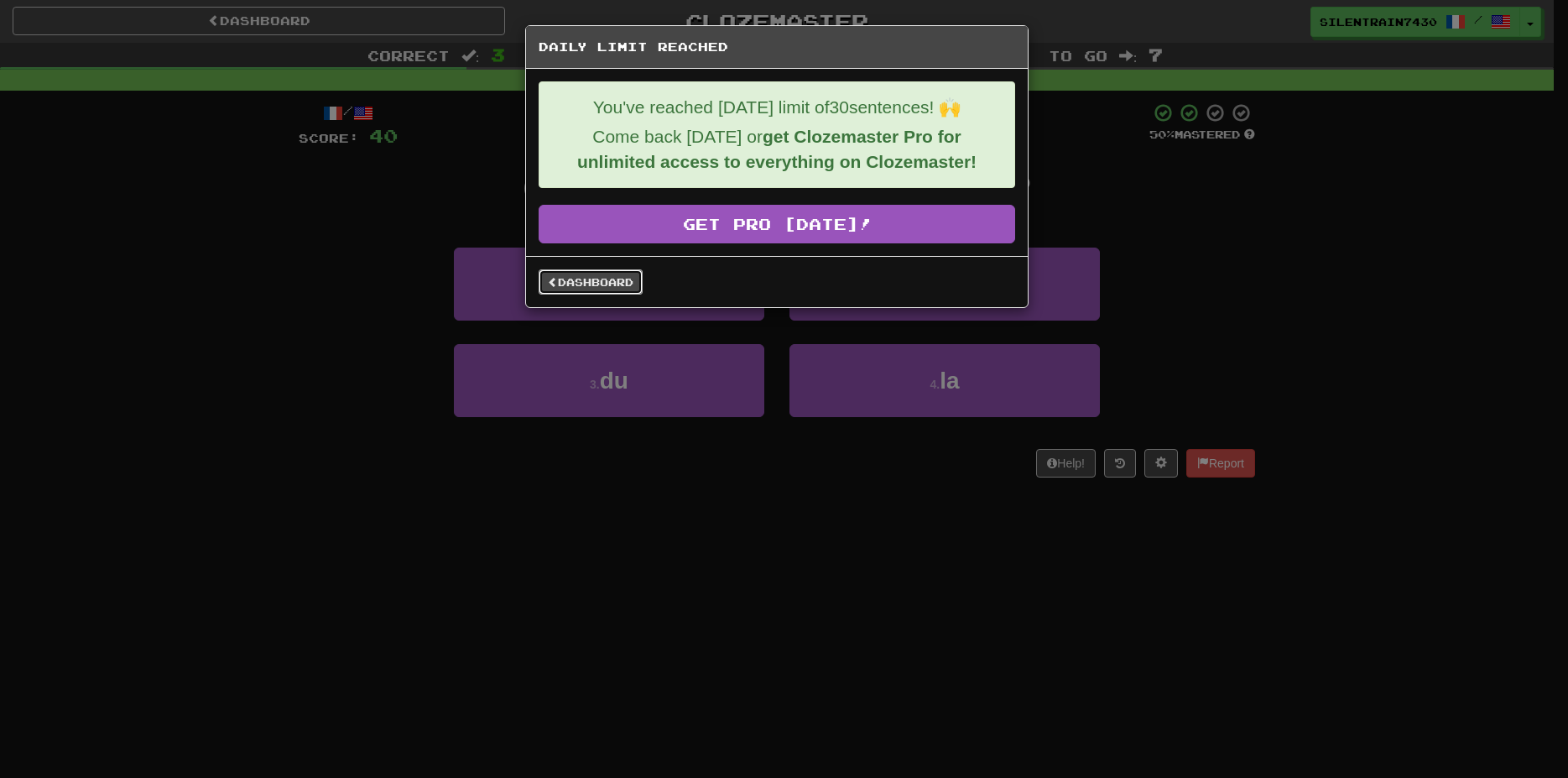
click at [596, 285] on link "Dashboard" at bounding box center [591, 282] width 104 height 25
